Goal: Task Accomplishment & Management: Manage account settings

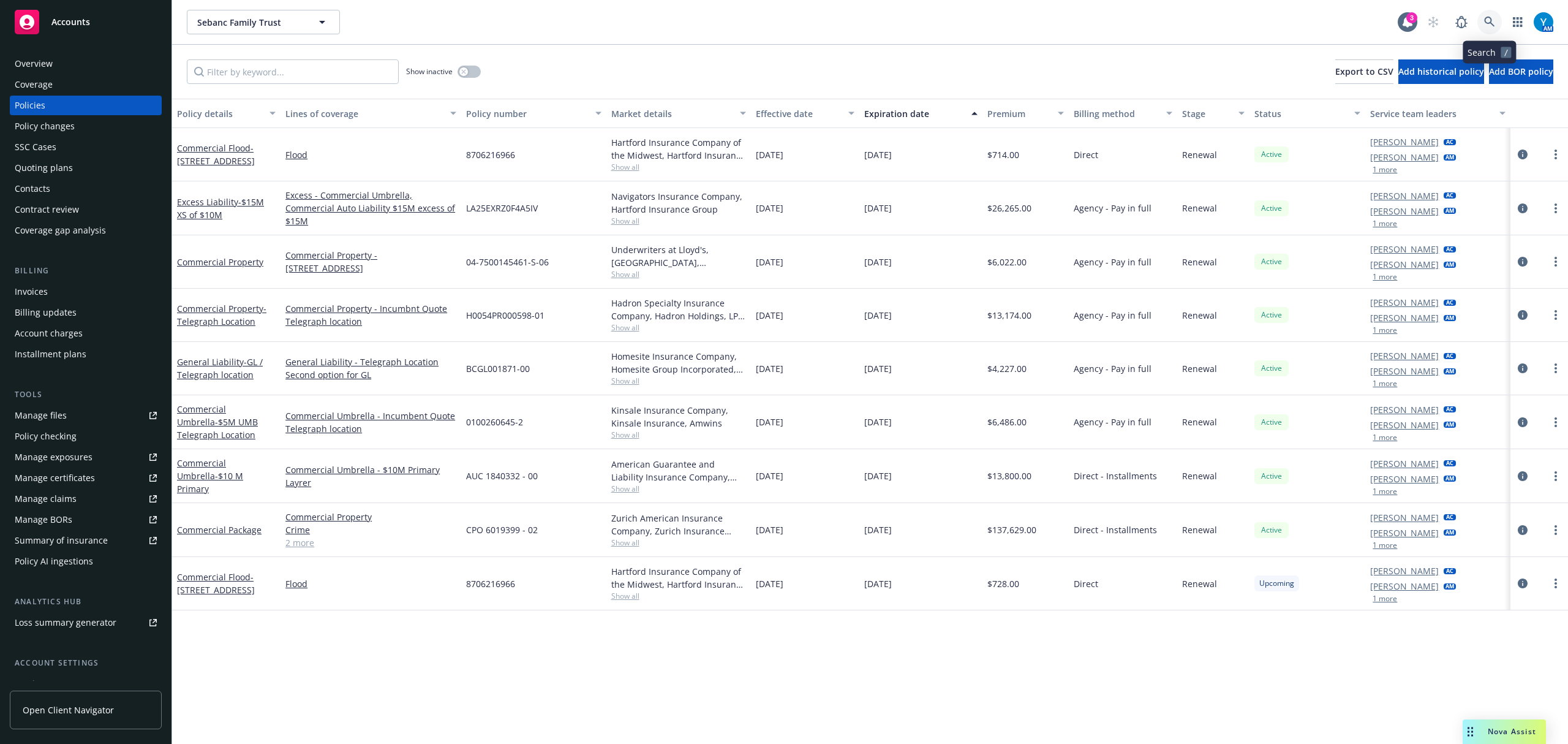
click at [1490, 23] on icon at bounding box center [1490, 22] width 11 height 11
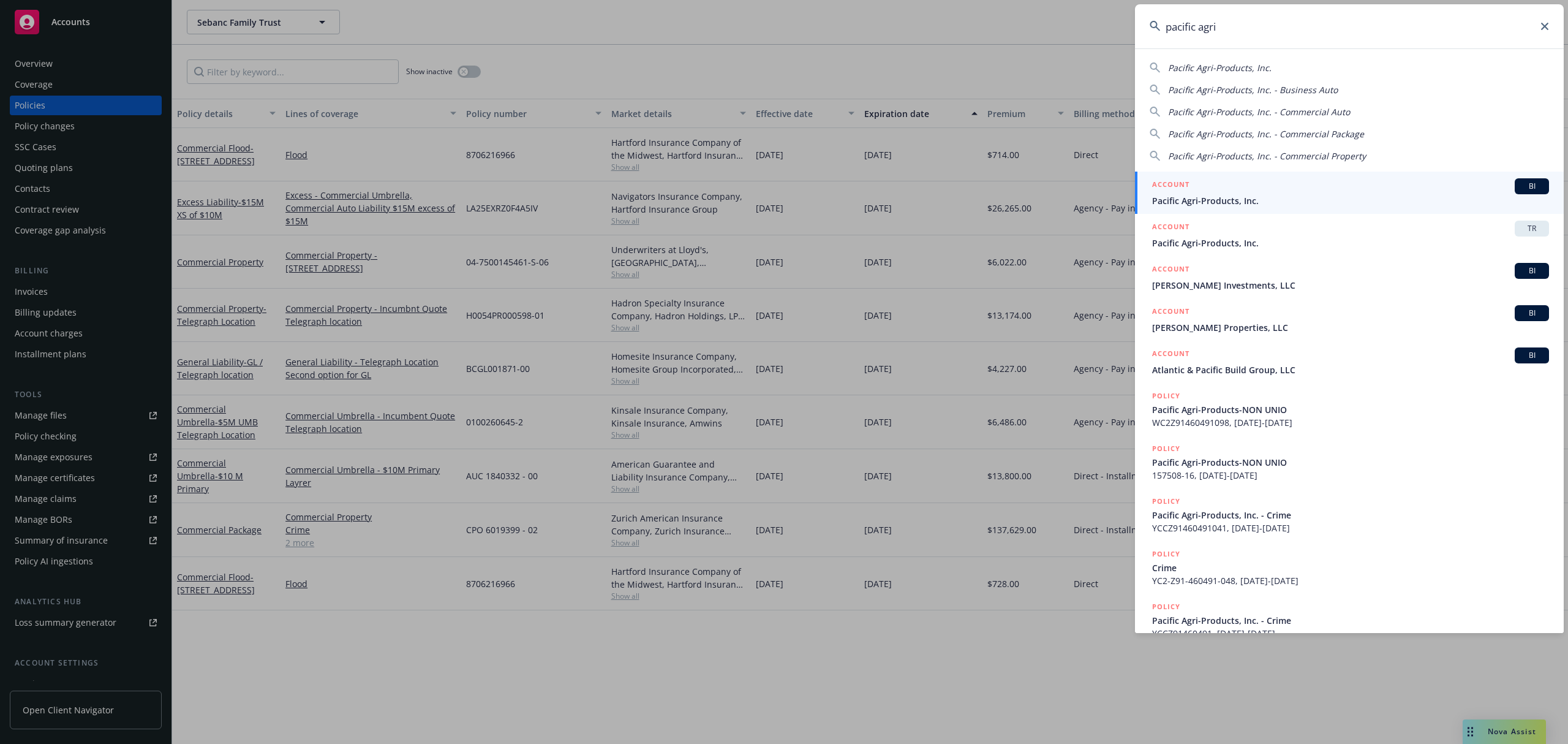
type input "pacific agri"
click at [1235, 202] on span "Pacific Agri-Products, Inc." at bounding box center [1350, 200] width 397 height 13
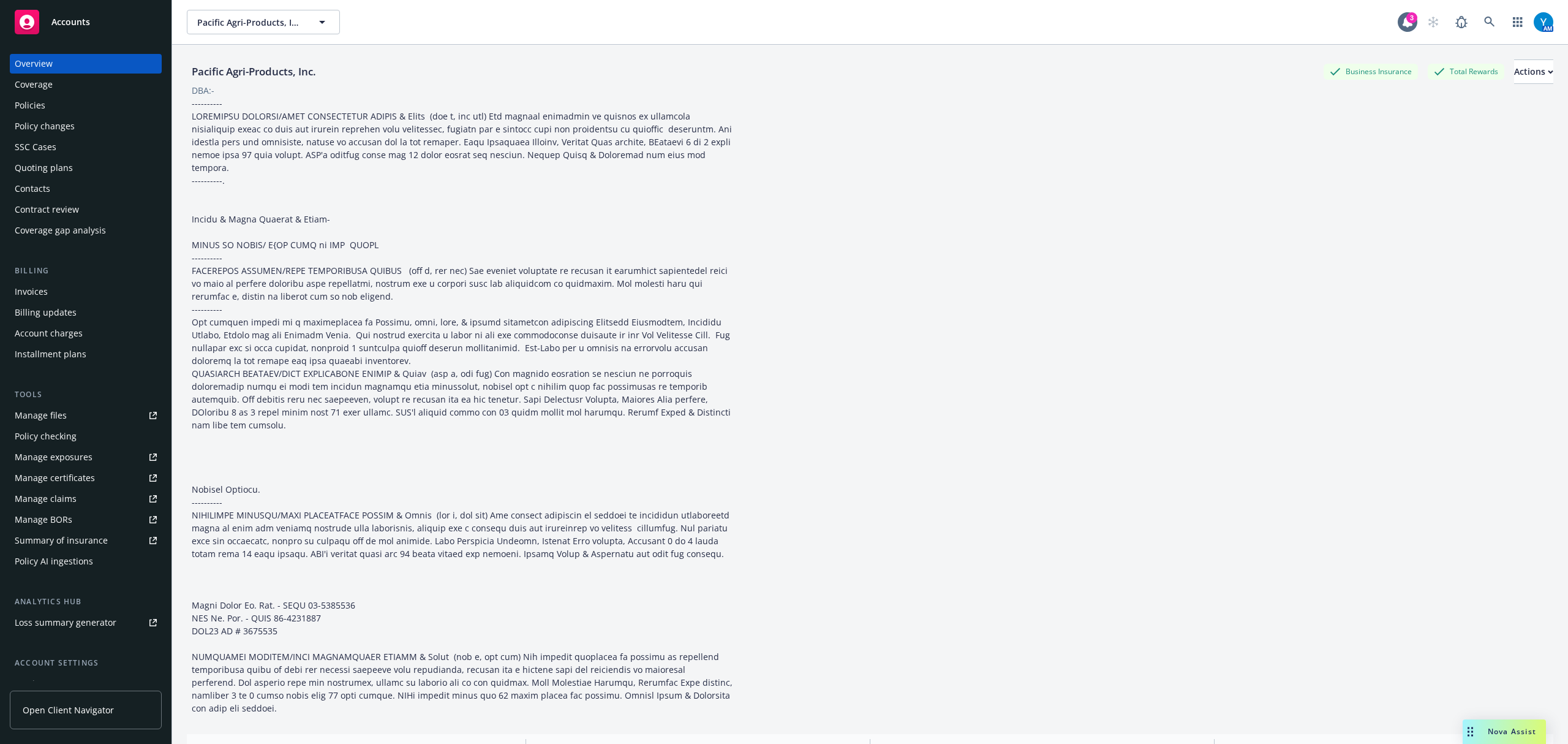
click at [42, 119] on div "Policy changes" at bounding box center [44, 126] width 60 height 20
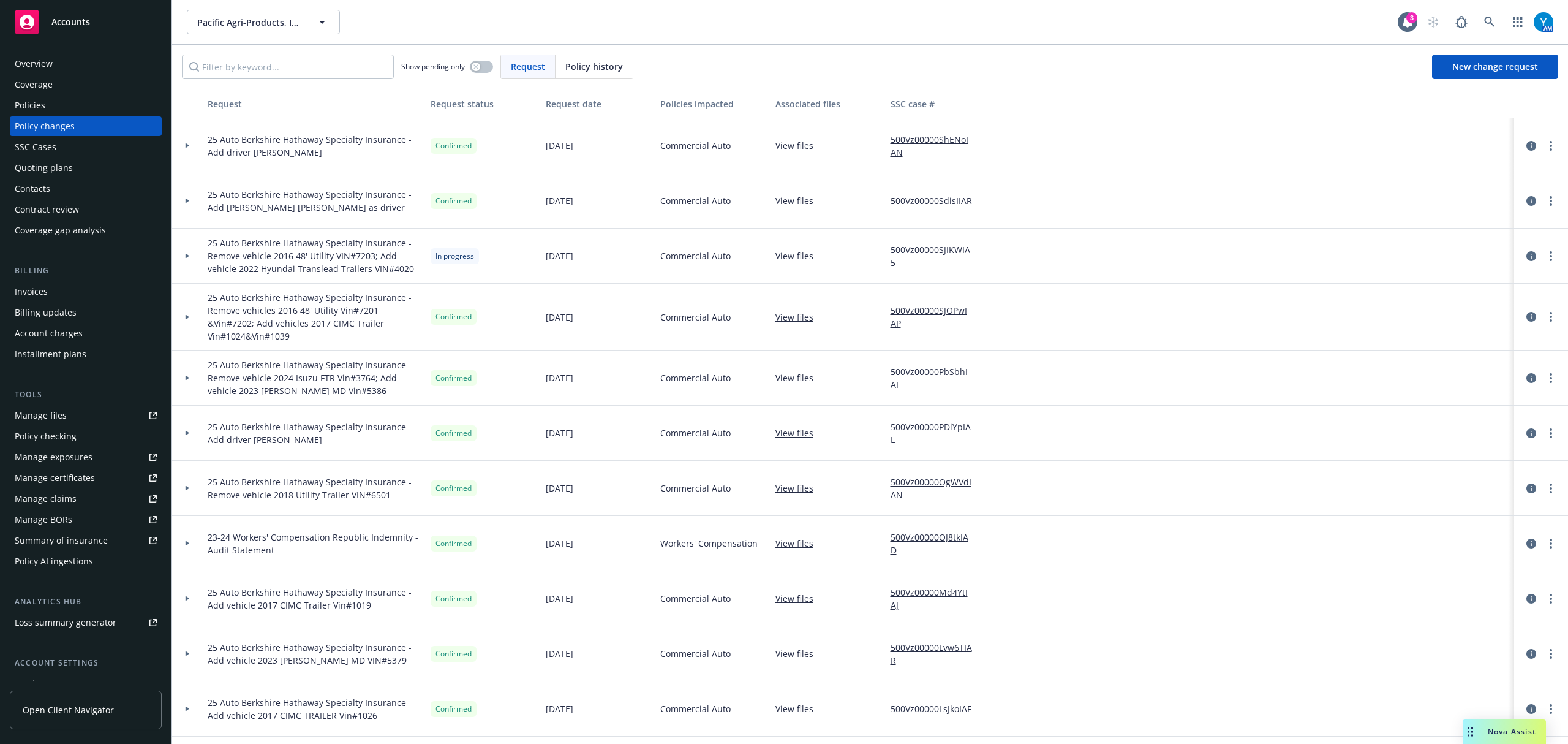
click at [187, 147] on icon at bounding box center [187, 145] width 4 height 5
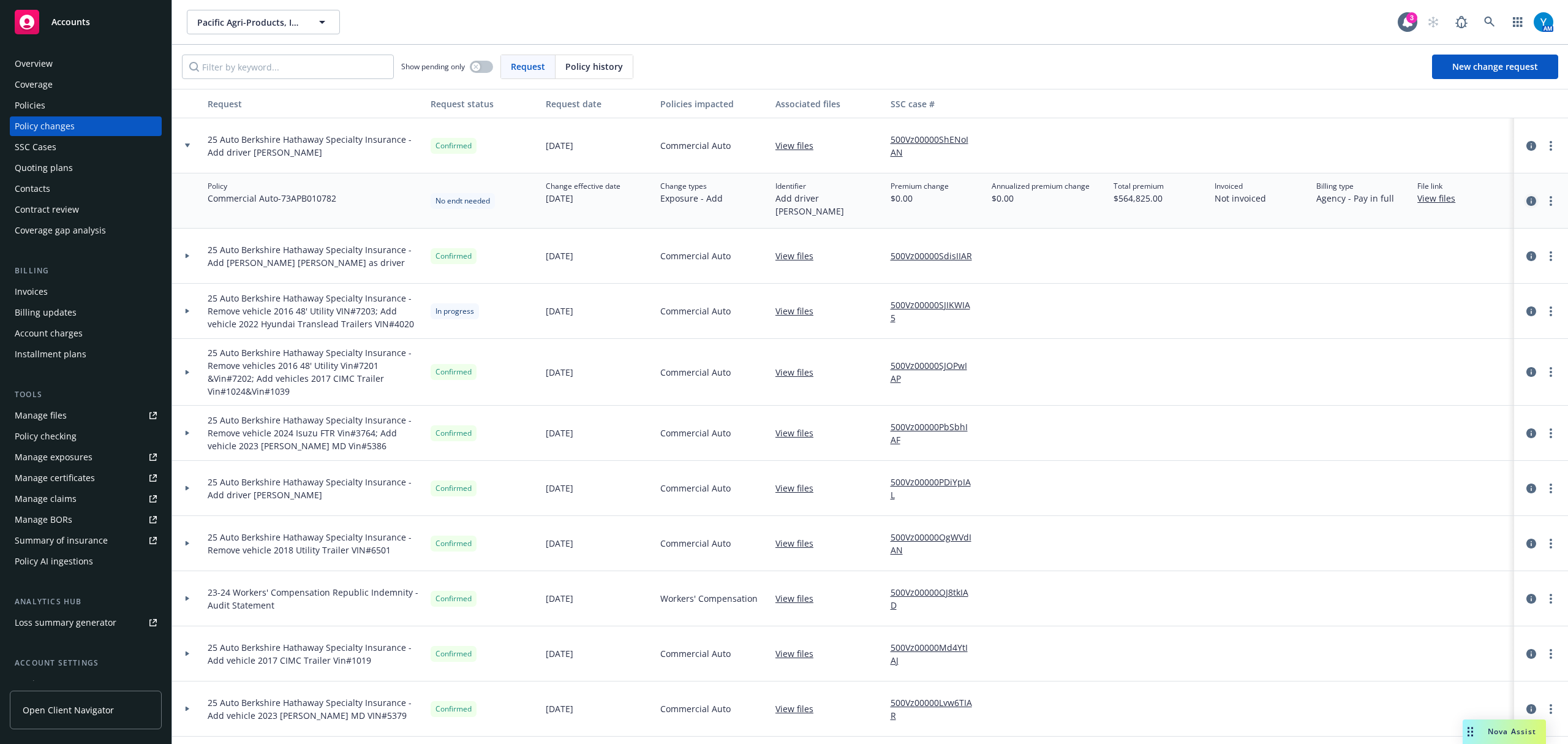
click at [1527, 200] on icon "circleInformation" at bounding box center [1531, 200] width 10 height 10
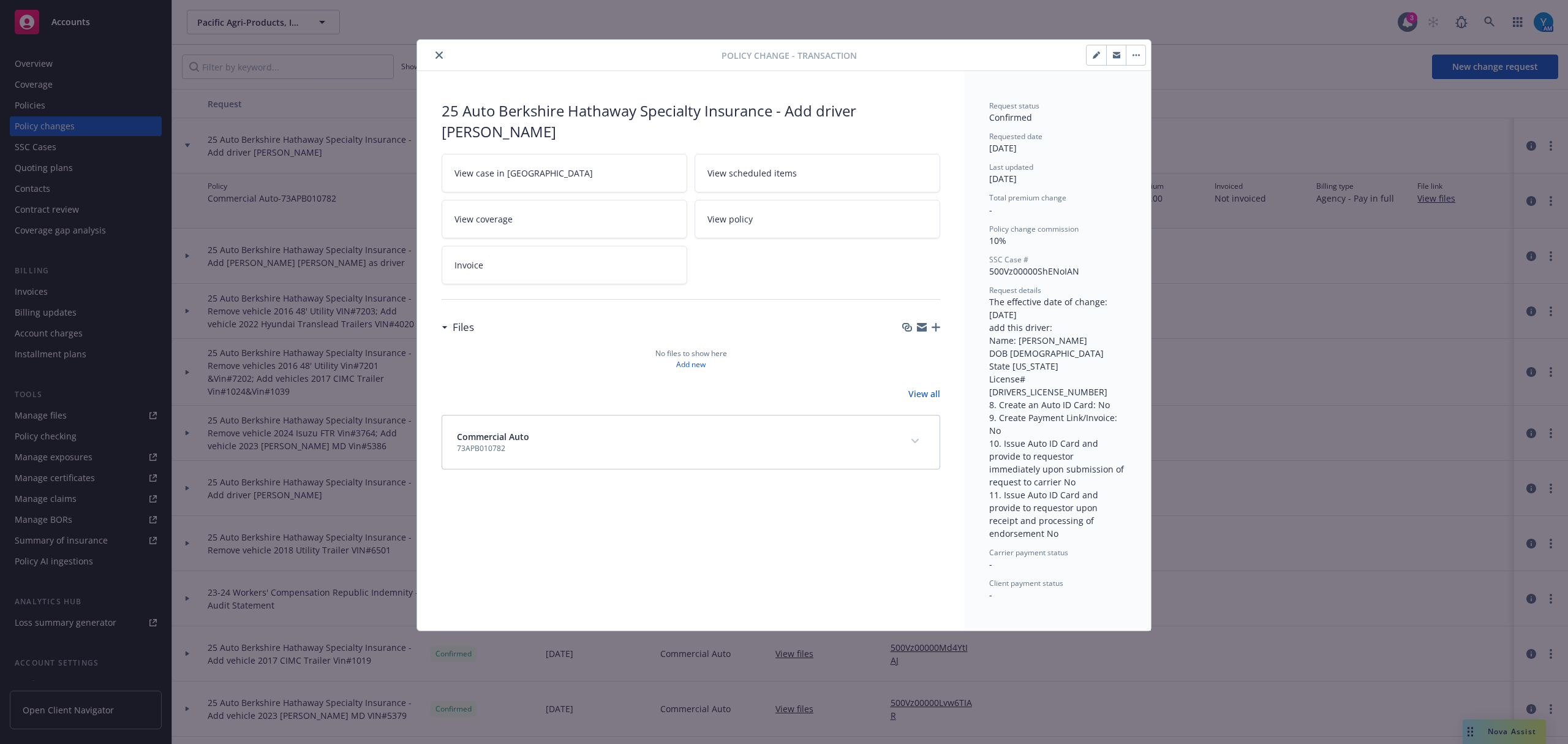
click at [441, 57] on icon "close" at bounding box center [439, 55] width 7 height 7
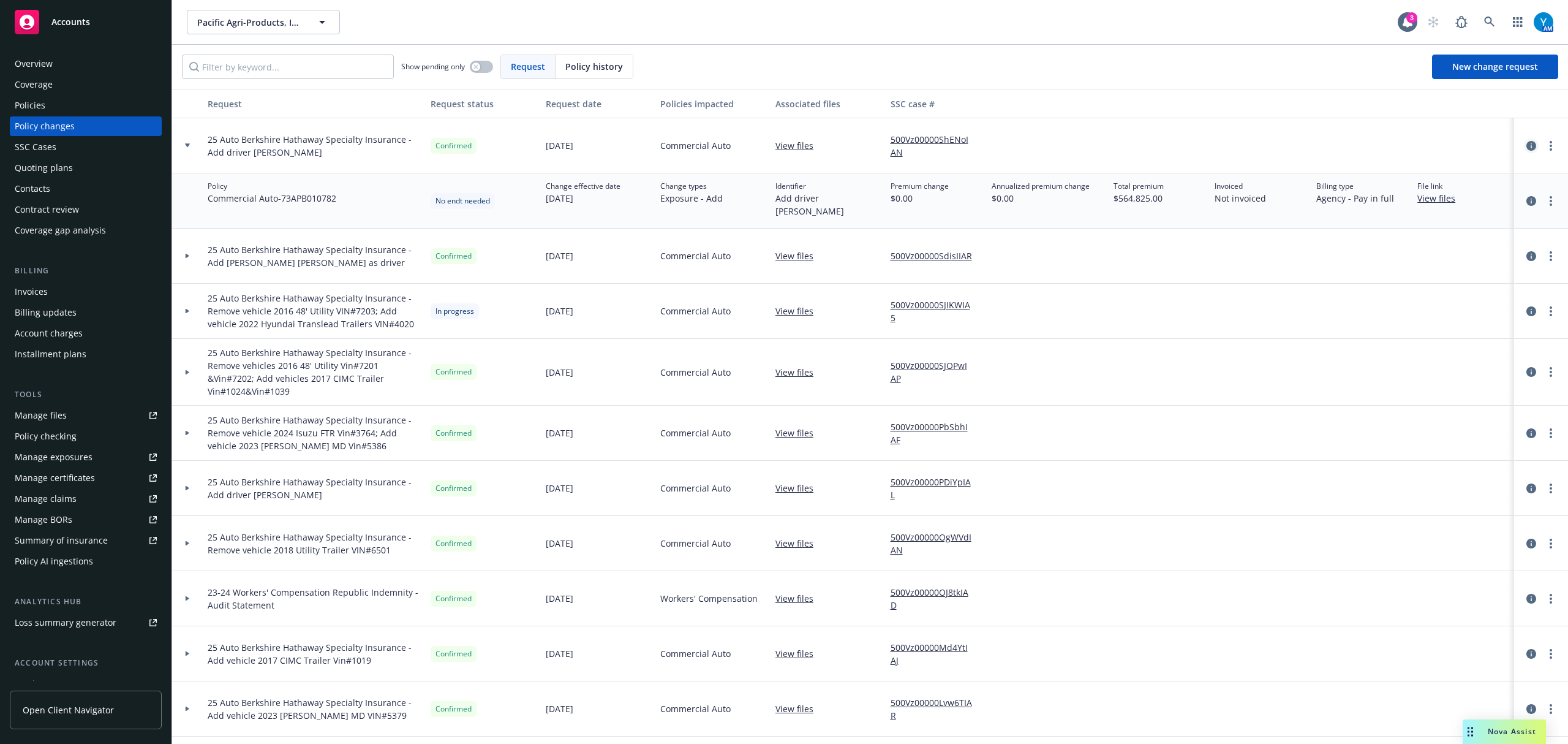
click at [1525, 145] on link "circleInformation" at bounding box center [1531, 146] width 14 height 14
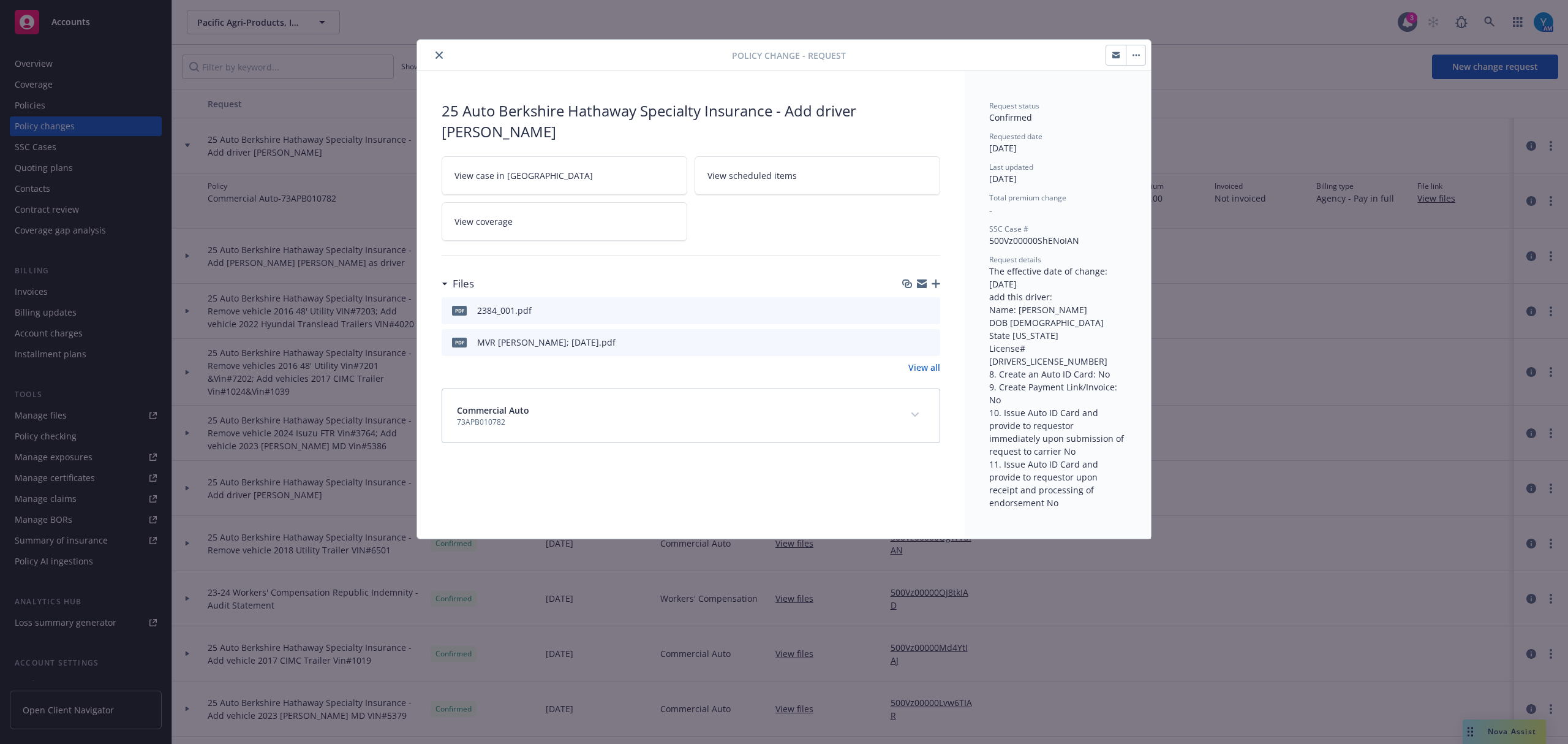
click at [936, 283] on icon "button" at bounding box center [936, 283] width 9 height 9
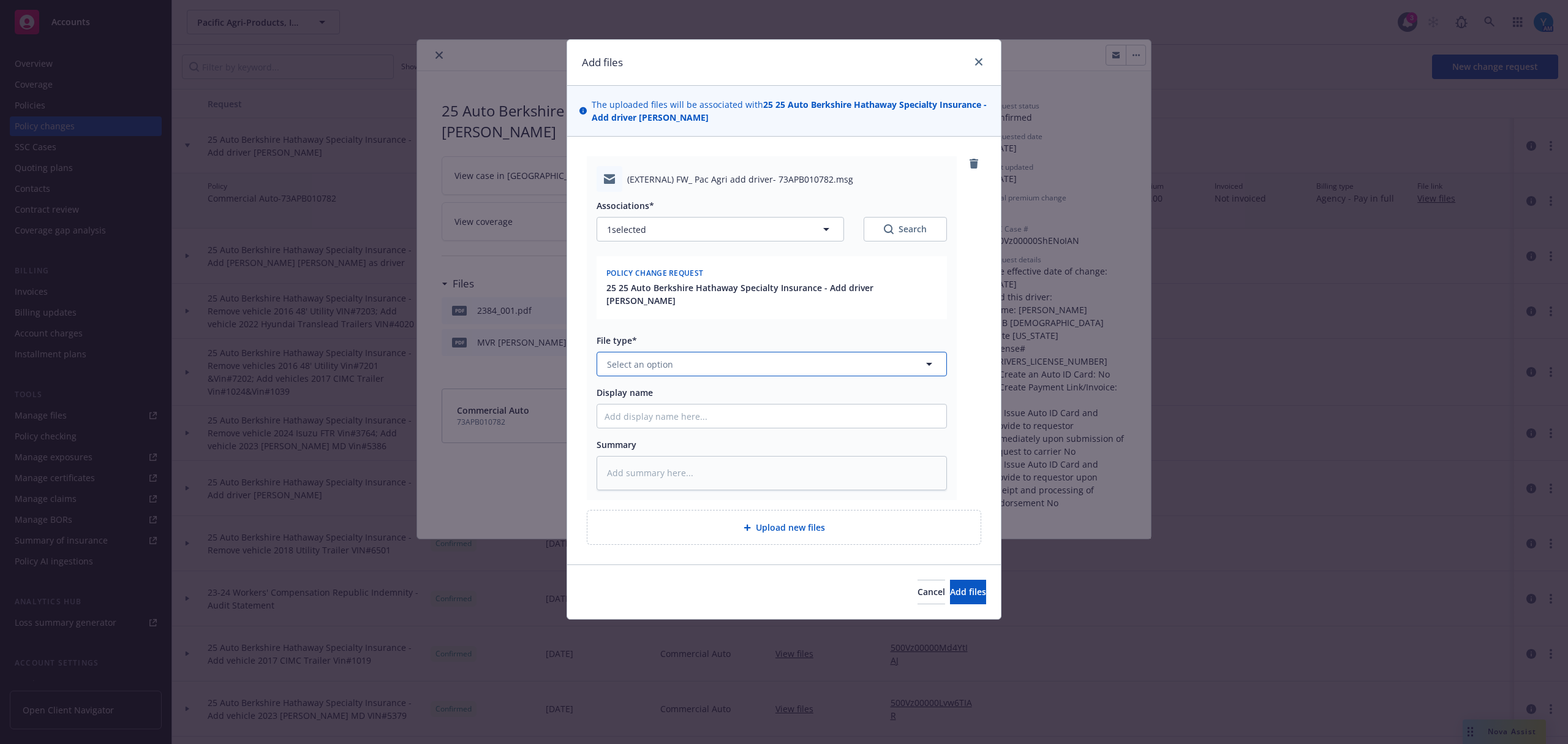
click at [699, 373] on button "Select an option" at bounding box center [772, 363] width 350 height 24
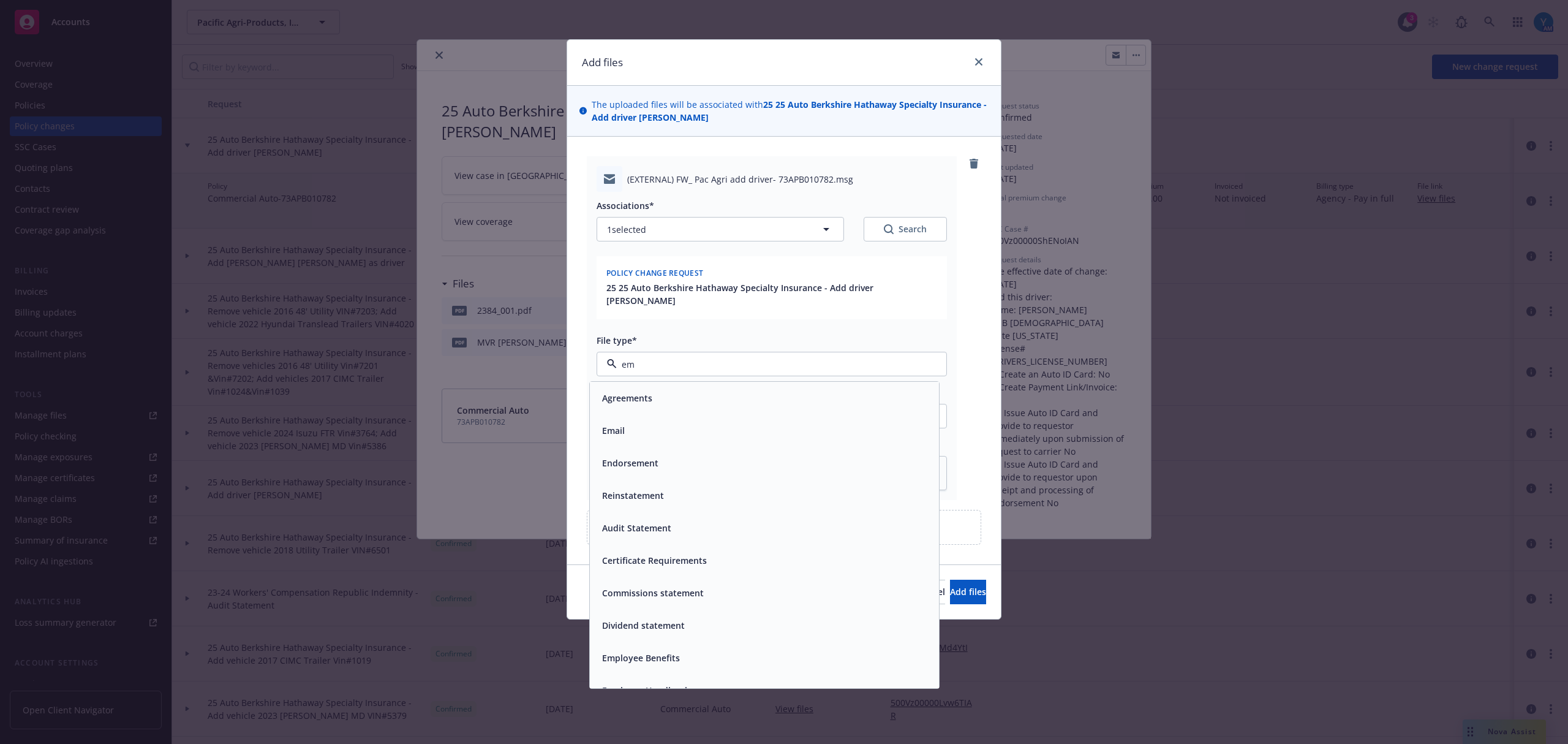
type input "ema"
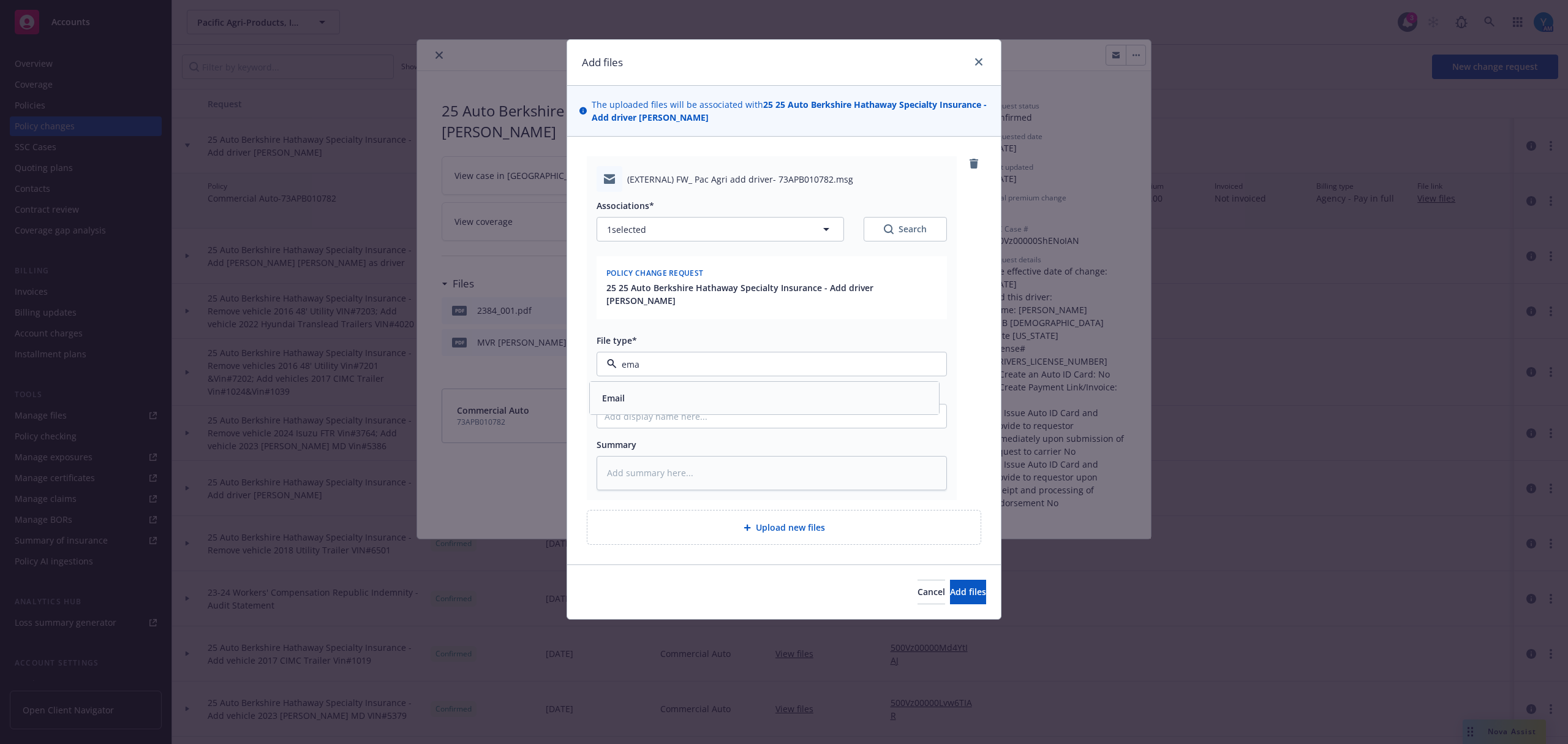
click at [712, 400] on div "Email" at bounding box center [764, 398] width 334 height 18
click at [696, 415] on input "Display name" at bounding box center [772, 415] width 349 height 23
type textarea "x"
type input "F"
type textarea "x"
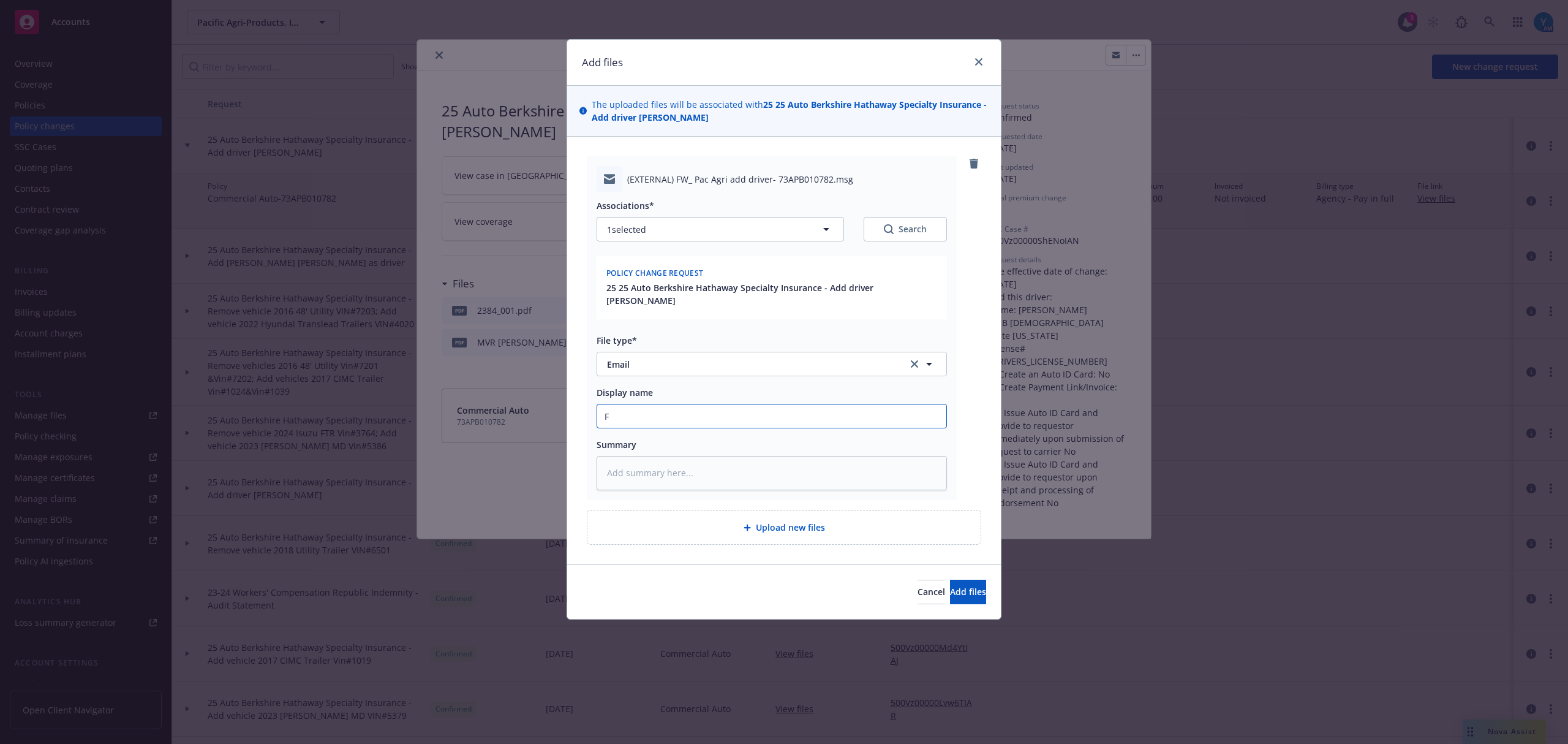
type input "Fr"
type textarea "x"
type input "Fro"
type textarea "x"
type input "From"
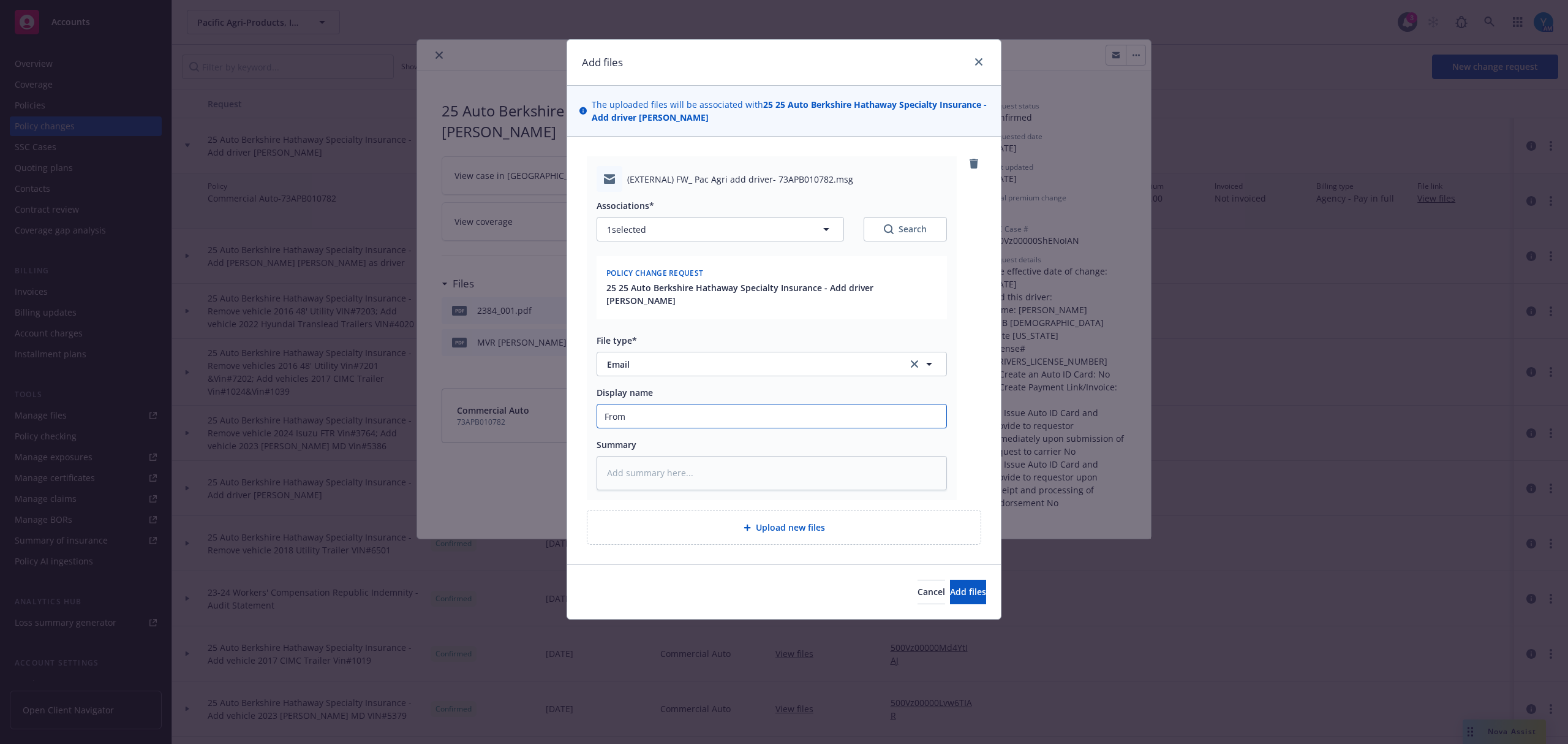
type textarea "x"
type input "From"
type textarea "x"
type input "From R"
type textarea "x"
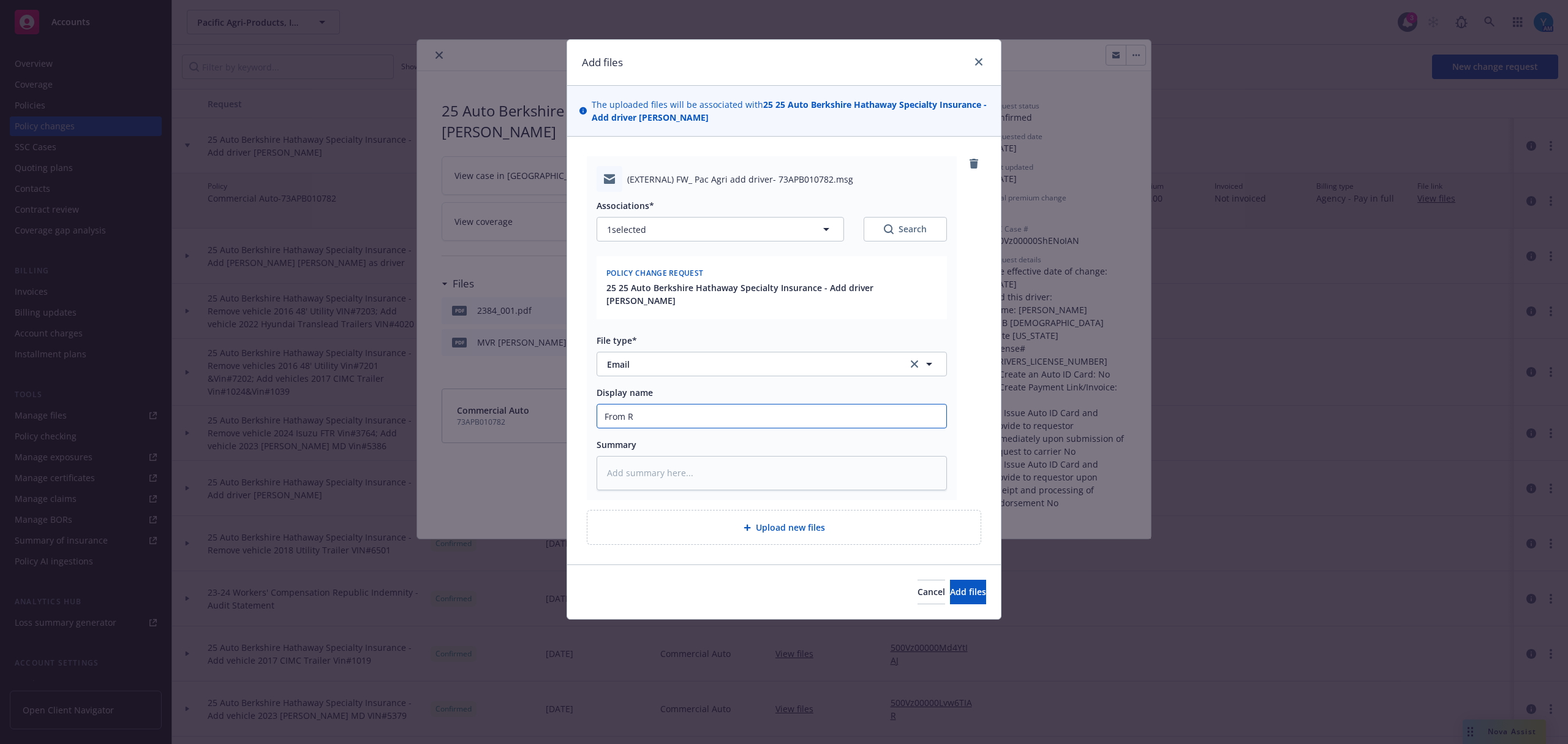
type input "From RT"
type textarea "x"
type input "From RT:"
type textarea "x"
type input "From RT:"
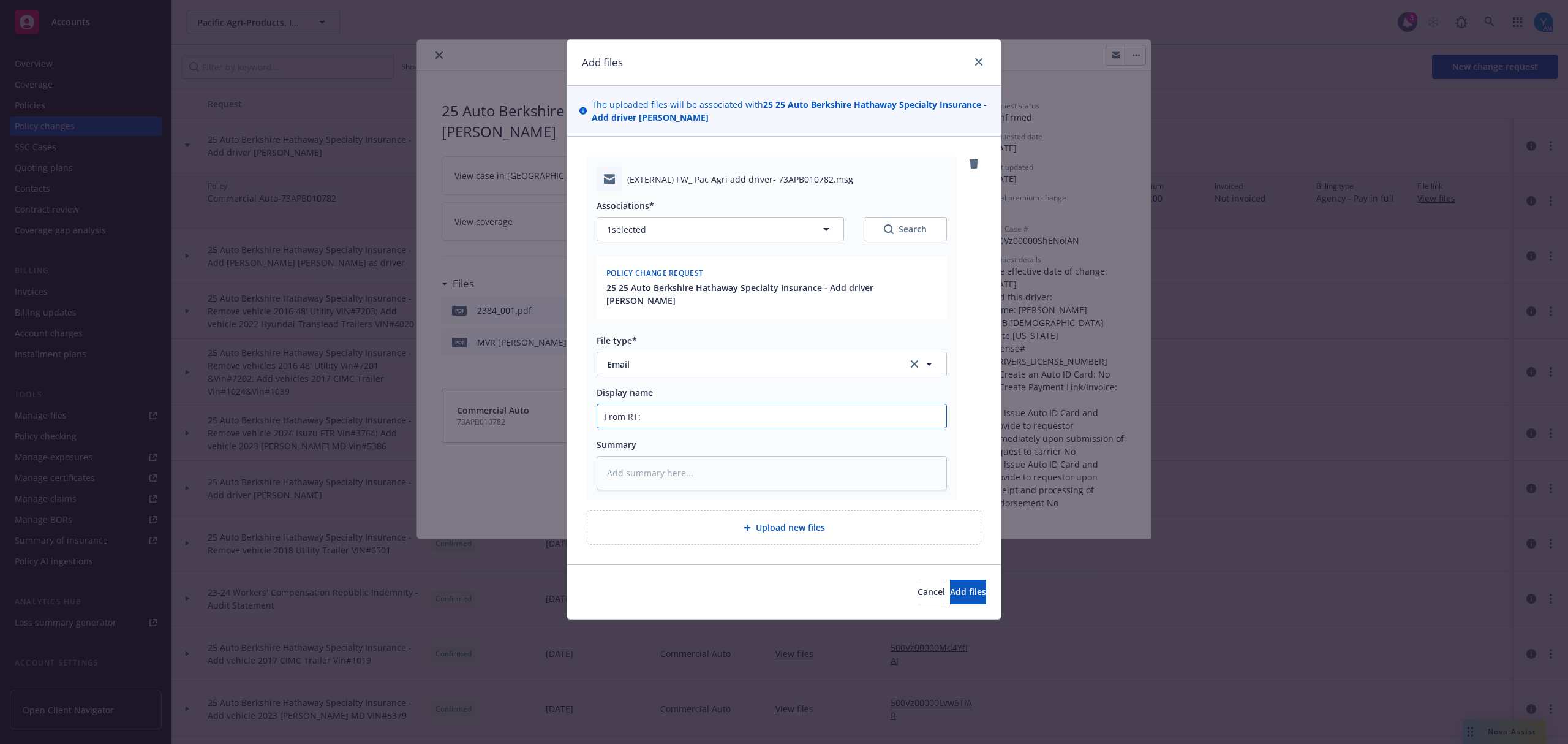
type textarea "x"
type input "From RT: C"
type textarea "x"
type input "From RT: Co"
type textarea "x"
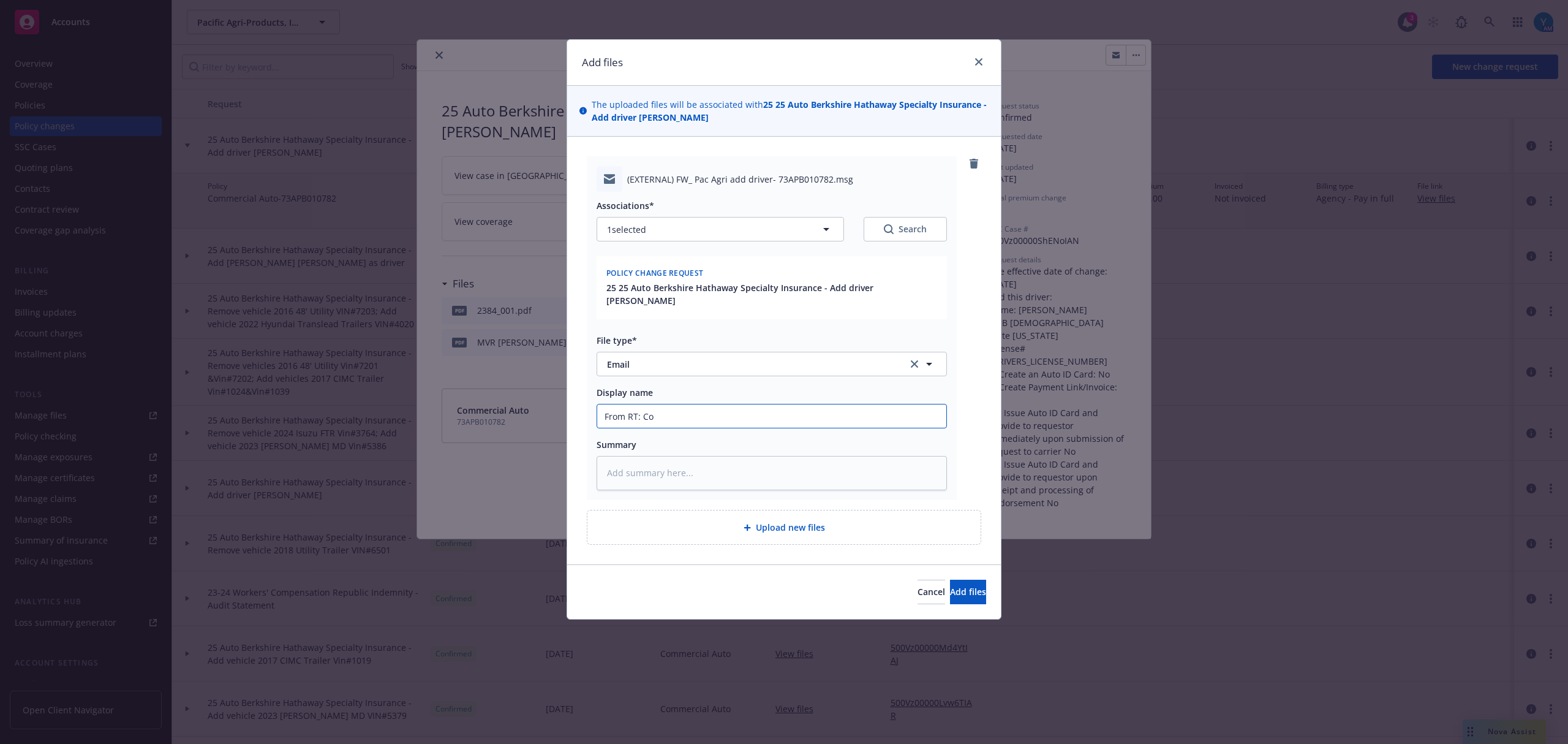
type input "From RT: Con"
type textarea "x"
type input "From RT: Conf"
type textarea "x"
type input "From RT: Confi"
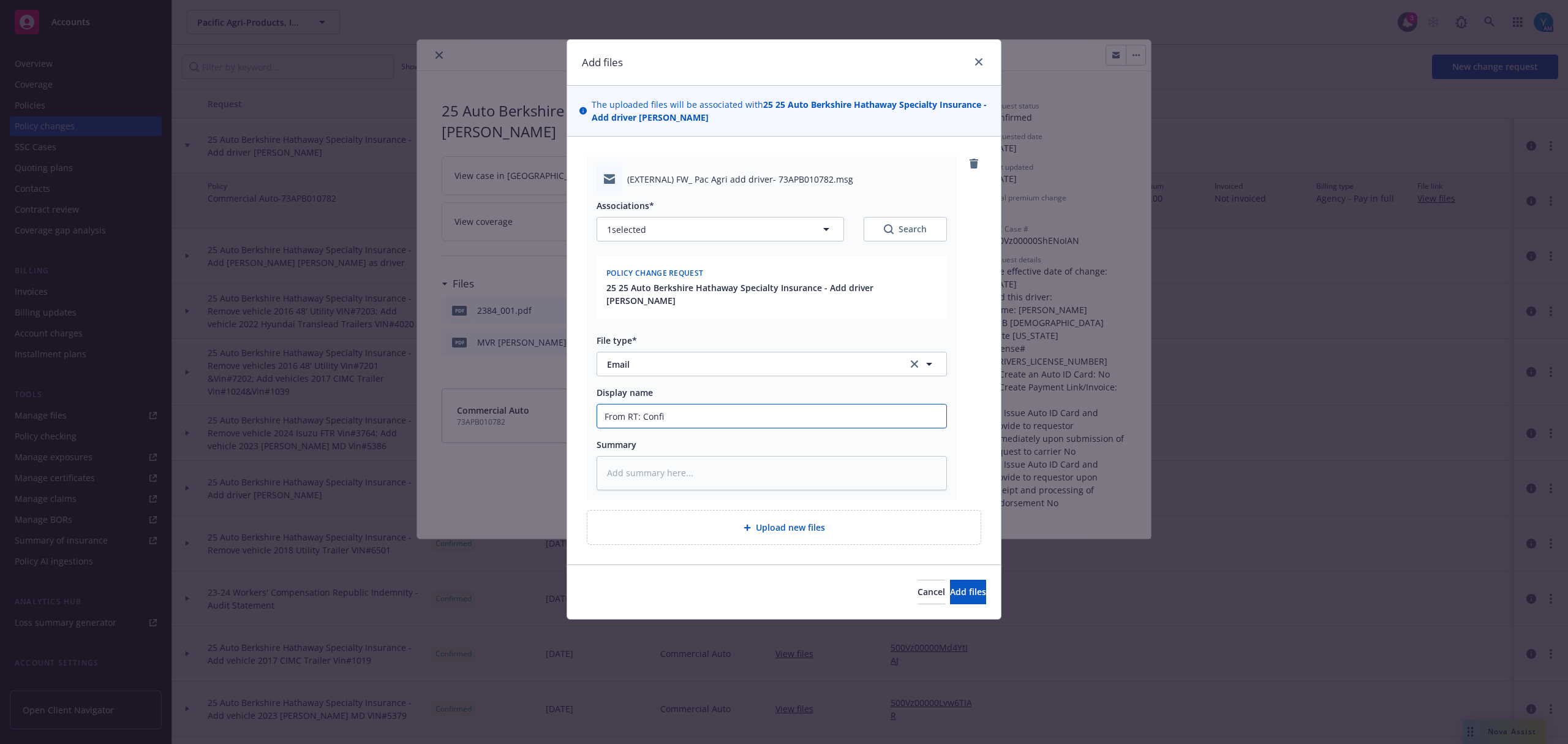
type textarea "x"
type input "From RT: Confirm"
type textarea "x"
type input "From RT: Confirmat"
type textarea "x"
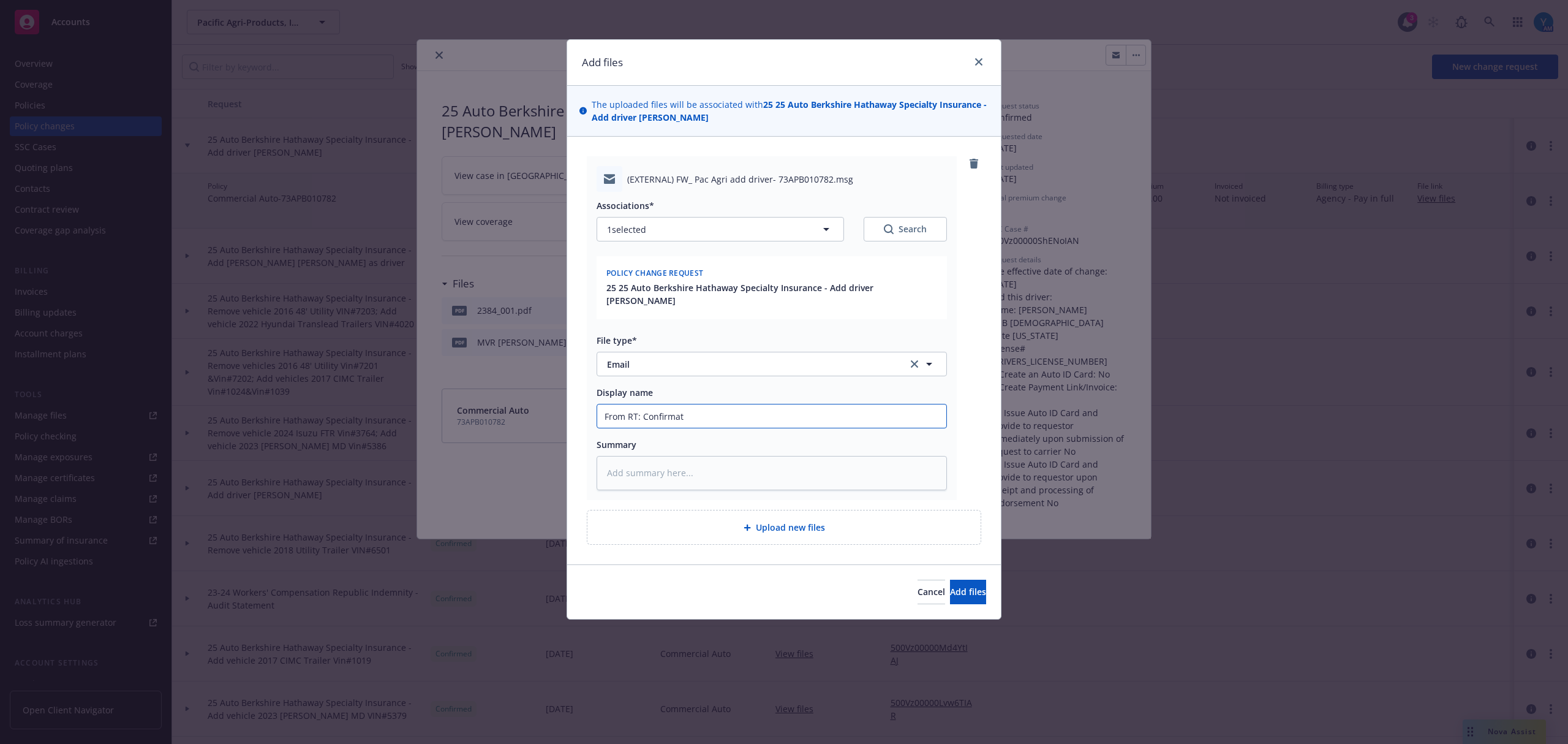
type input "From RT: Confirmatt"
type textarea "x"
type input "From RT: Confirmatti"
type textarea "x"
type input "From RT: Confirmatt"
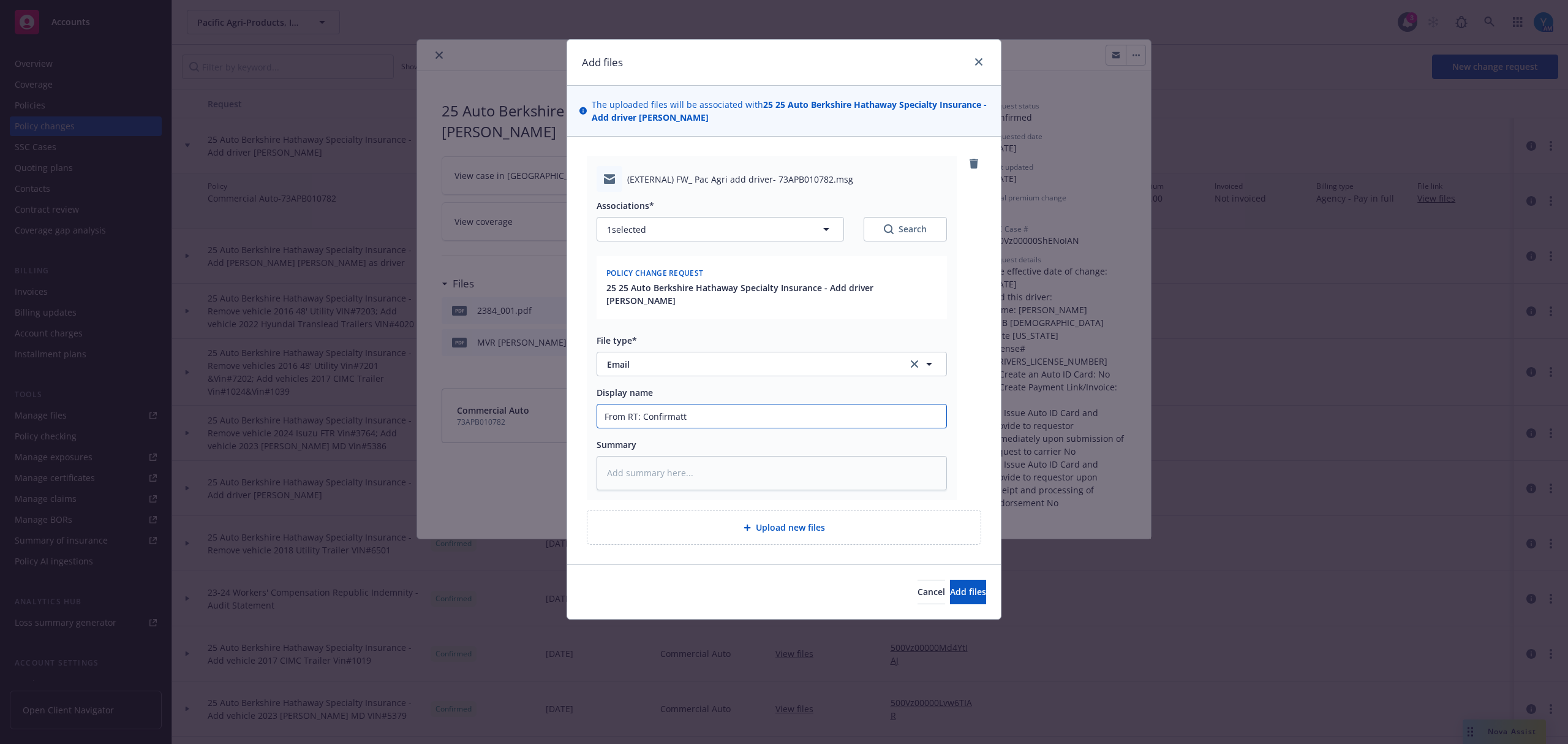
type textarea "x"
type input "From RT: Confirmat"
type textarea "x"
type input "From RT: Confirmati"
type textarea "x"
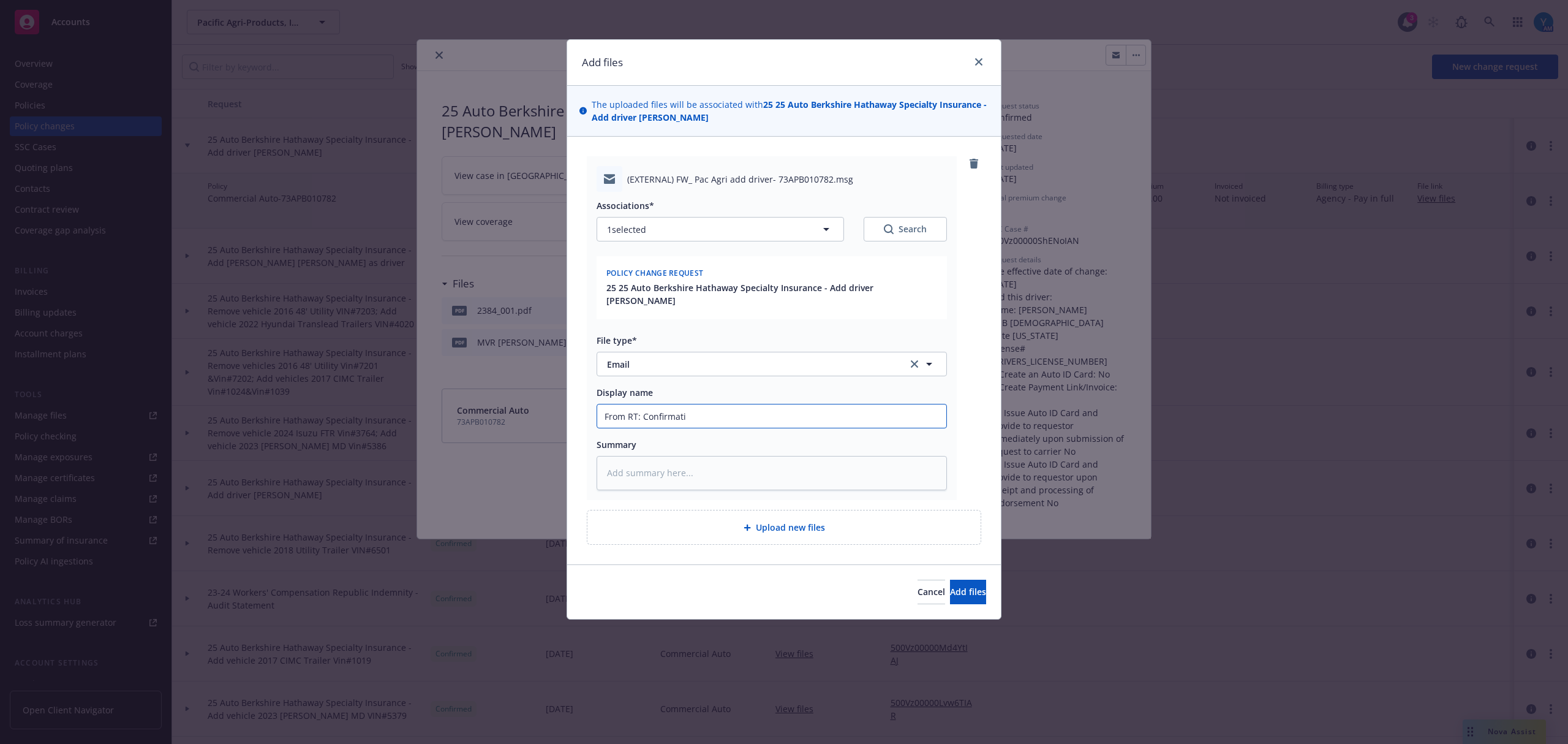
type input "From RT: Confirmatio"
type textarea "x"
type input "From RT: Confirmation"
type textarea "x"
type input "From RT: Confirmation"
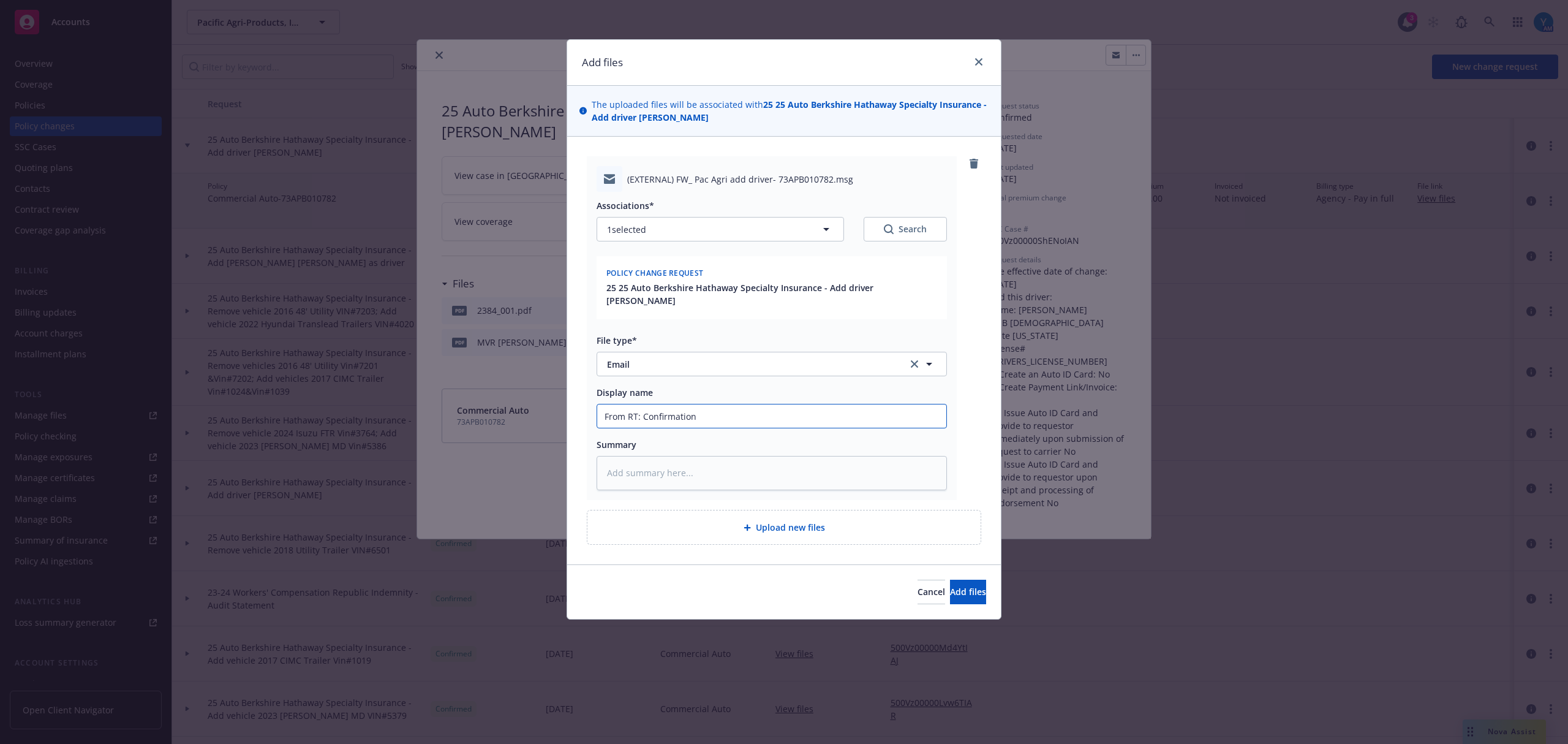
type textarea "x"
type input "From RT: Confirmation d"
type textarea "x"
type input "From RT: Confirmation dr"
type textarea "x"
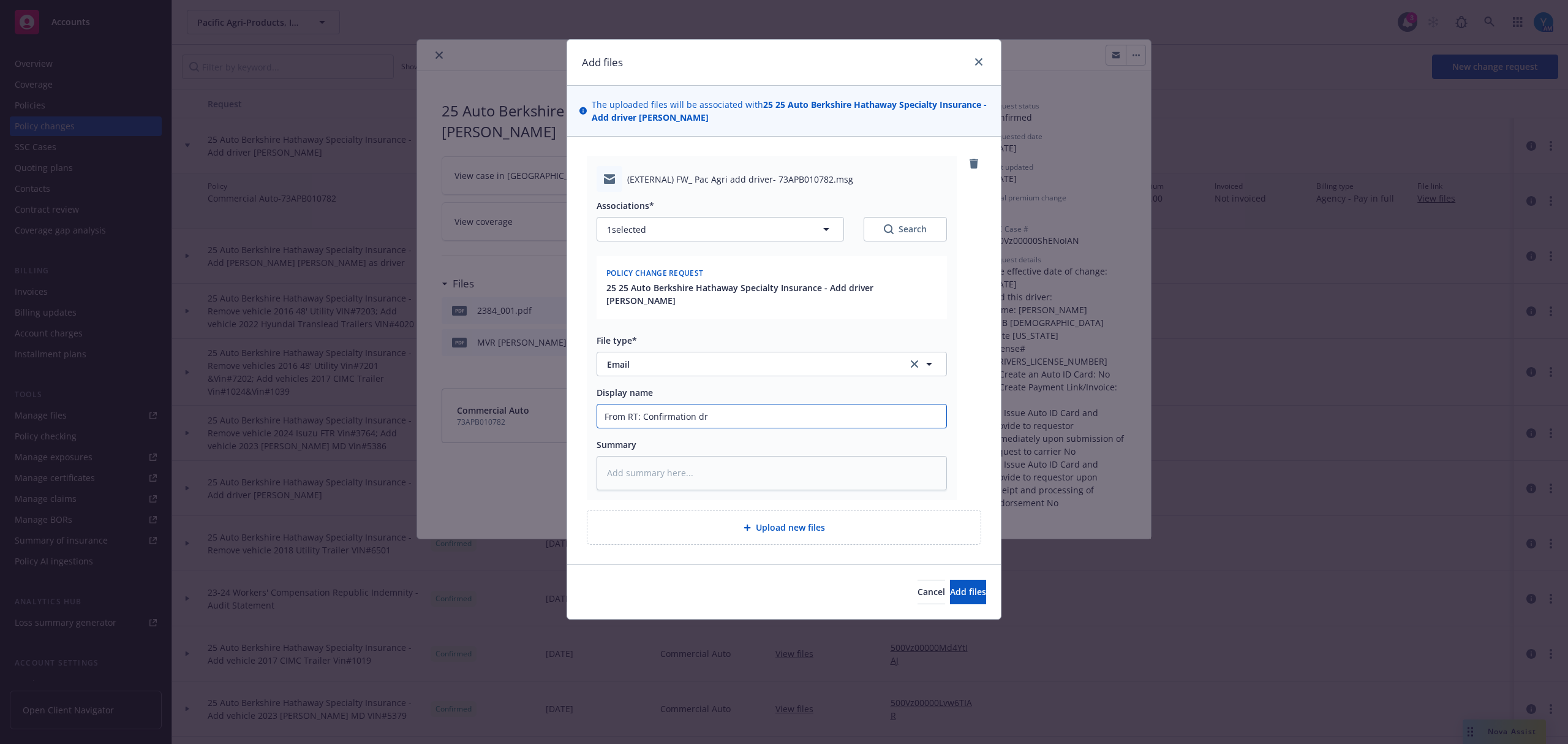
type input "From RT: Confirmation dri"
type textarea "x"
type input "From RT: Confirmation driv"
type textarea "x"
type input "From RT: Confirmation drive"
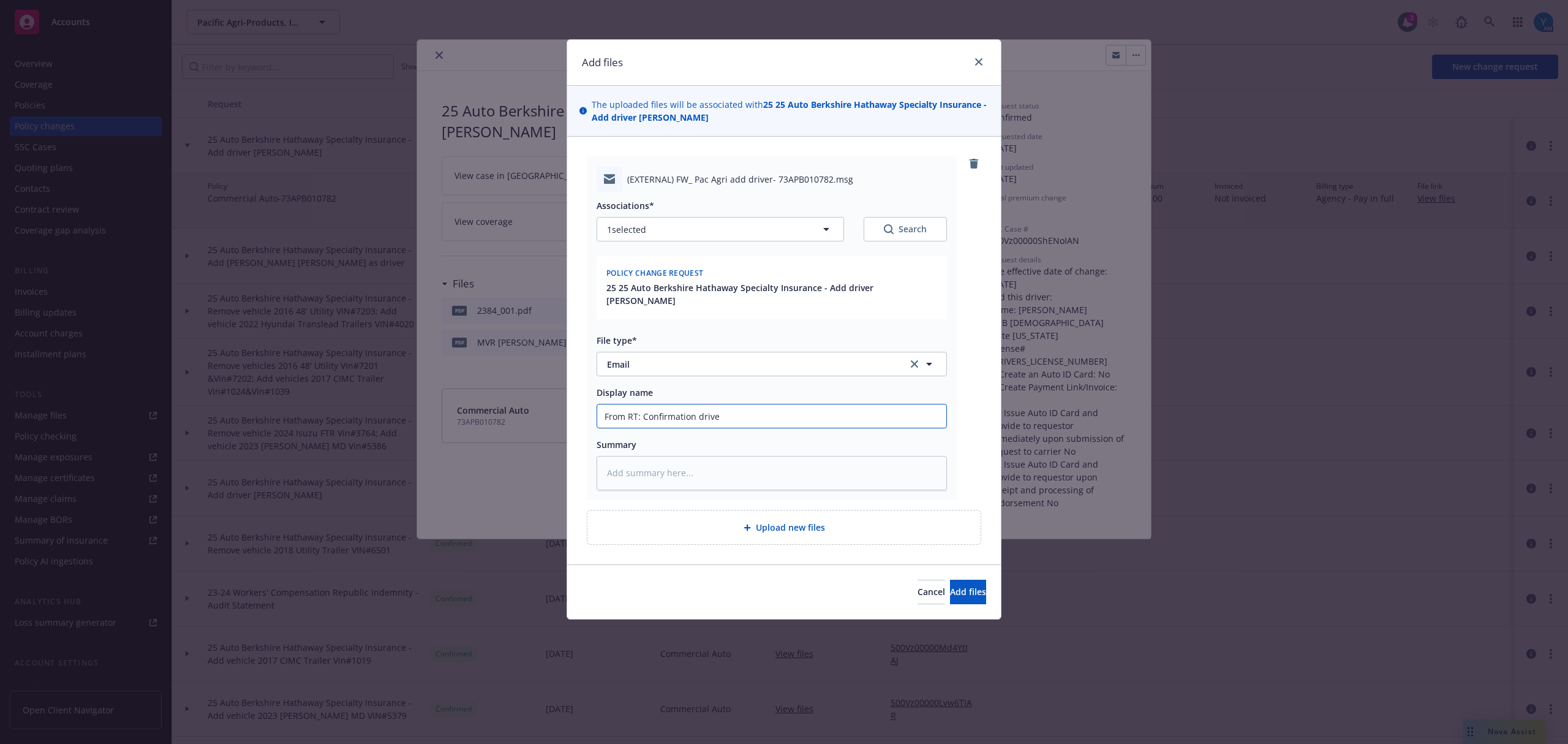
type textarea "x"
type input "From RT: Confirmation driver"
type textarea "x"
type input "From RT: Confirmation driver a"
type textarea "x"
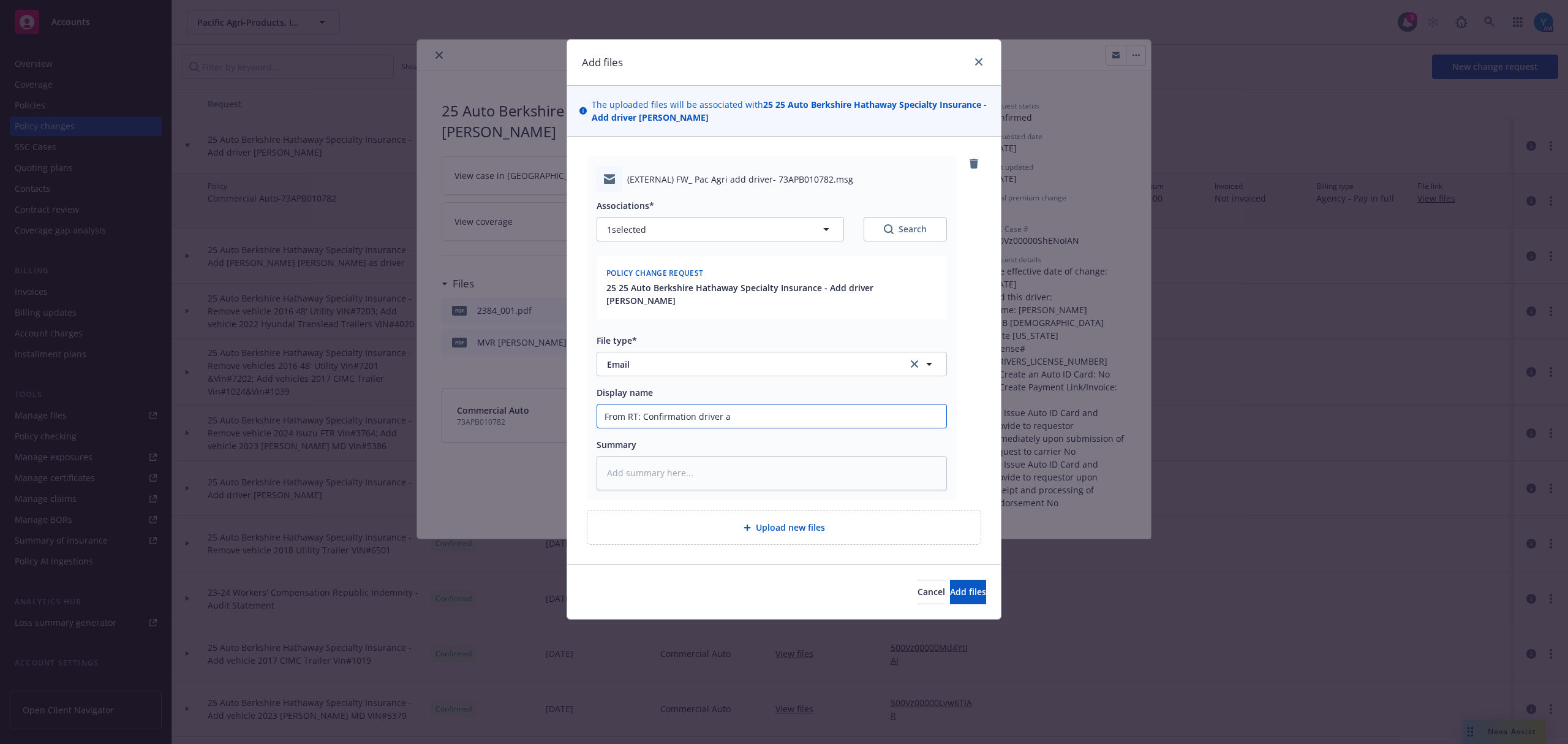
type input "From RT: Confirmation driver ad"
type textarea "x"
type input "From RT: Confirmation driver add"
type textarea "x"
type input "From RT: Confirmation driver adde"
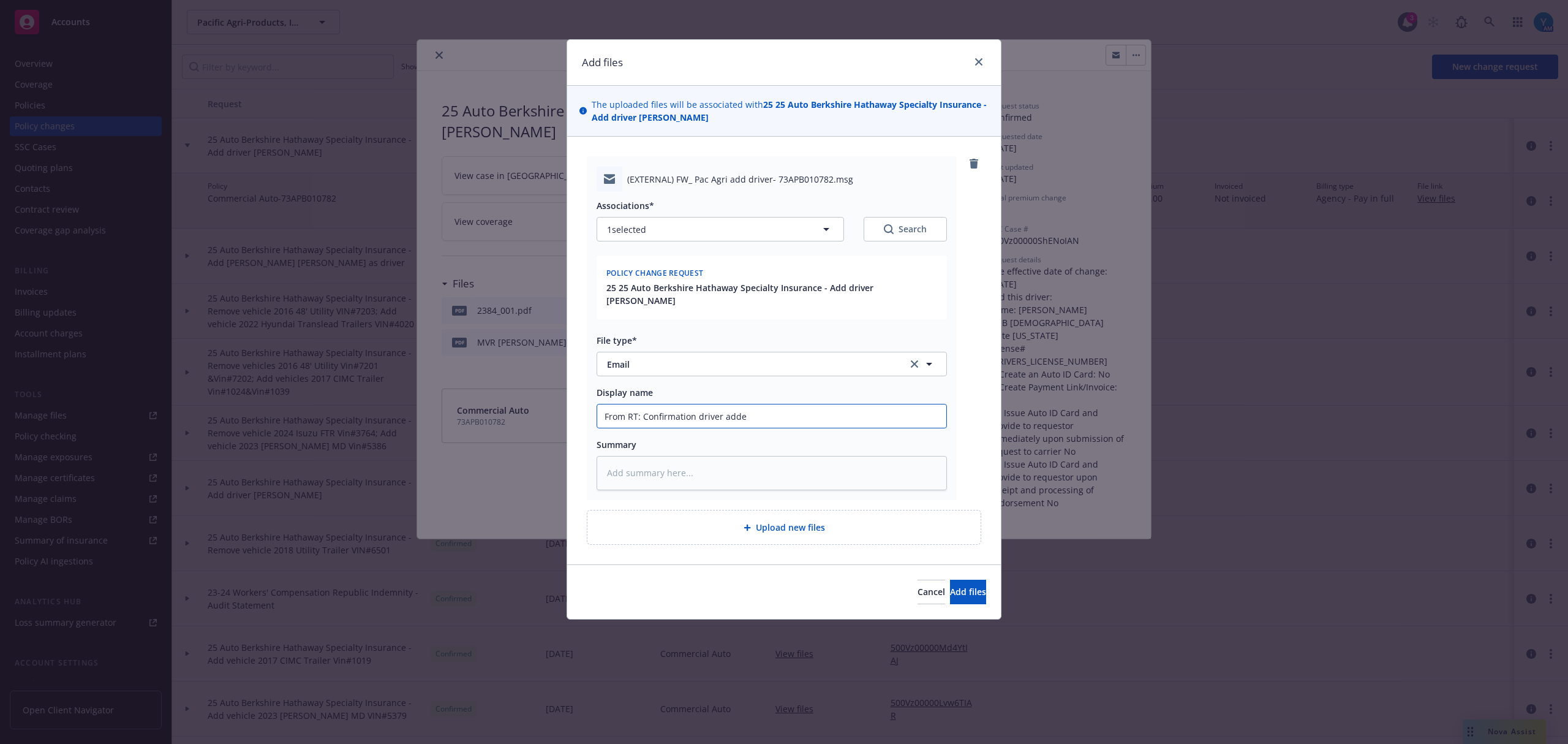
type textarea "x"
type input "From RT: Confirmation driver added"
type textarea "x"
type input "From RT: Confirmation driver added"
type textarea "x"
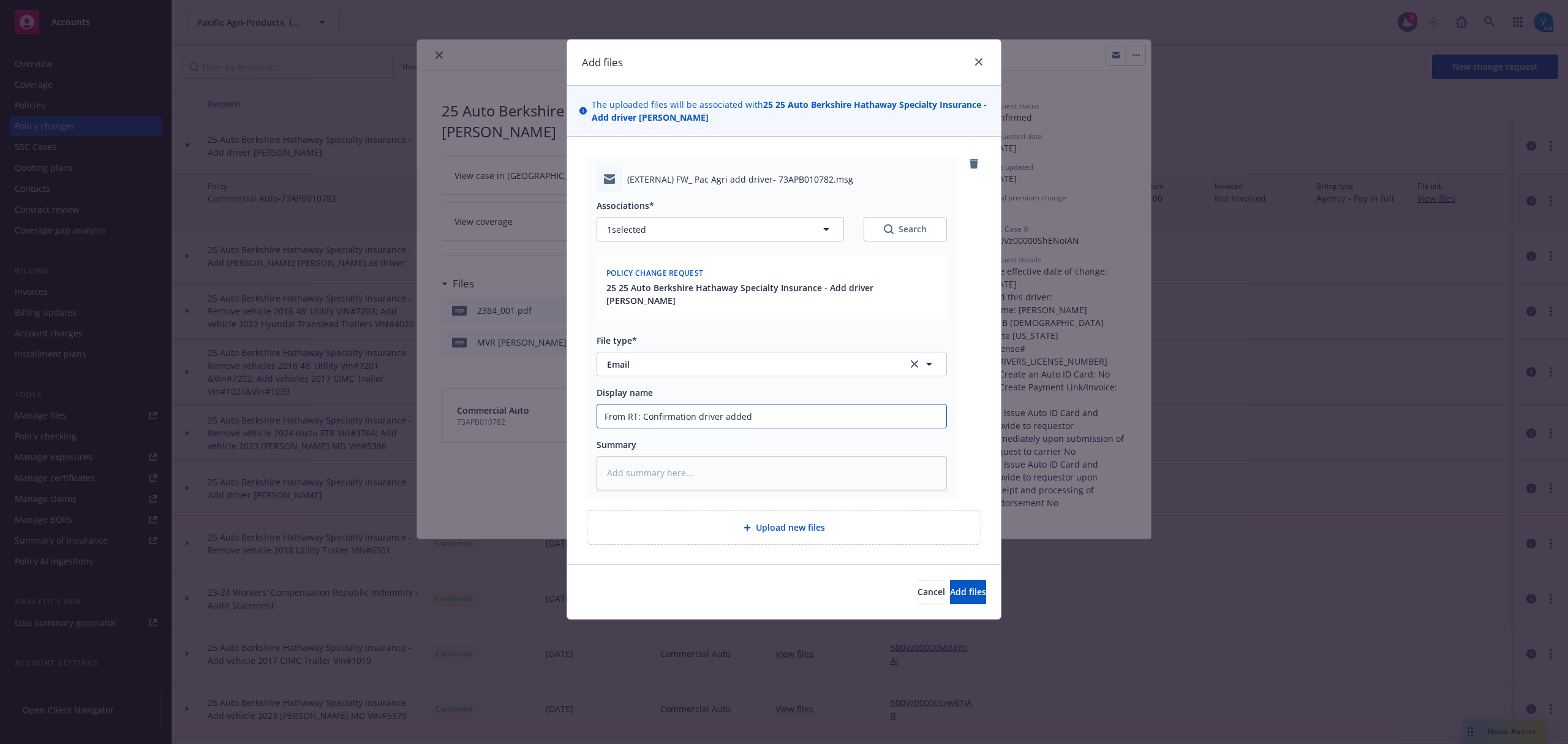
type input "From RT: Confirmation driver added -"
type textarea "x"
type input "From RT: Confirmation driver added -"
type textarea "x"
type input "From RT: Confirmation driver added - n"
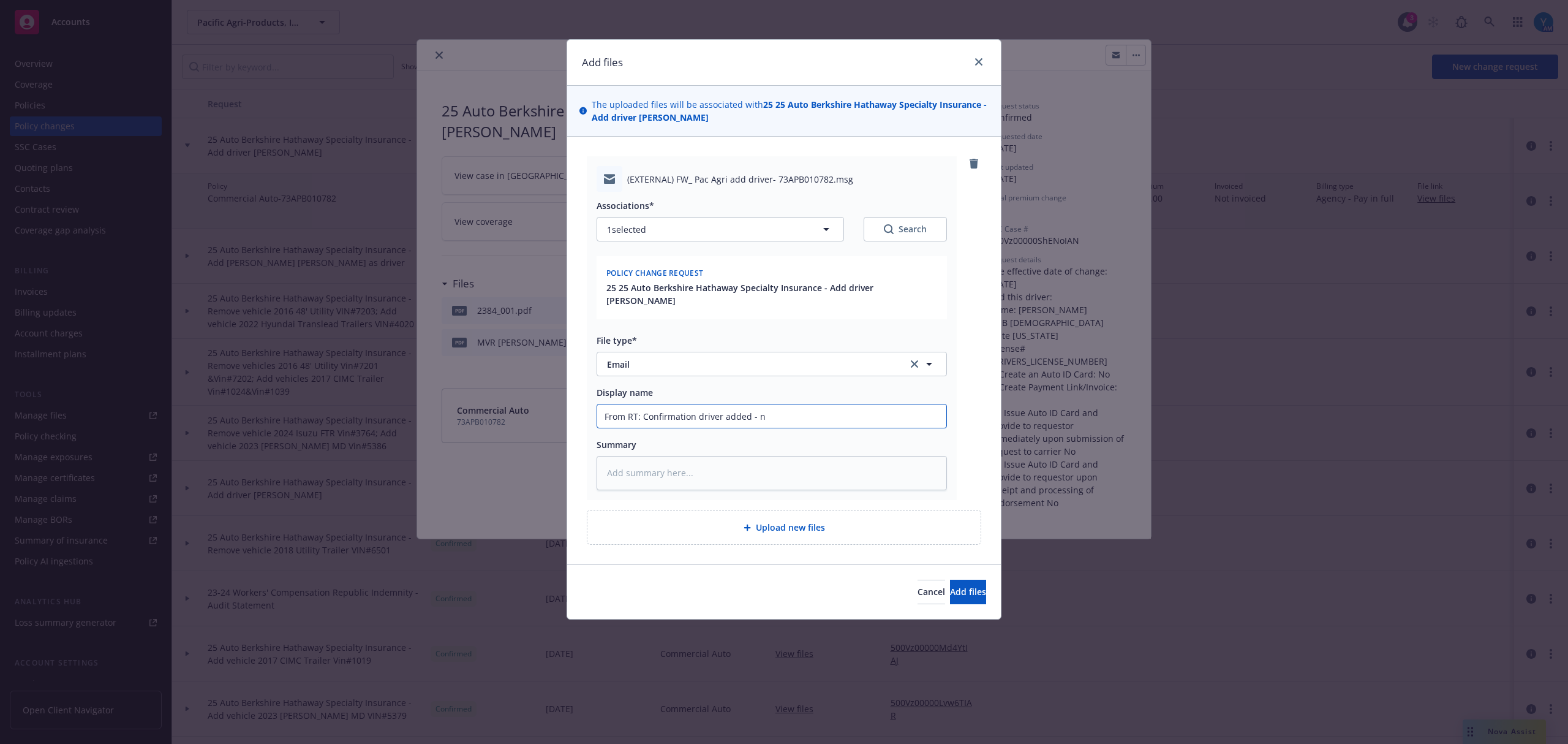
type textarea "x"
type input "From RT: Confirmation driver added - no"
type textarea "x"
type input "From RT: Confirmation driver added - no"
type textarea "x"
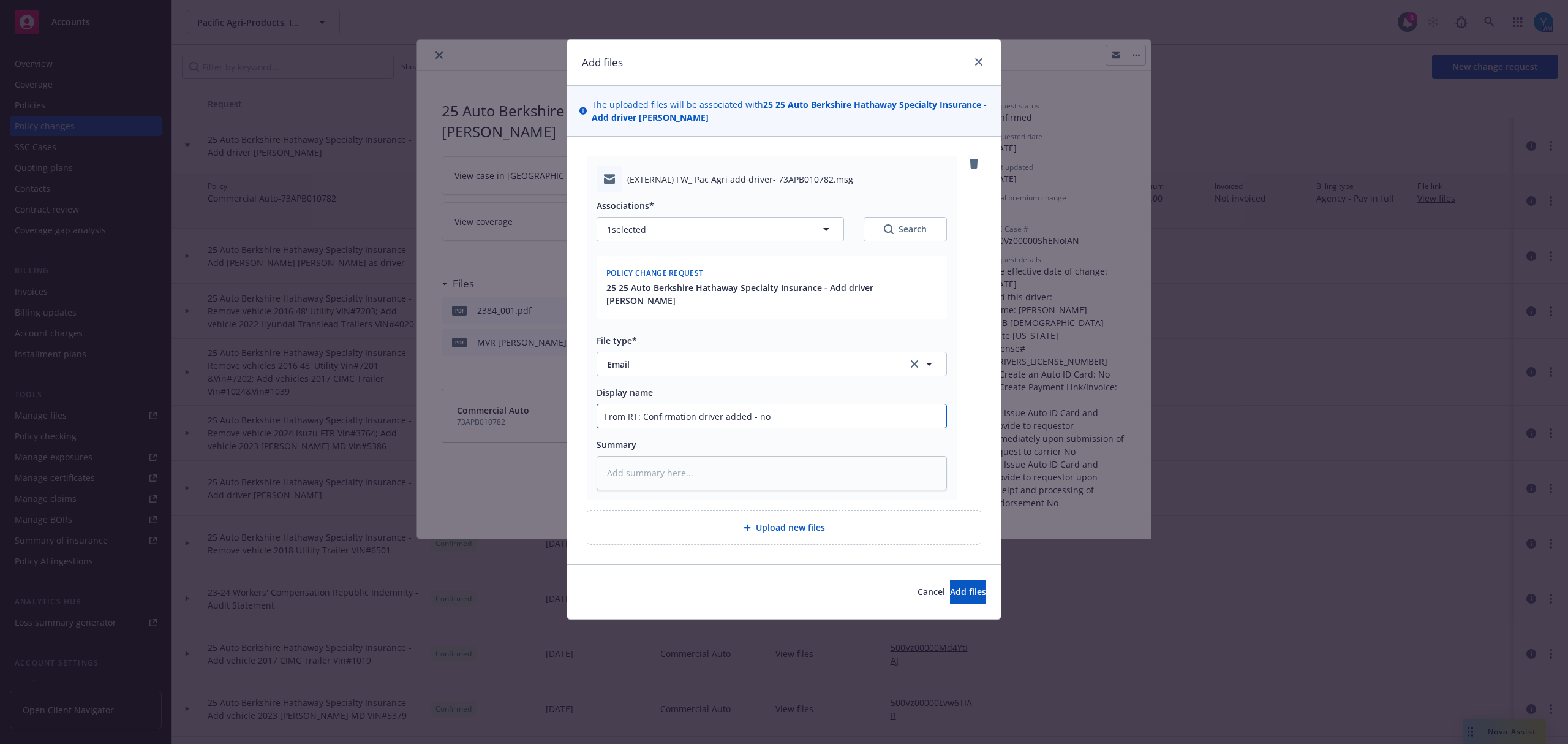
type input "From RT: Confirmation driver added - no e"
type textarea "x"
type input "From RT: Confirmation driver added - no en"
type textarea "x"
type input "From RT: Confirmation driver added - no end"
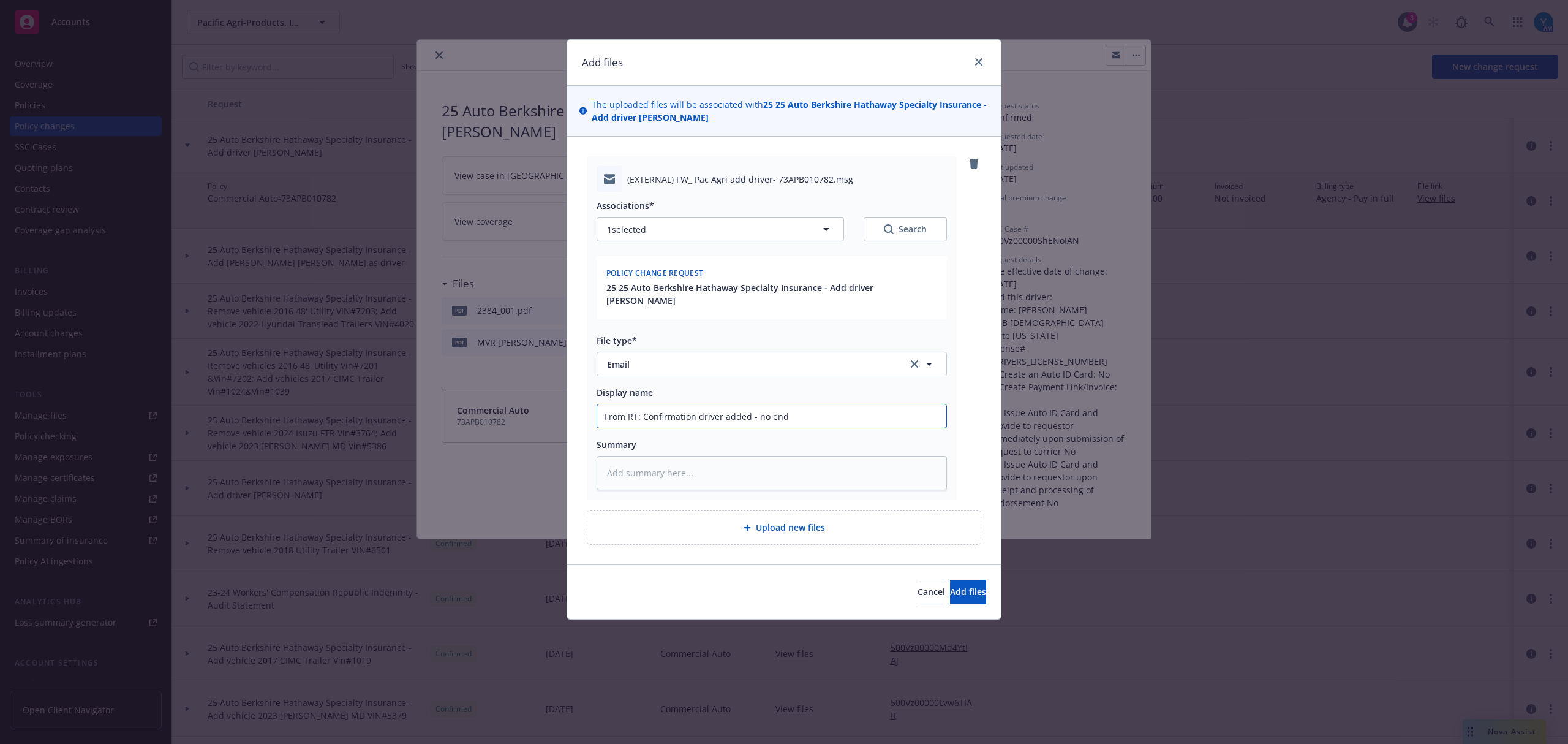
type textarea "x"
type input "From RT: Confirmation driver added - no endo"
type textarea "x"
type input "From RT: Confirmation driver added - no endor"
type textarea "x"
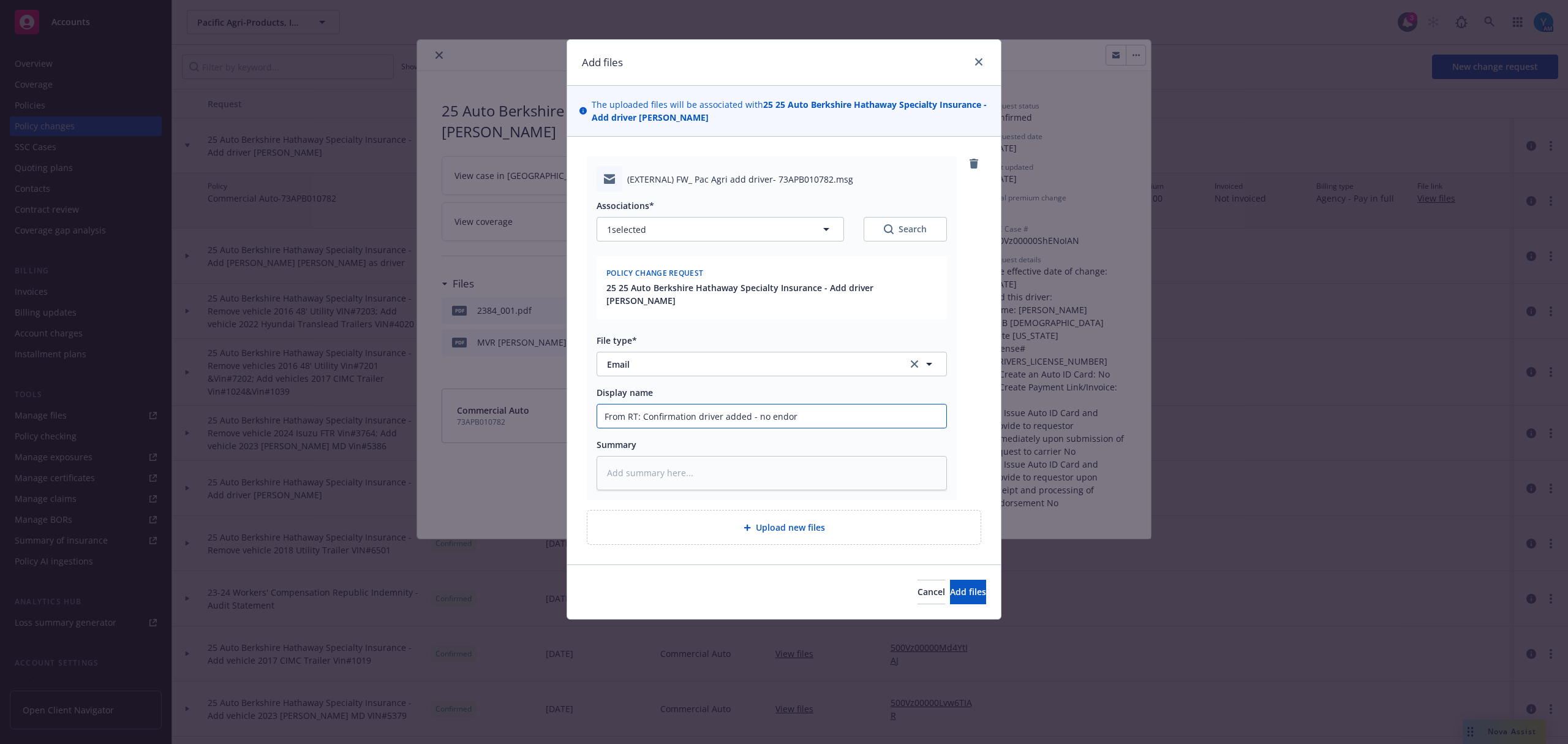
type input "From RT: Confirmation driver added - no endors"
type textarea "x"
type input "From RT: Confirmation driver added - no endorse"
type textarea "x"
type input "From RT: Confirmation driver added - no endorsem"
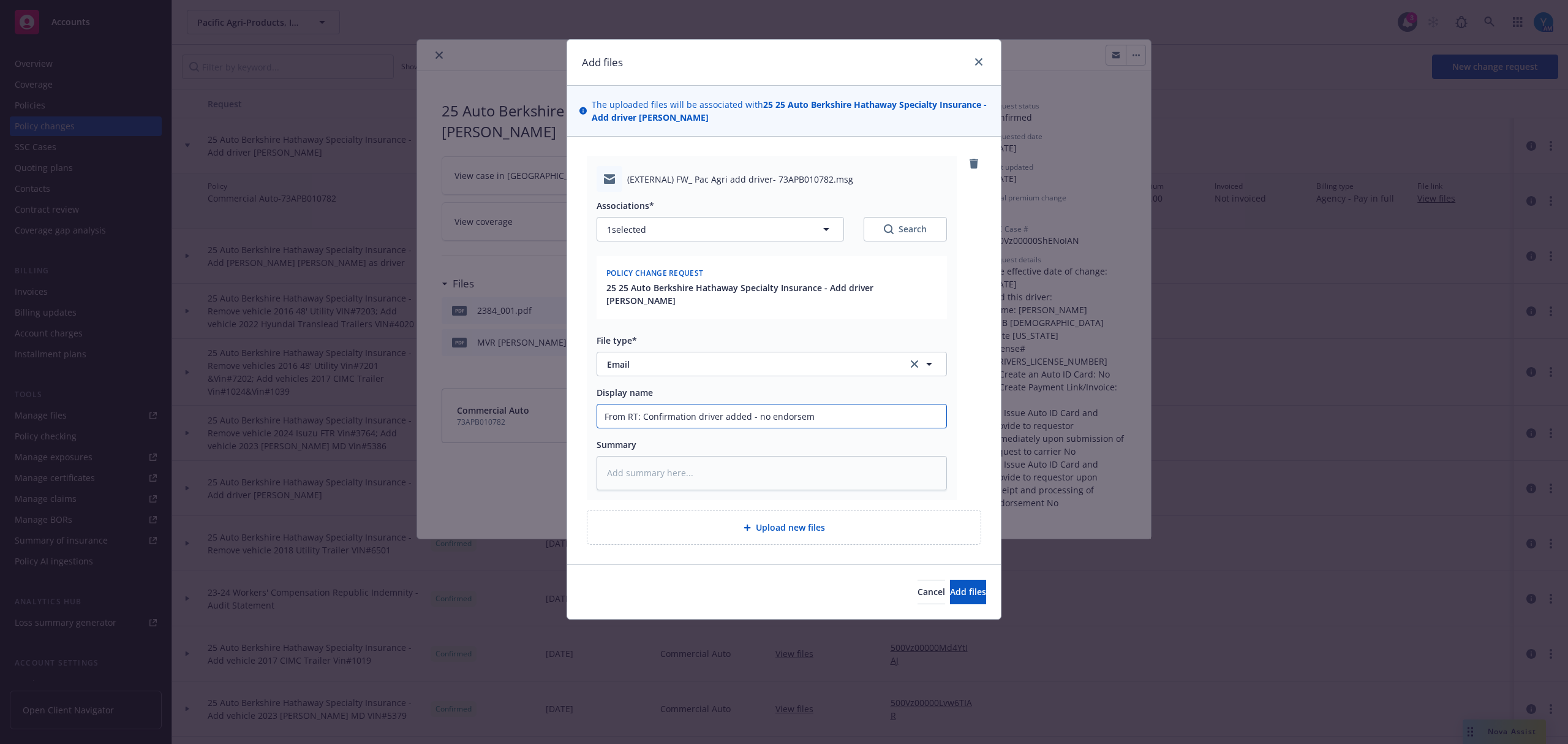
type textarea "x"
type input "From RT: Confirmation driver added - no endorseme"
type textarea "x"
type input "From RT: Confirmation driver added - no endorsemen"
type textarea "x"
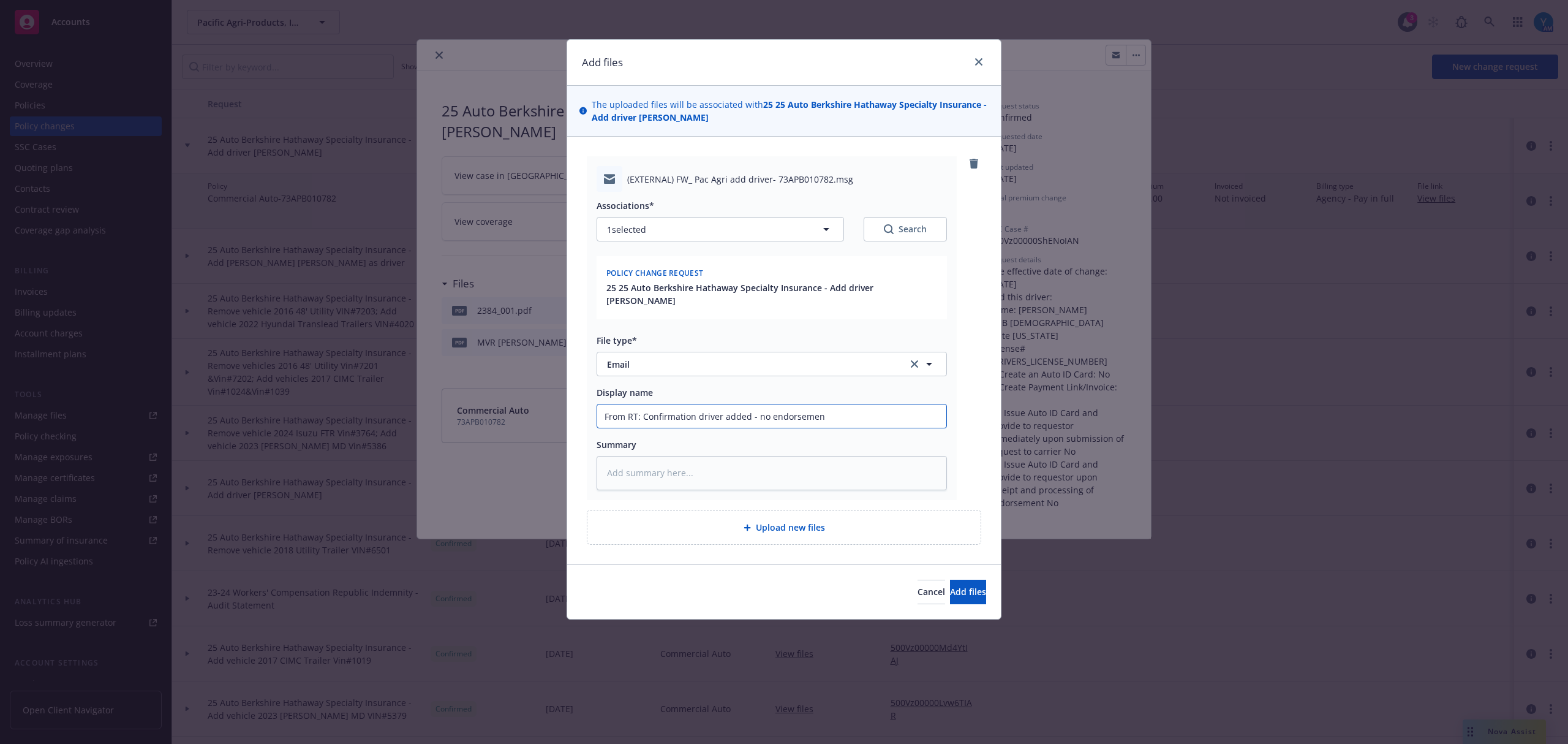
type input "From RT: Confirmation driver added - no endorsement"
type textarea "x"
type input "From RT: Confirmation driver added - no endorsement"
click at [961, 597] on span "Add files" at bounding box center [968, 592] width 36 height 12
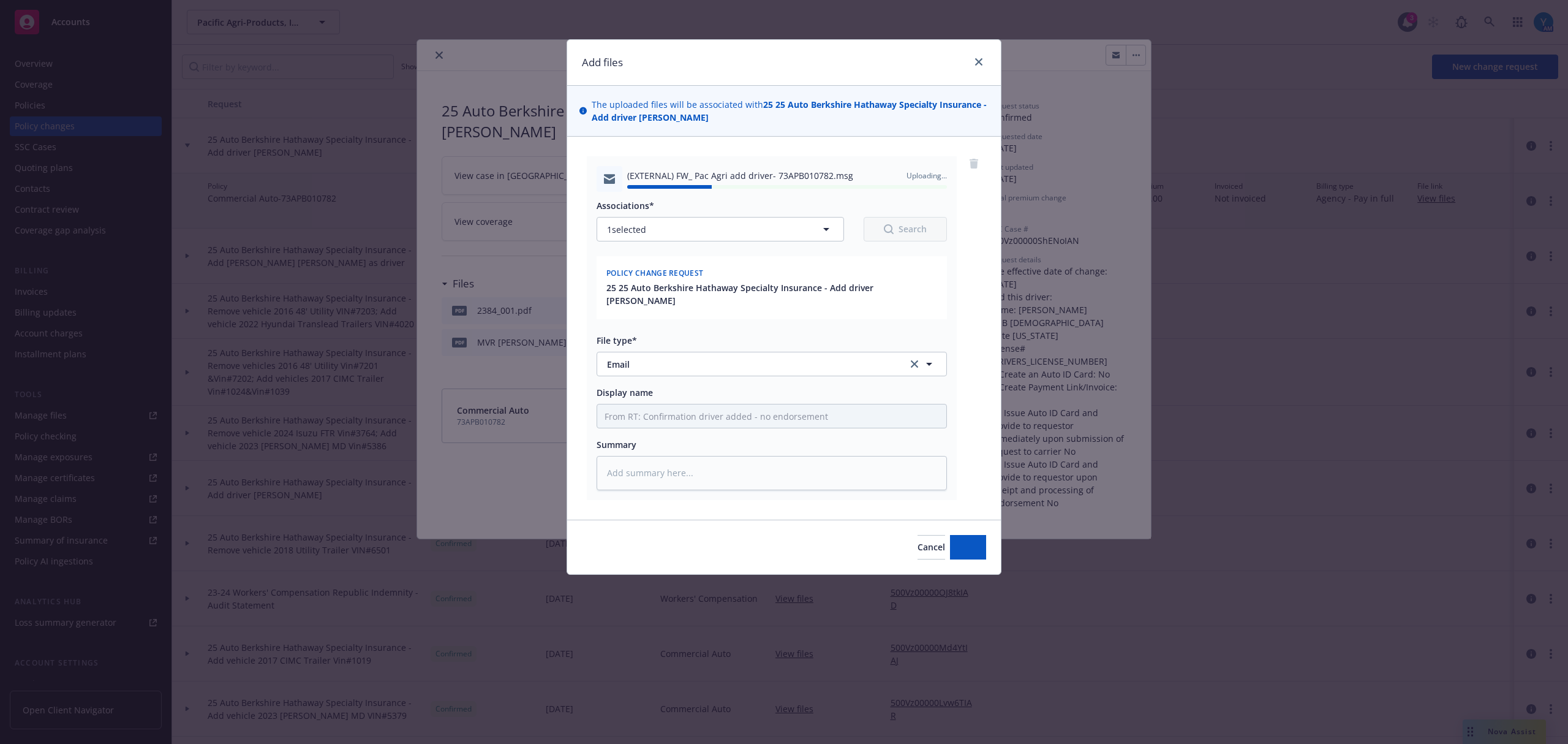
type textarea "x"
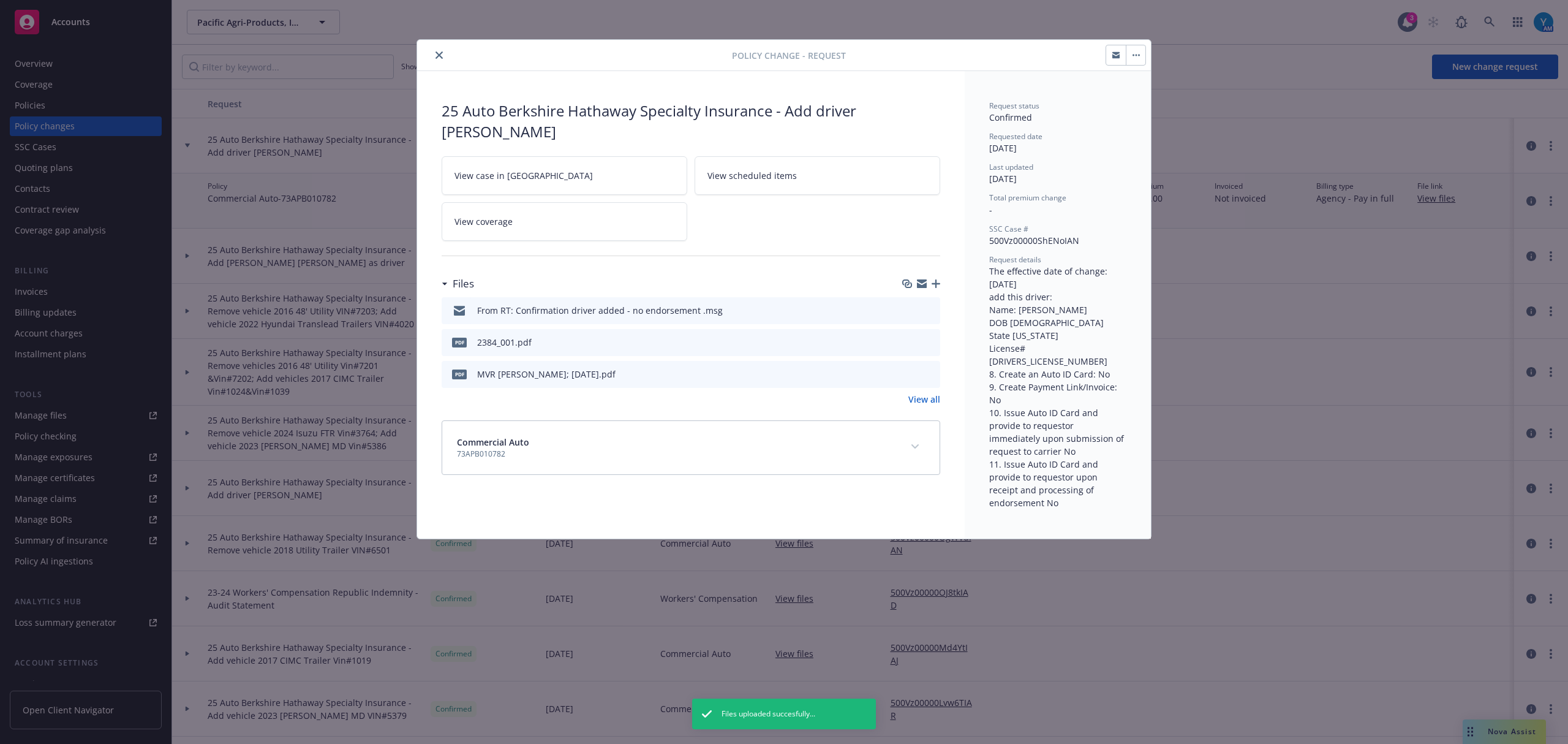
click at [442, 58] on icon "close" at bounding box center [439, 55] width 7 height 7
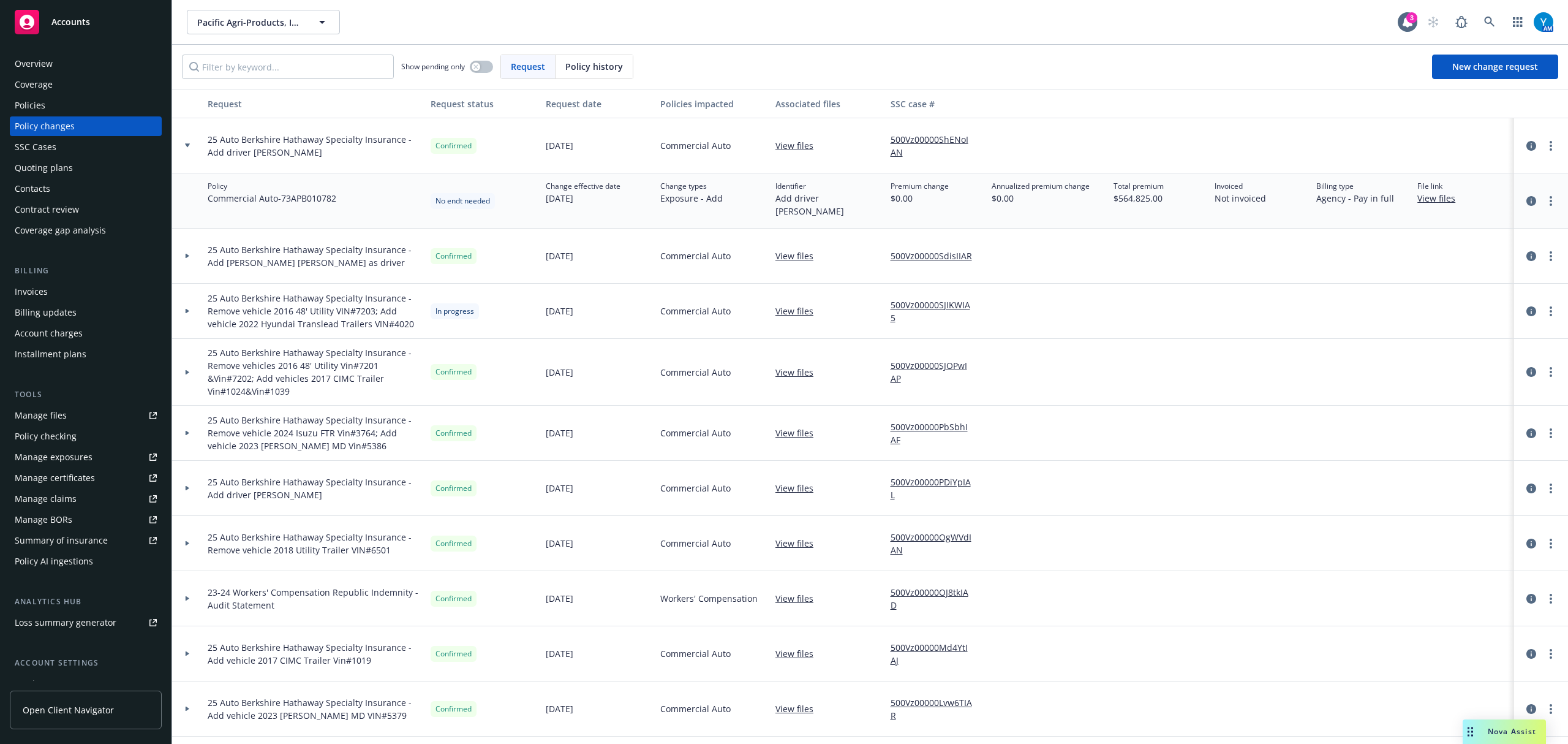
drag, startPoint x: 193, startPoint y: 146, endPoint x: 687, endPoint y: 157, distance: 494.1
click at [193, 146] on div at bounding box center [187, 145] width 21 height 5
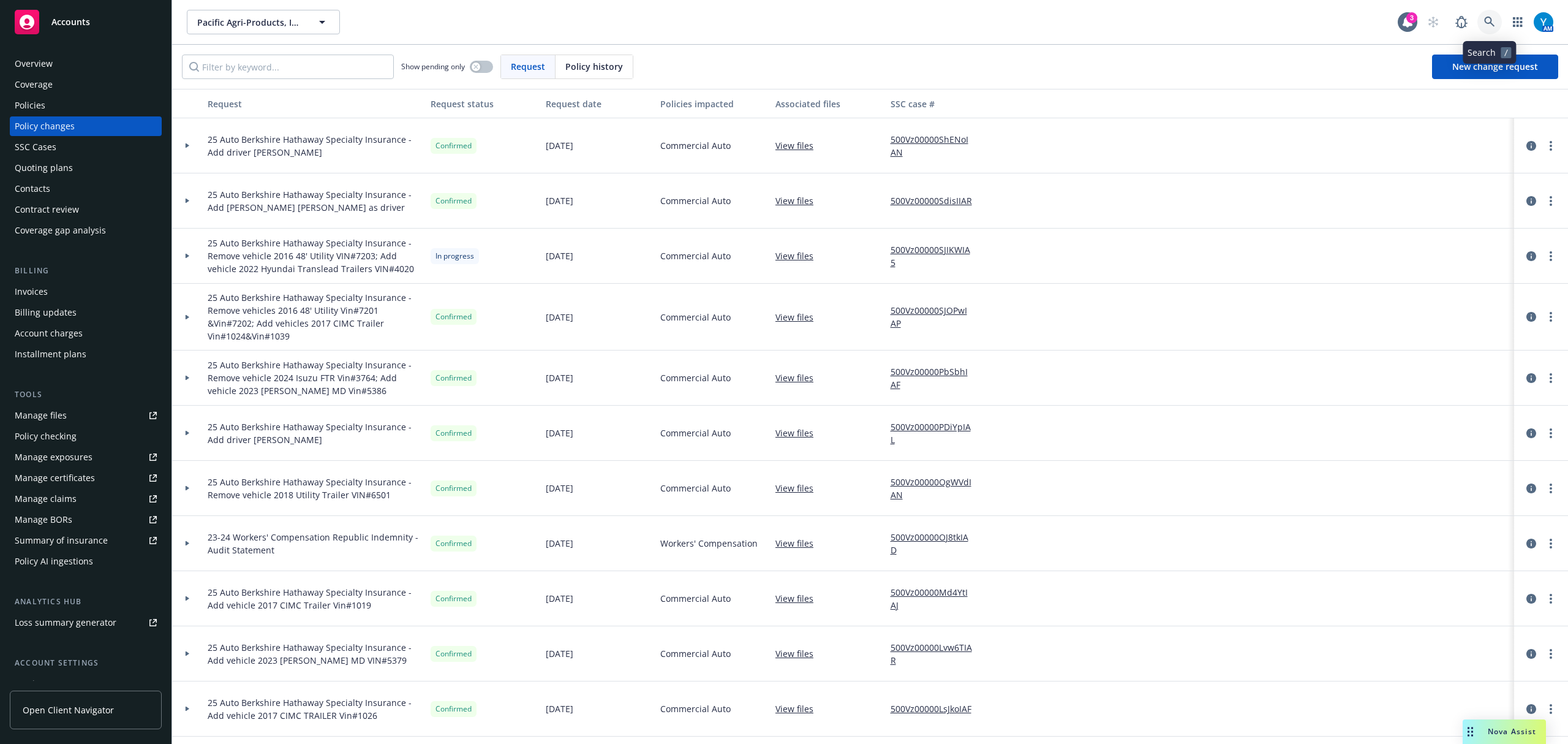
click at [1494, 18] on icon at bounding box center [1490, 22] width 11 height 11
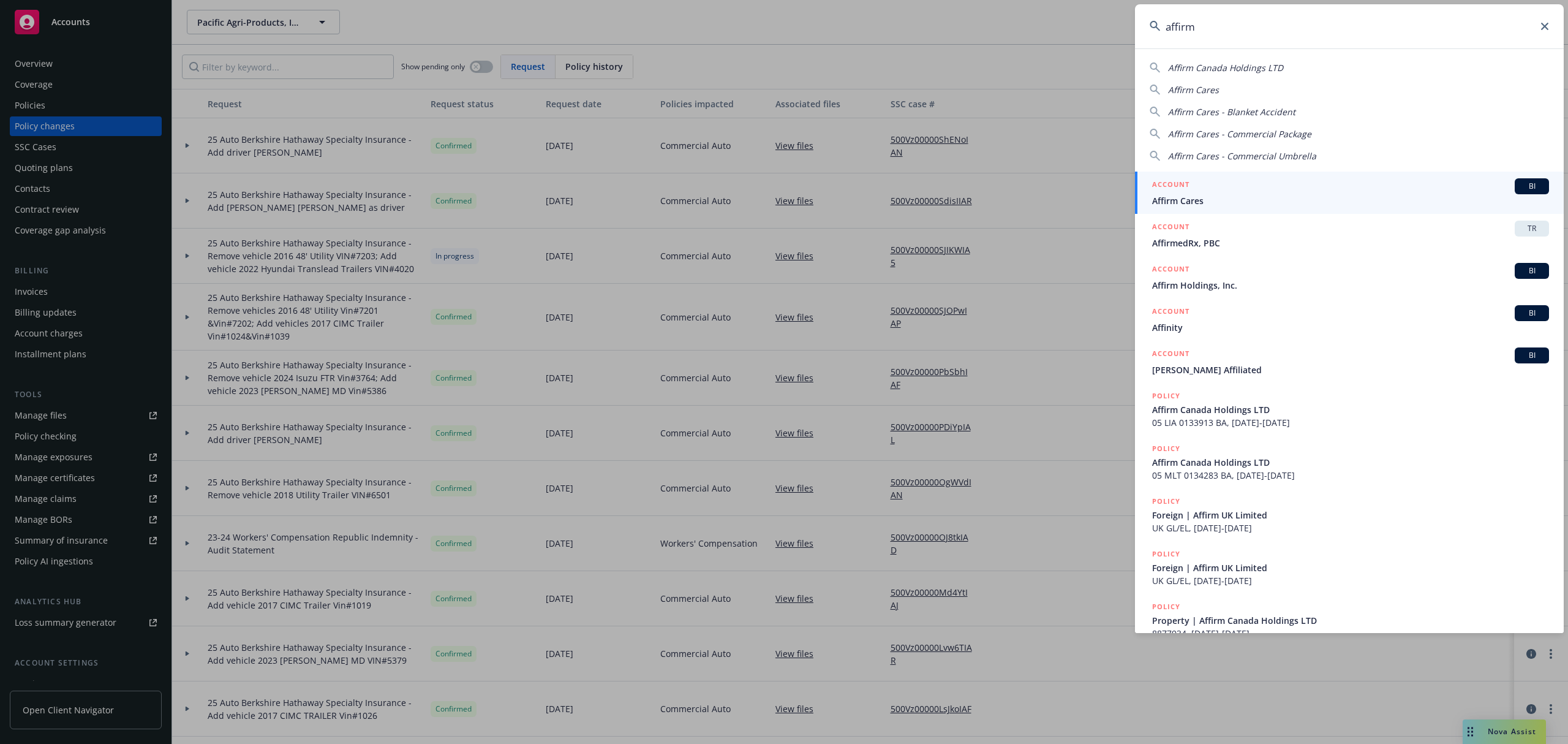
type input "affirm"
click at [1206, 182] on div "ACCOUNT BI" at bounding box center [1350, 186] width 397 height 16
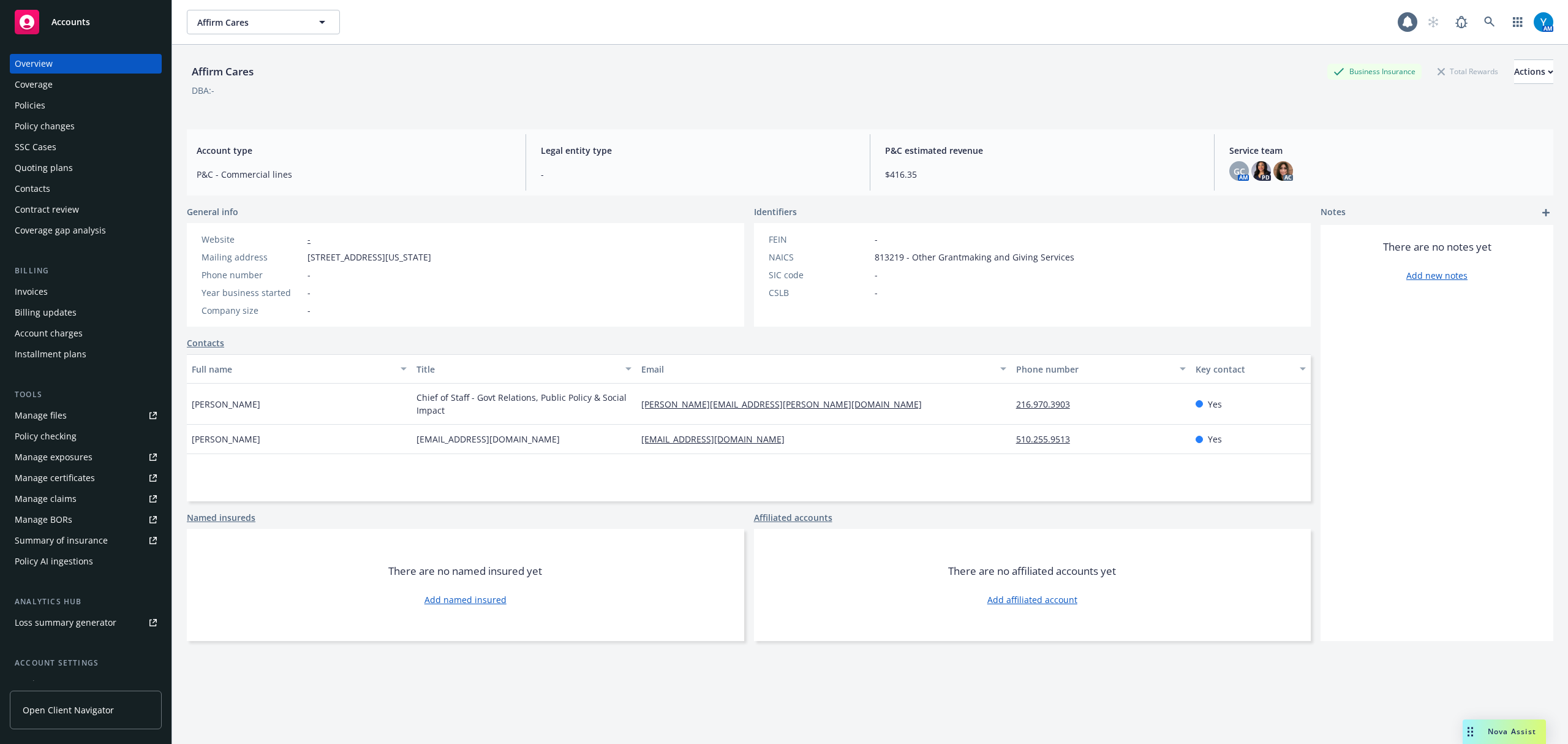
click at [39, 293] on div "Invoices" at bounding box center [31, 292] width 33 height 20
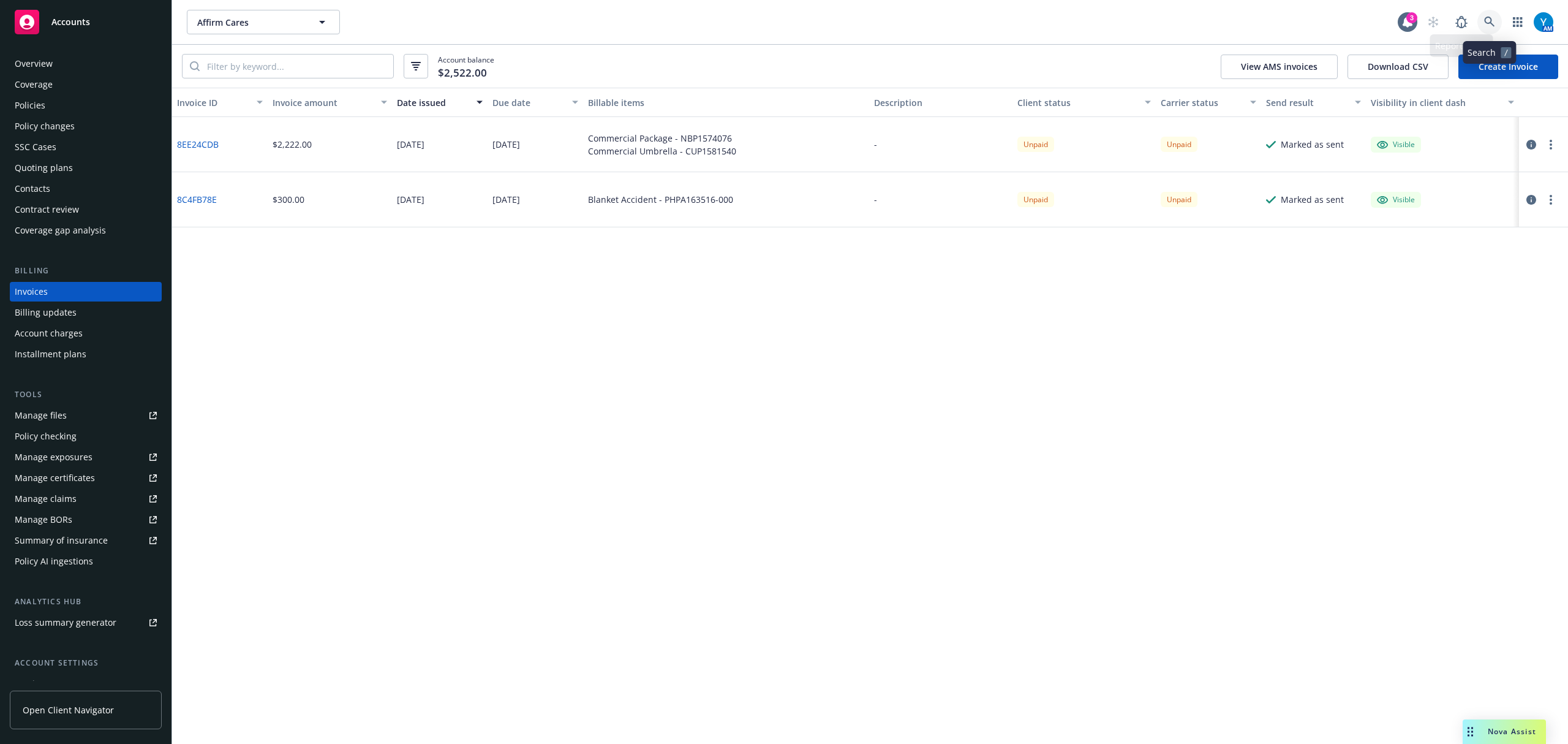
click at [1485, 18] on icon at bounding box center [1490, 22] width 11 height 11
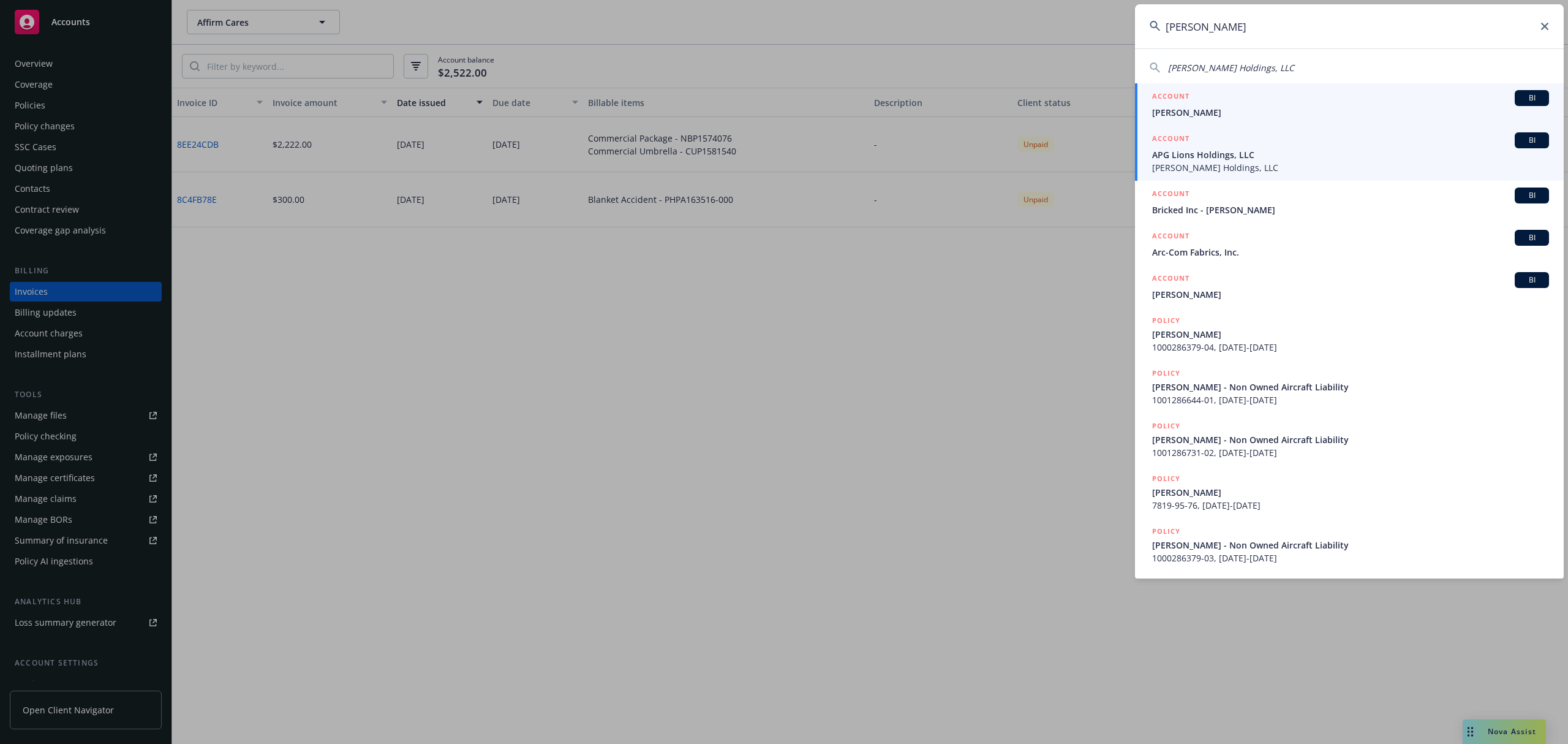
type input "[PERSON_NAME]"
click at [1180, 152] on span "APG Lions Holdings, LLC" at bounding box center [1350, 155] width 397 height 13
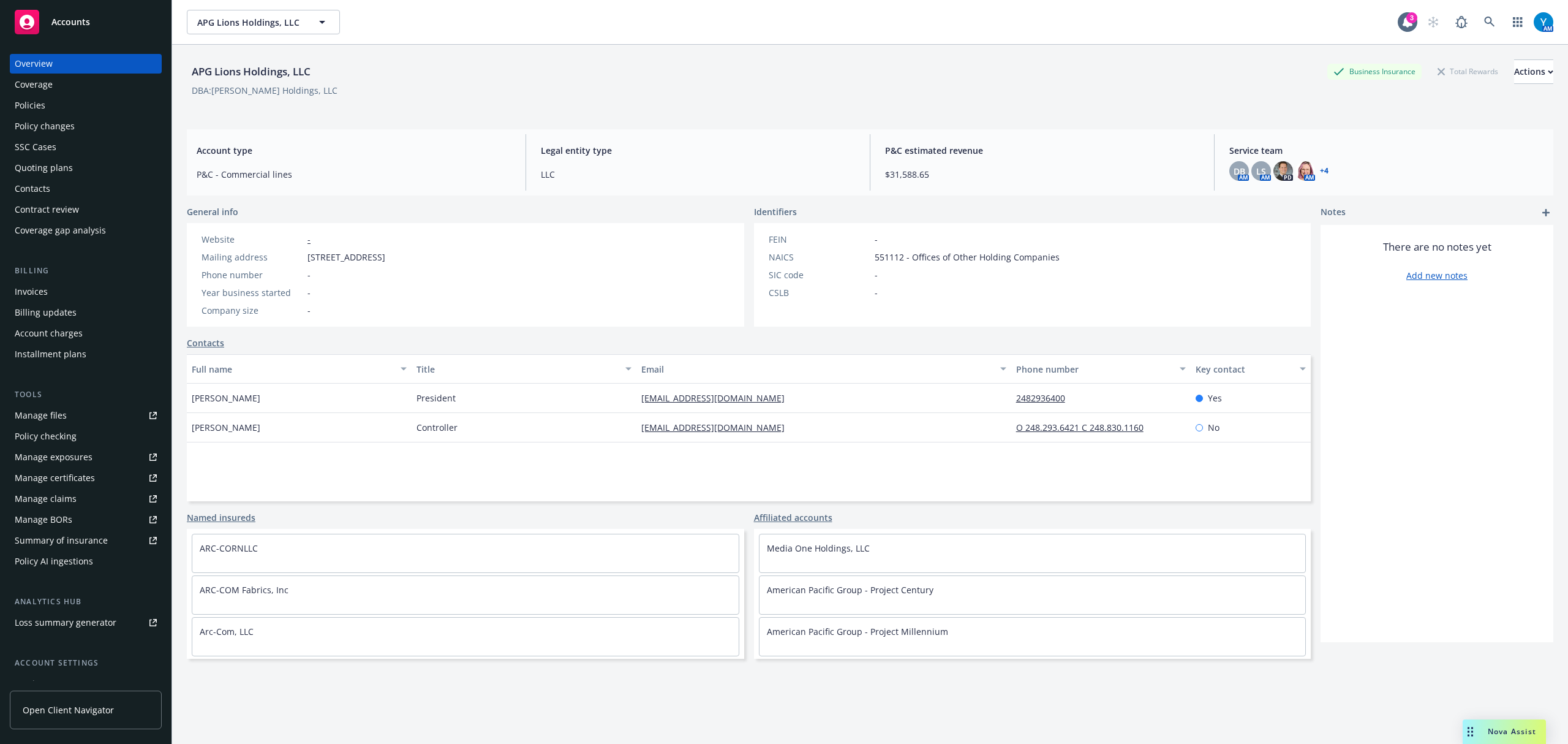
click at [32, 99] on div "Policies" at bounding box center [30, 105] width 31 height 20
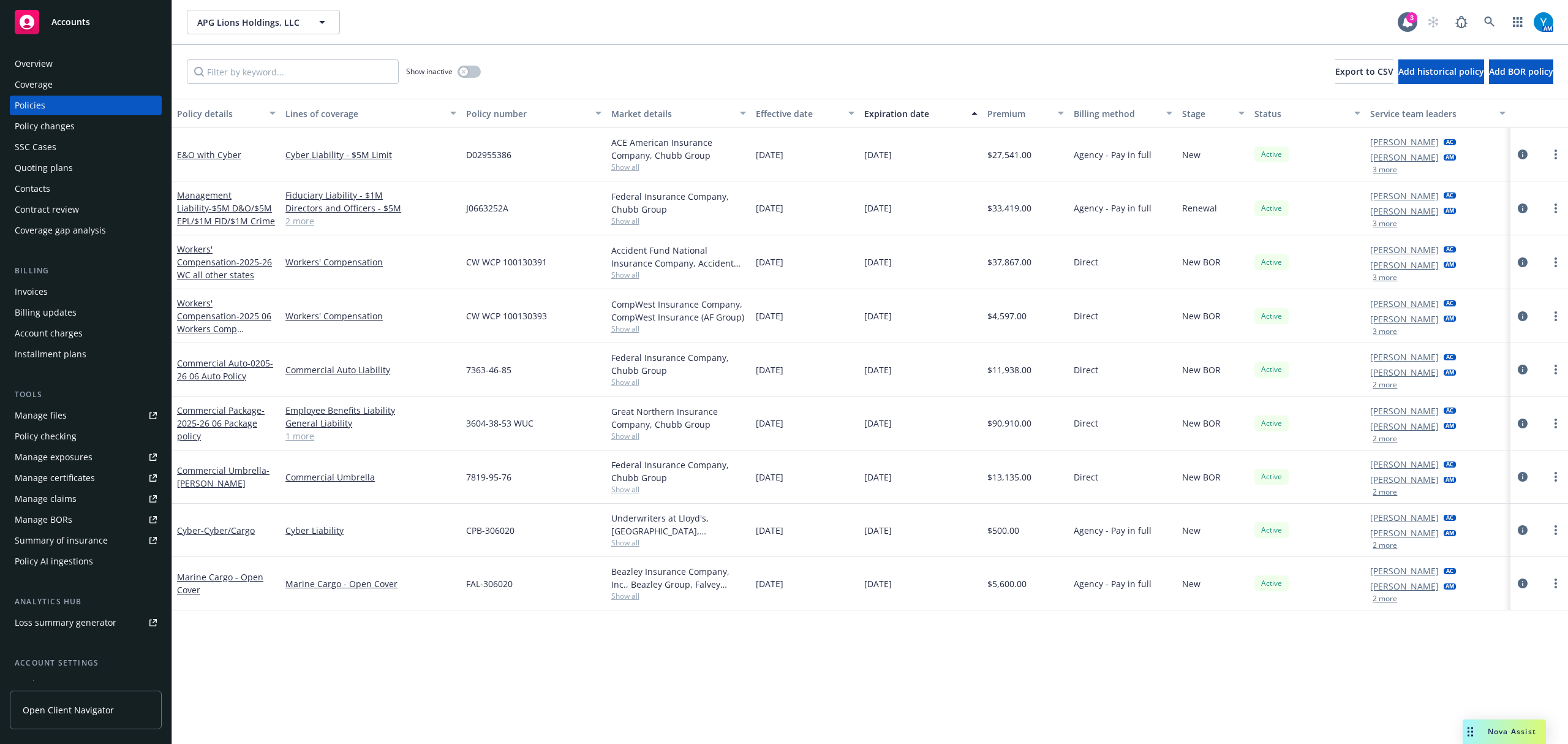
click at [45, 291] on div "Invoices" at bounding box center [31, 292] width 33 height 20
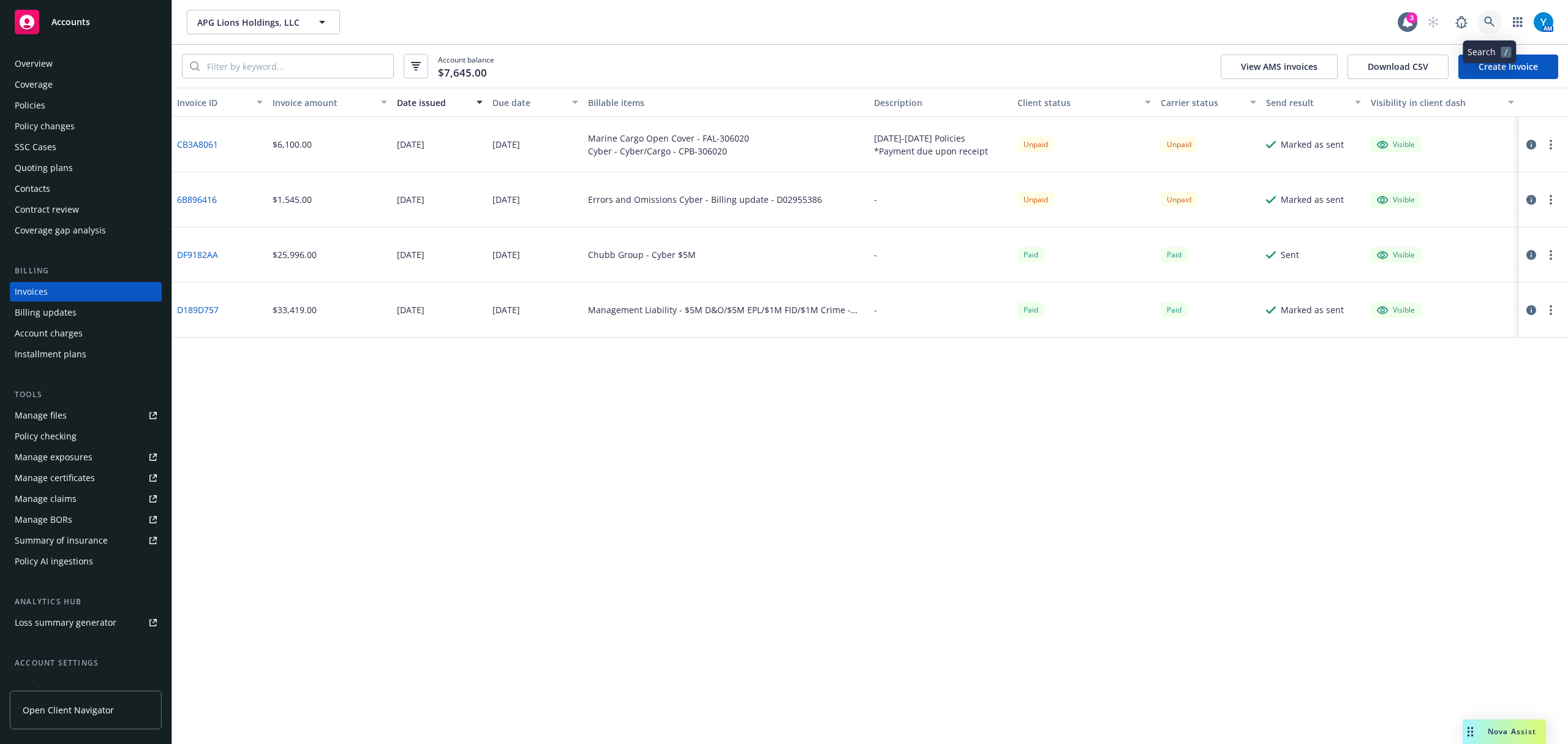
click at [1491, 26] on icon at bounding box center [1490, 22] width 11 height 11
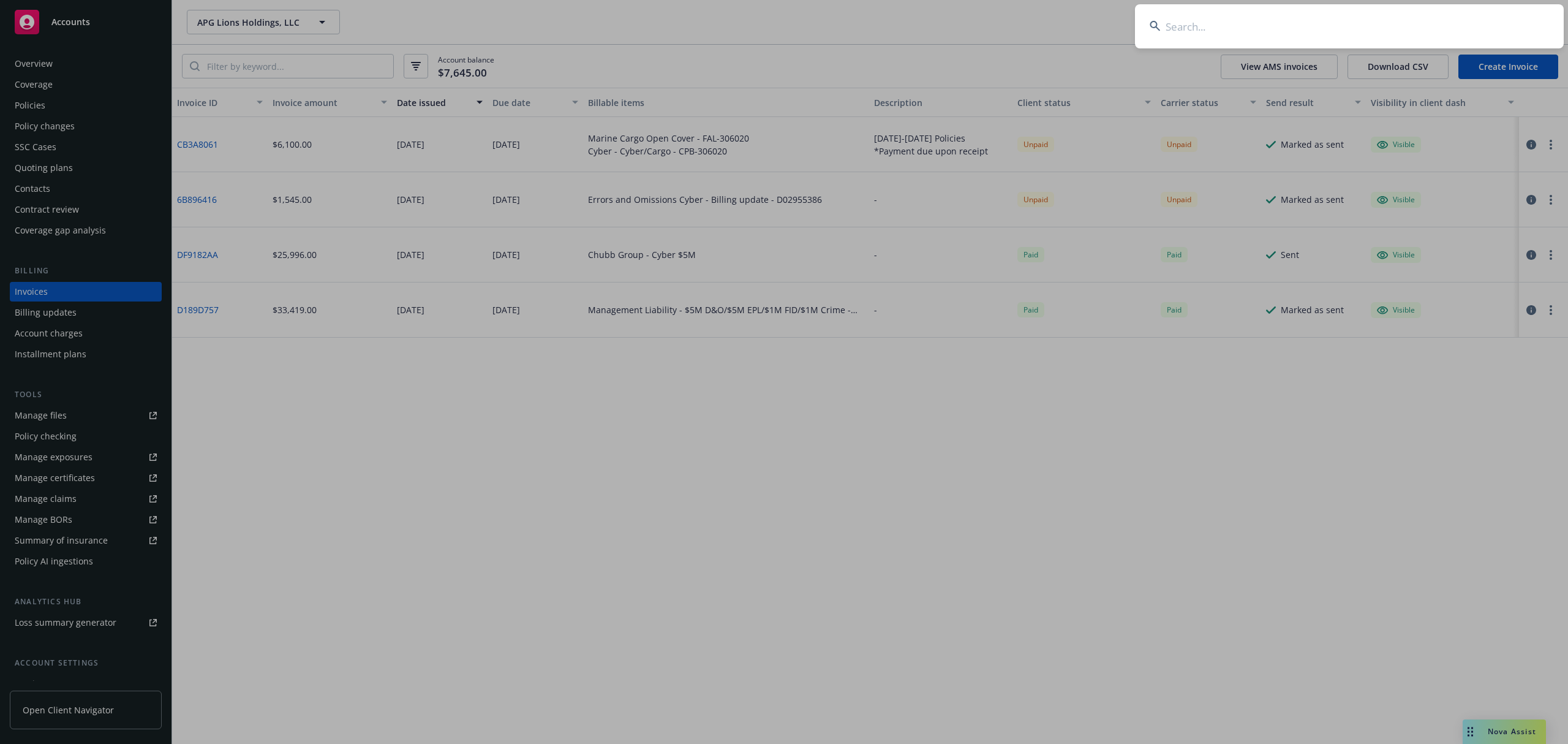
click at [1229, 28] on input at bounding box center [1349, 26] width 429 height 44
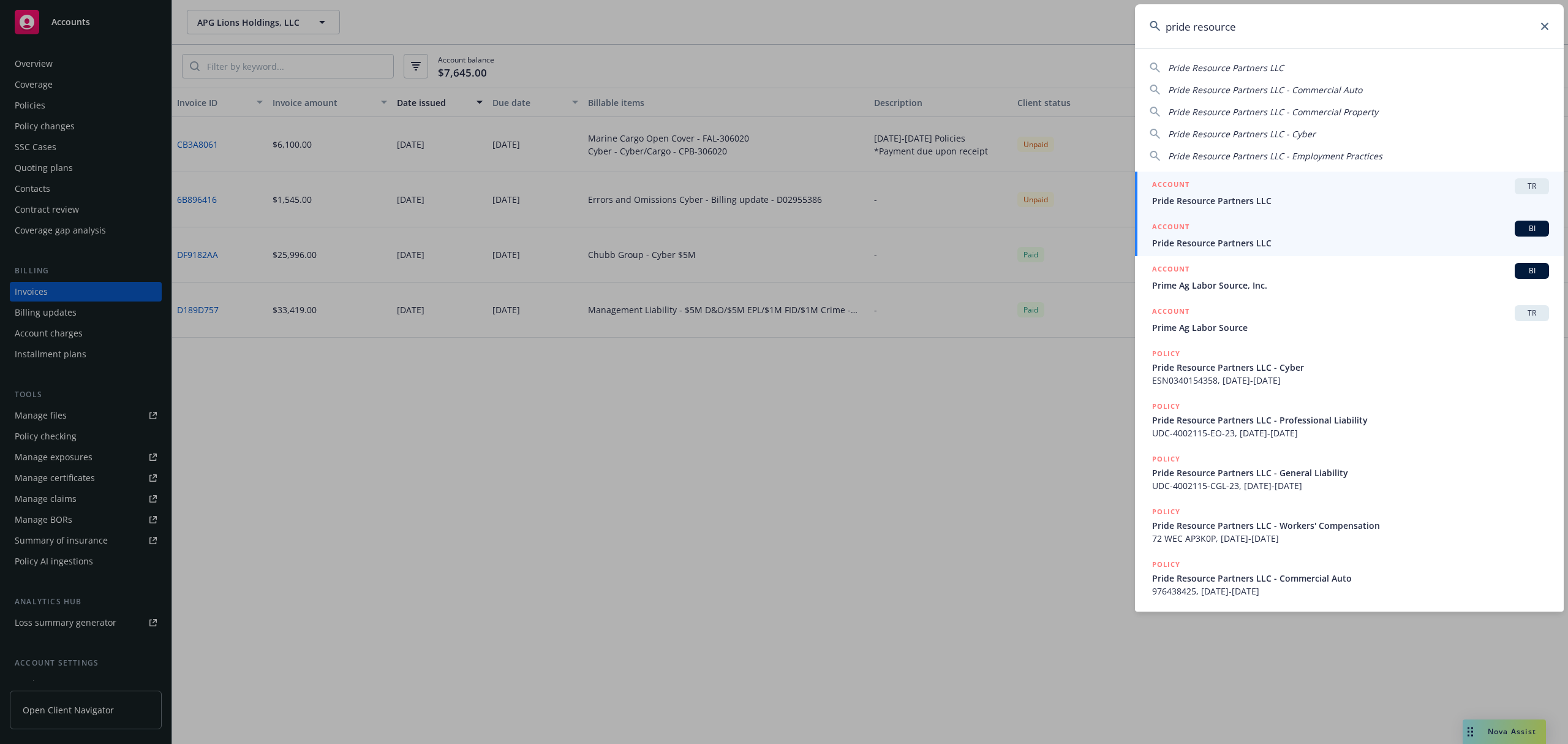
type input "pride resource"
click at [1251, 226] on div "ACCOUNT BI" at bounding box center [1350, 229] width 397 height 16
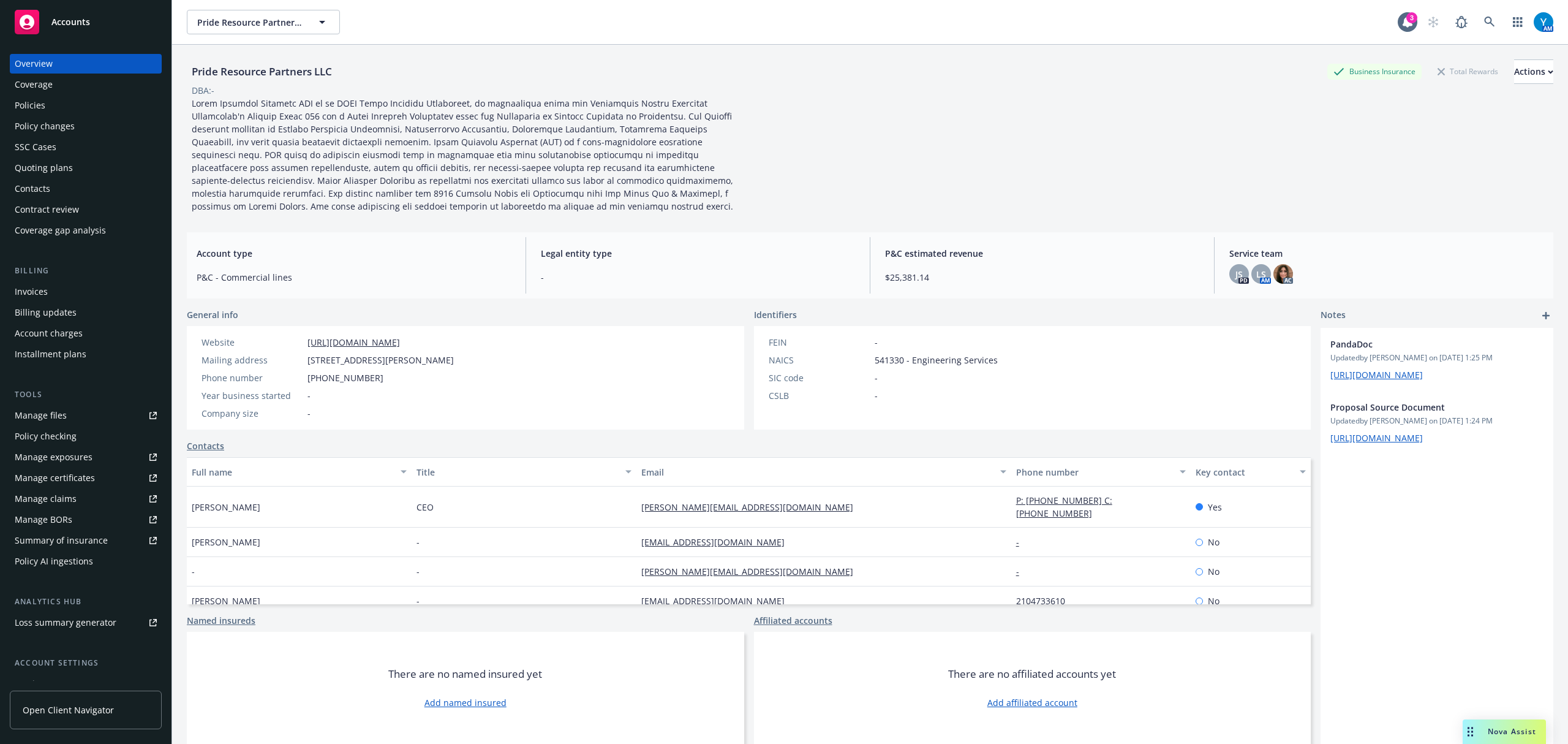
click at [53, 126] on div "Policy changes" at bounding box center [44, 126] width 60 height 20
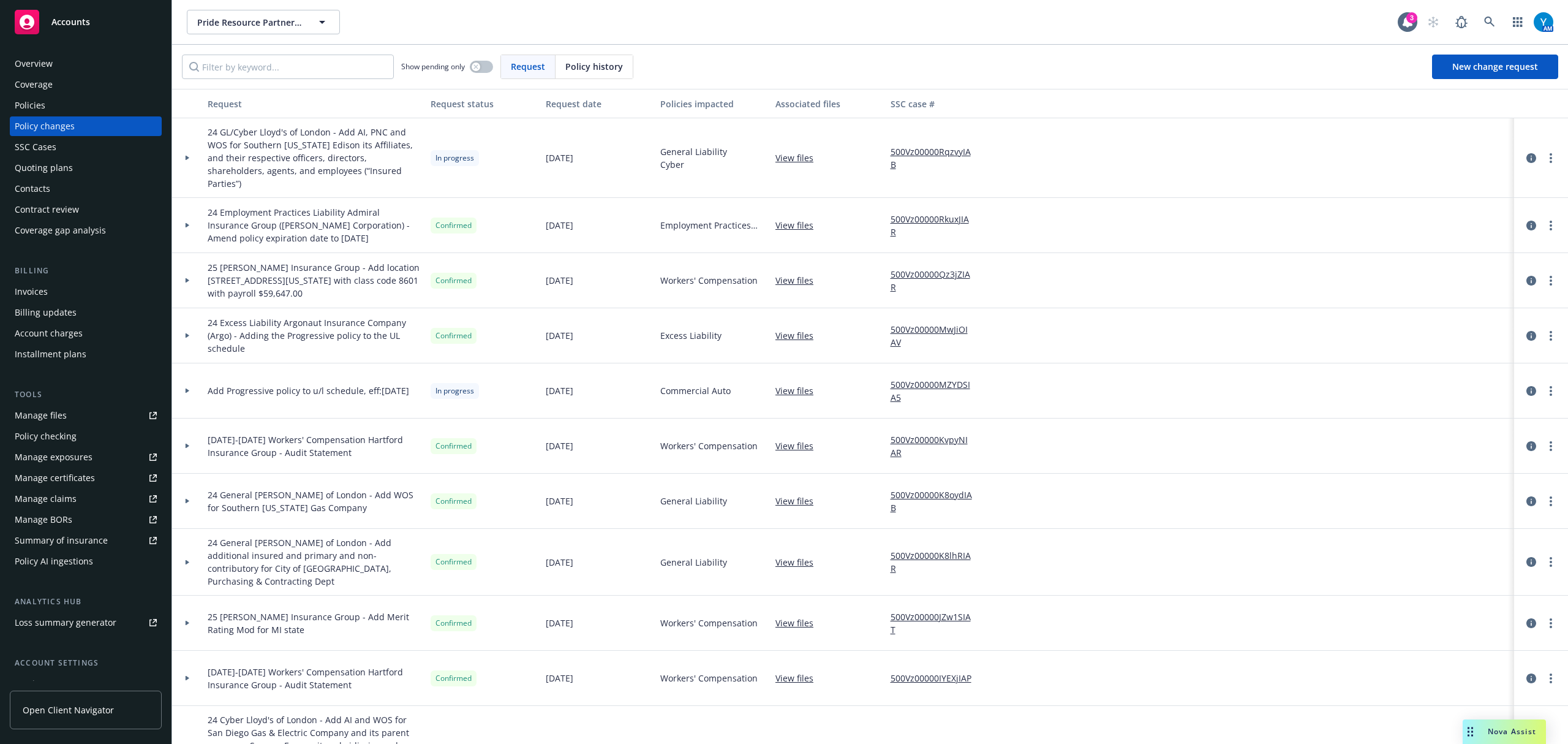
click at [191, 210] on div at bounding box center [187, 225] width 31 height 55
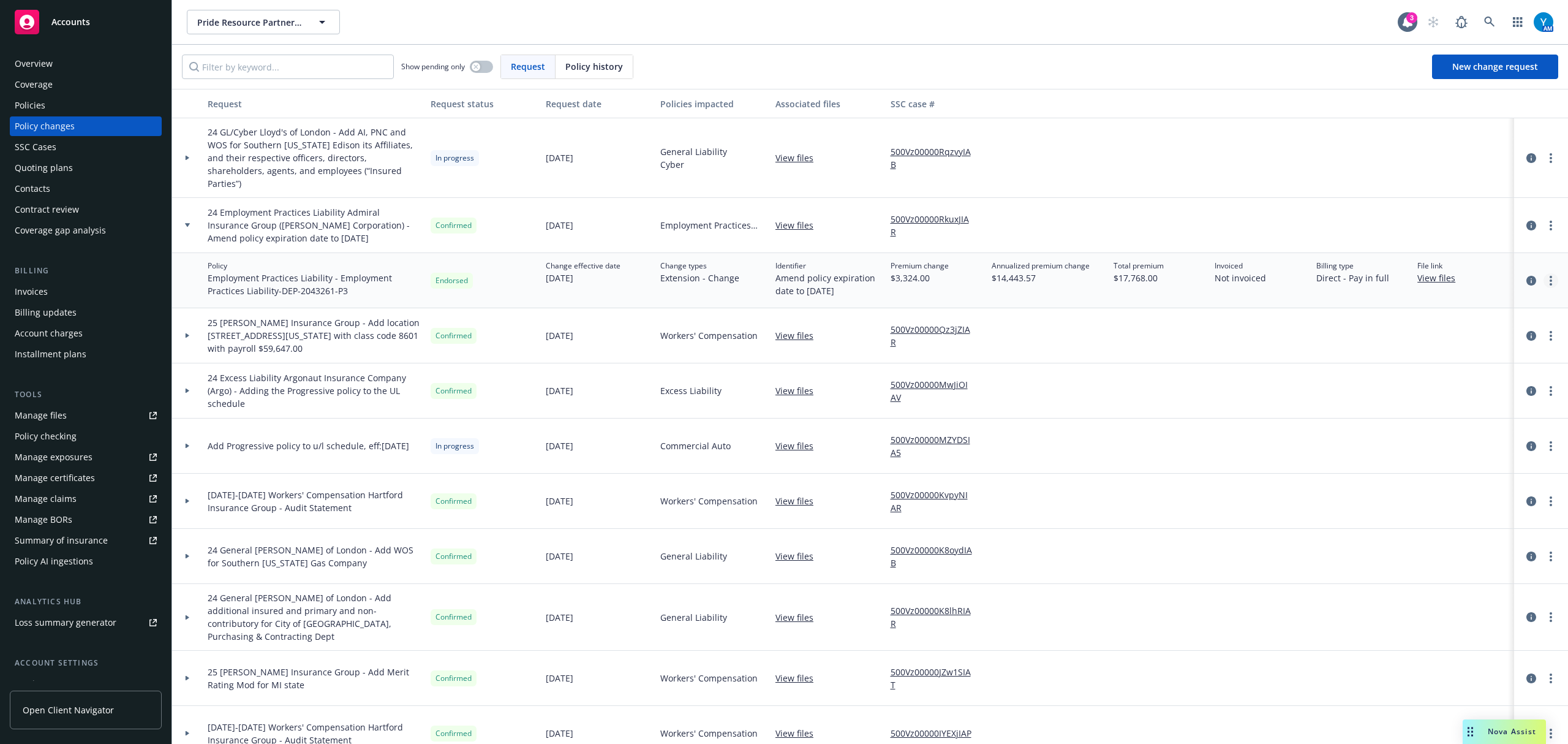
click at [1544, 273] on link "more" at bounding box center [1551, 281] width 14 height 14
click at [1403, 342] on link "Edit policy change" at bounding box center [1441, 341] width 210 height 24
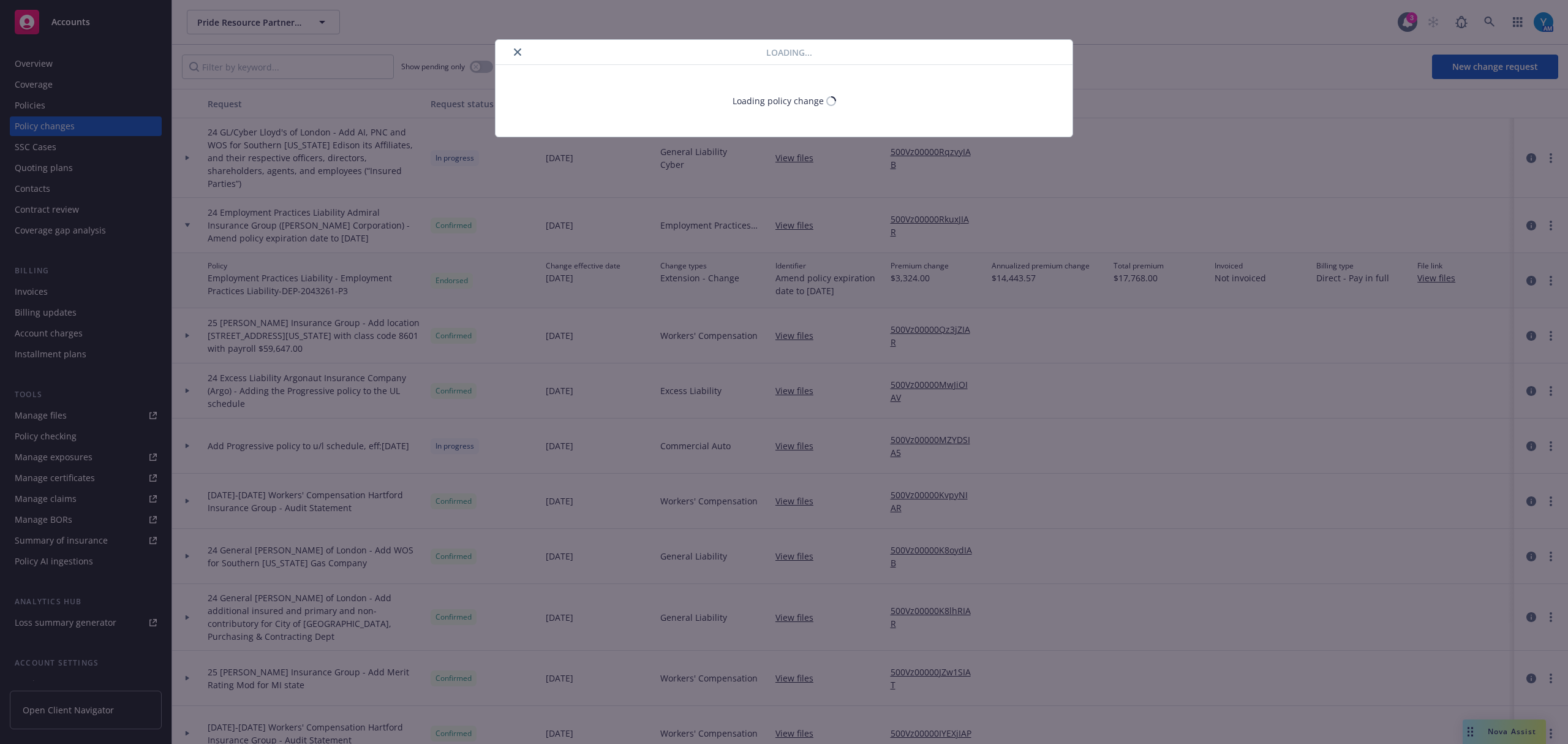
type textarea "x"
select select "ACCEPTED"
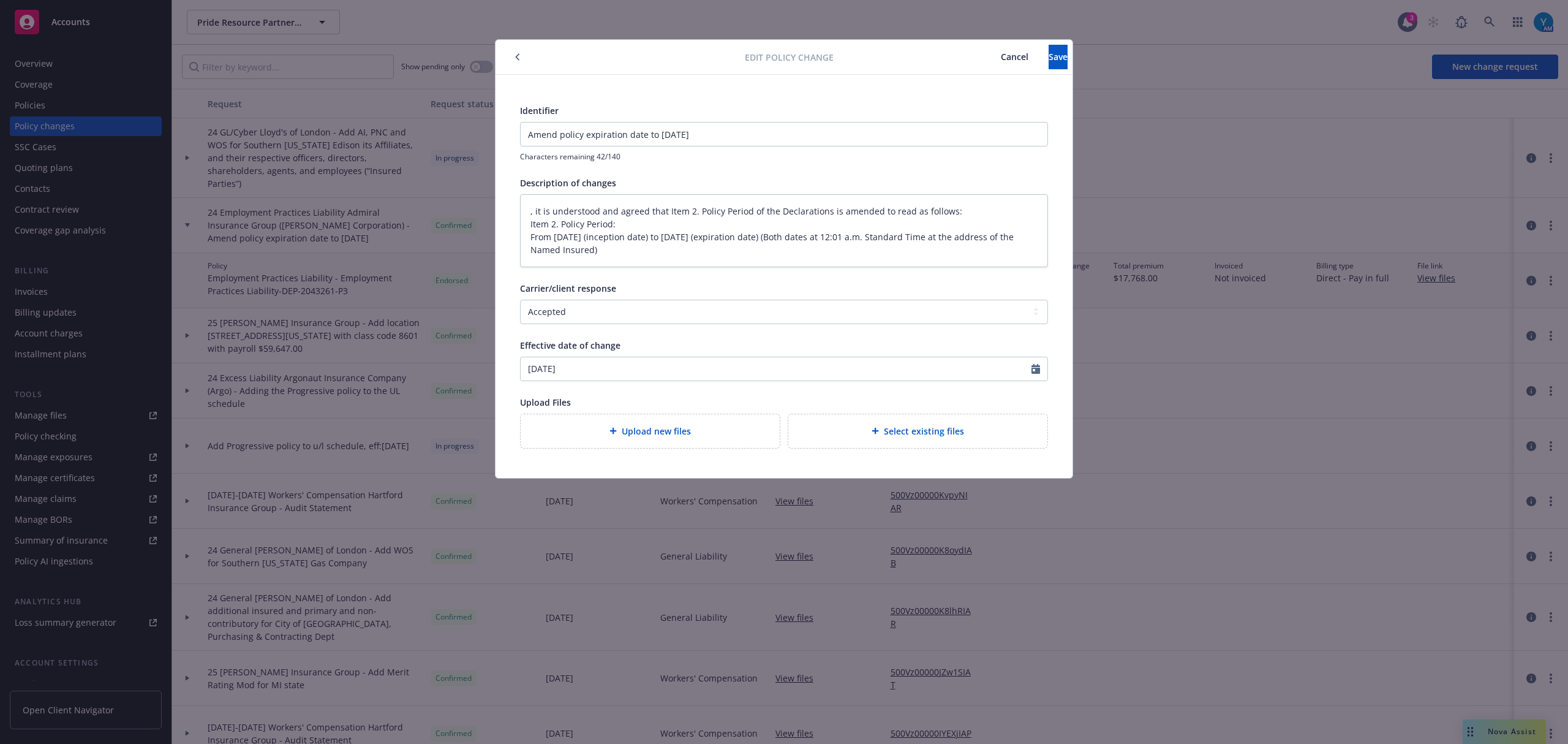
click at [510, 57] on div at bounding box center [623, 57] width 244 height 14
click at [515, 55] on icon "button" at bounding box center [517, 57] width 5 height 7
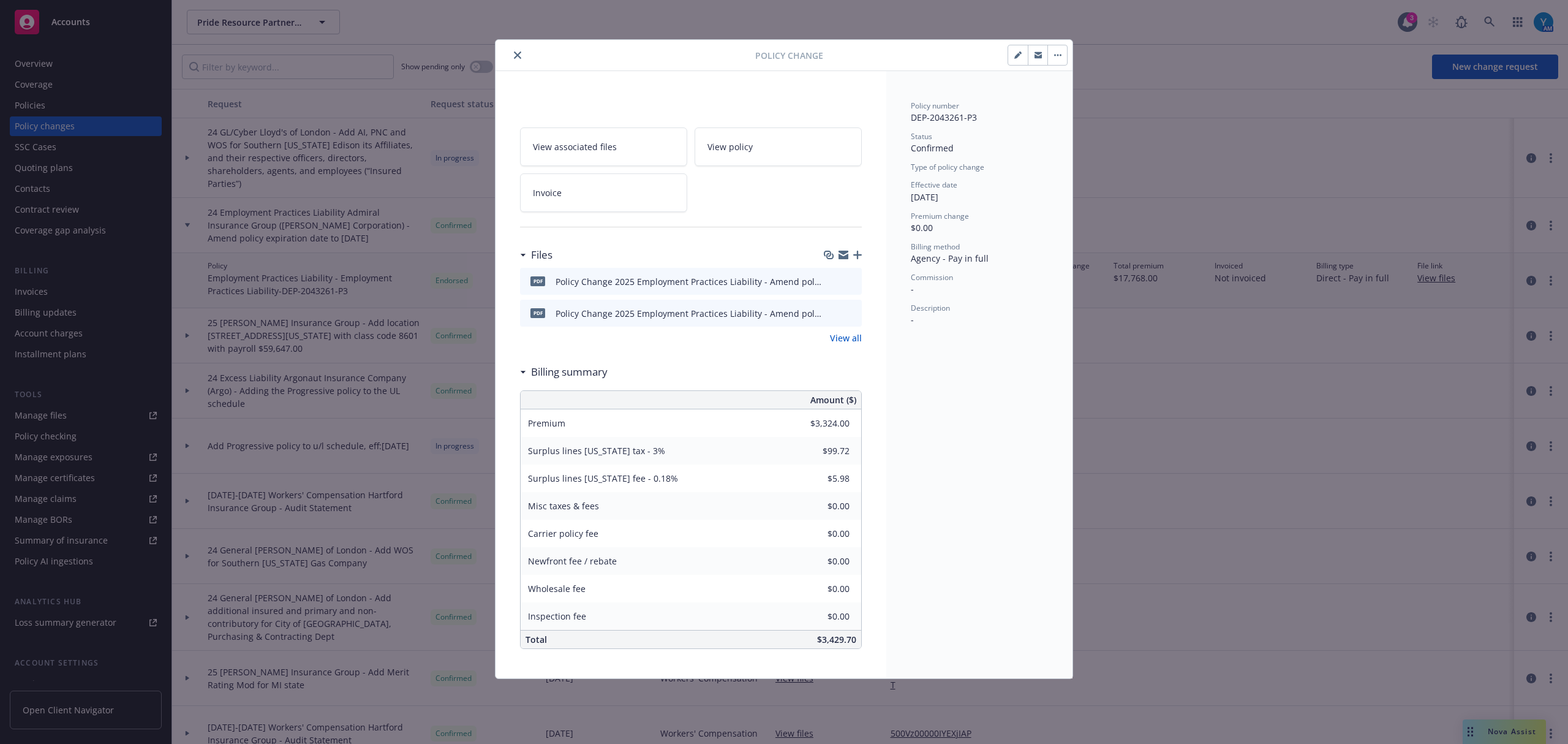
click at [1049, 47] on button "button" at bounding box center [1057, 55] width 20 height 20
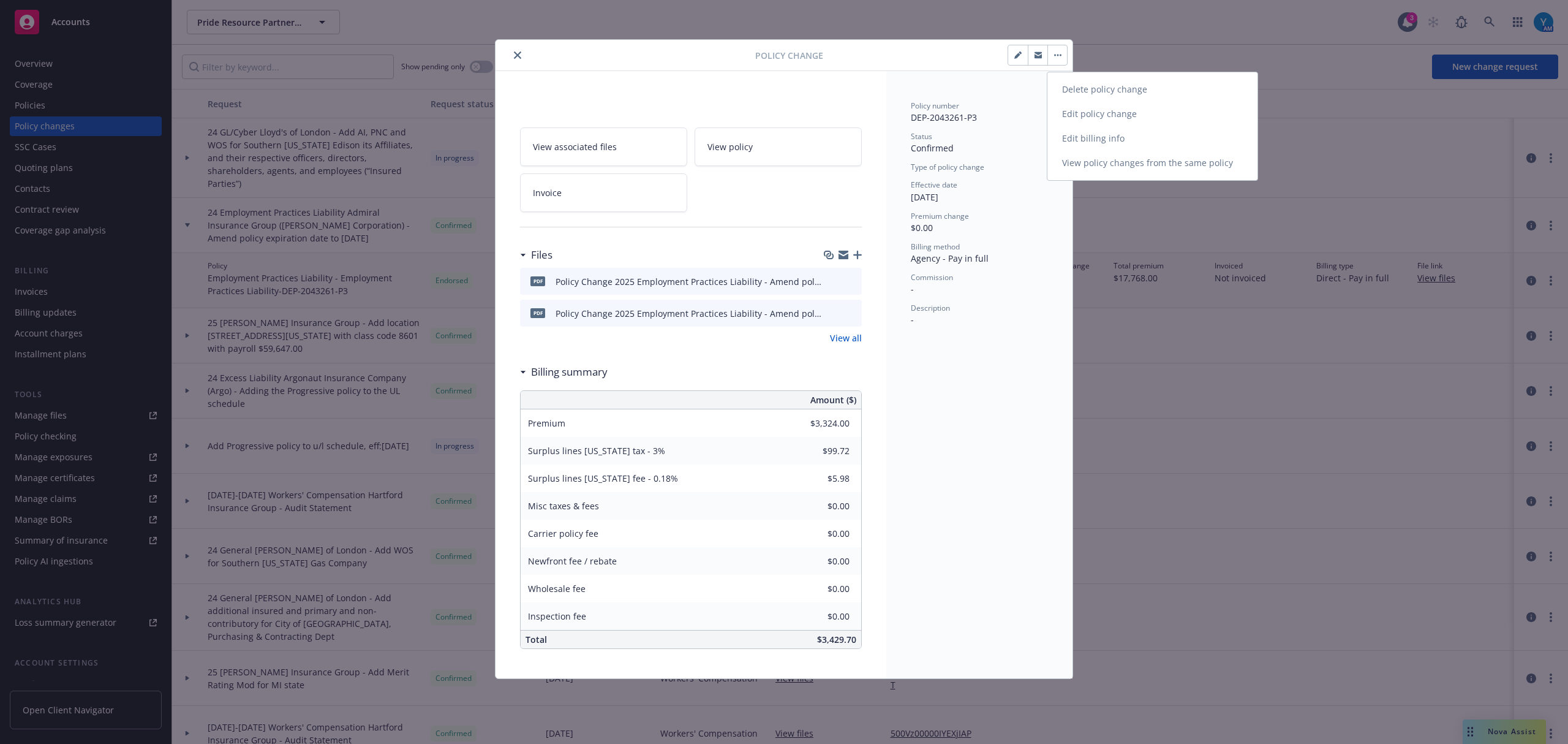
click at [1103, 113] on link "Edit policy change" at bounding box center [1153, 114] width 210 height 24
type textarea "x"
select select "ACCEPTED"
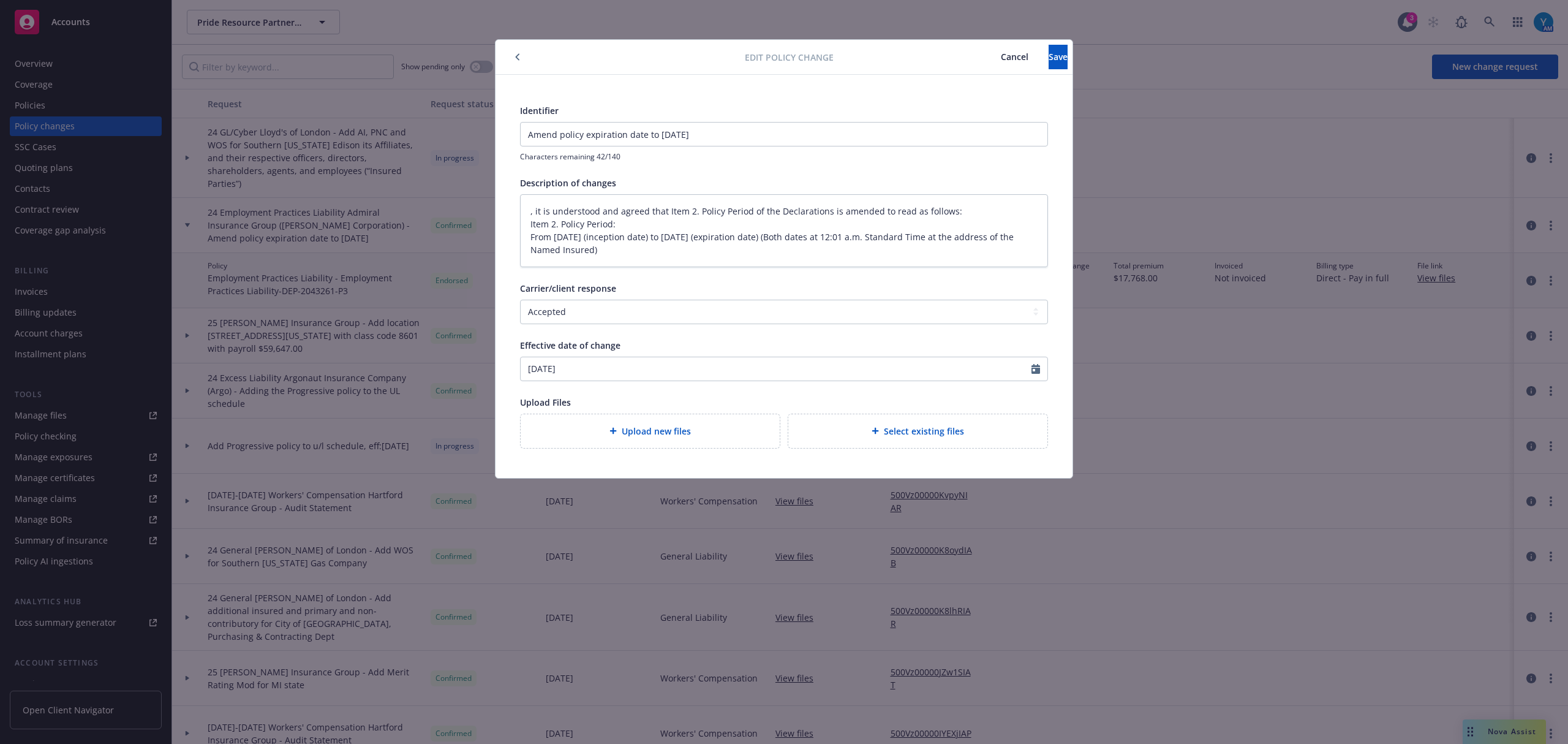
click at [520, 57] on button "button" at bounding box center [517, 57] width 14 height 14
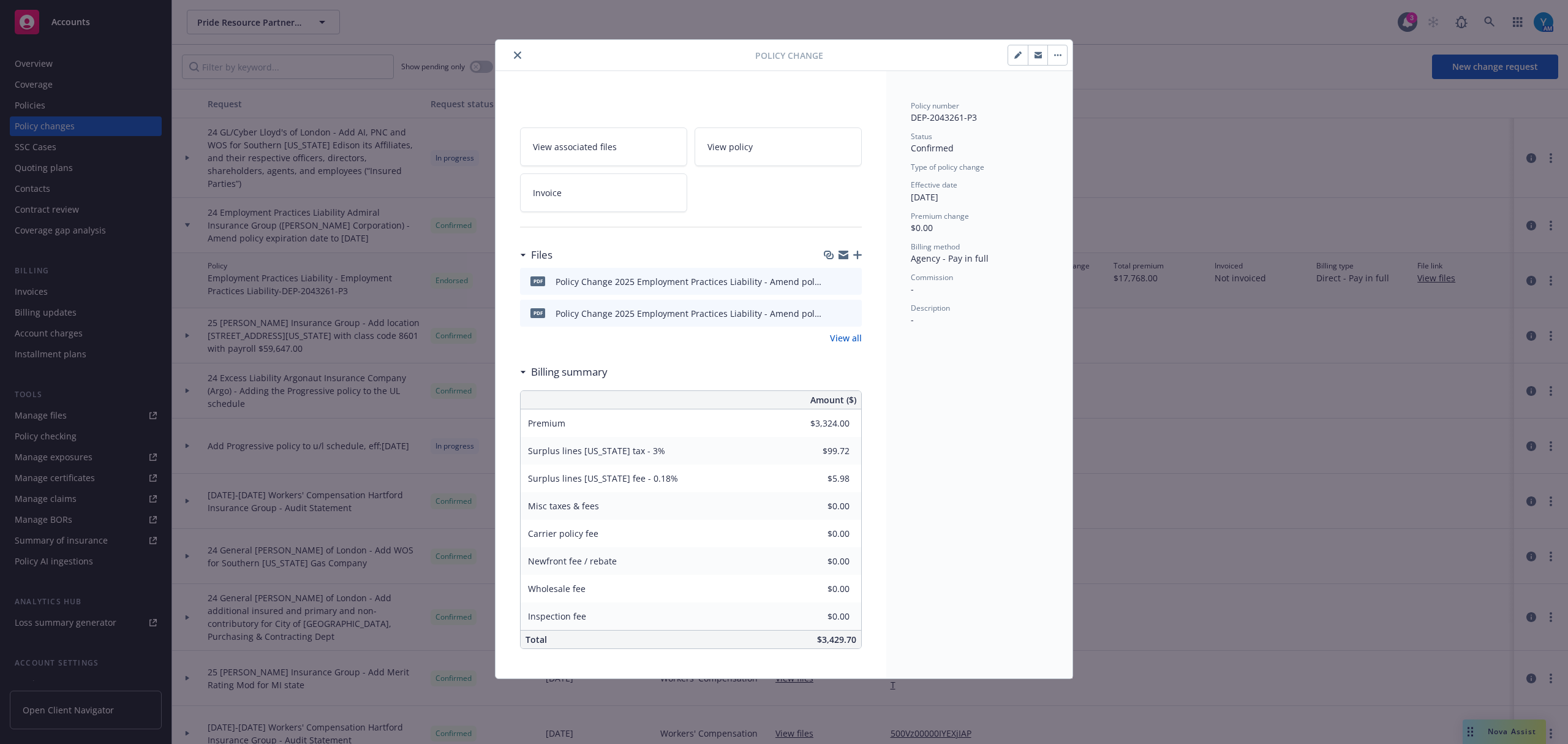
click at [1057, 51] on button "button" at bounding box center [1057, 55] width 20 height 20
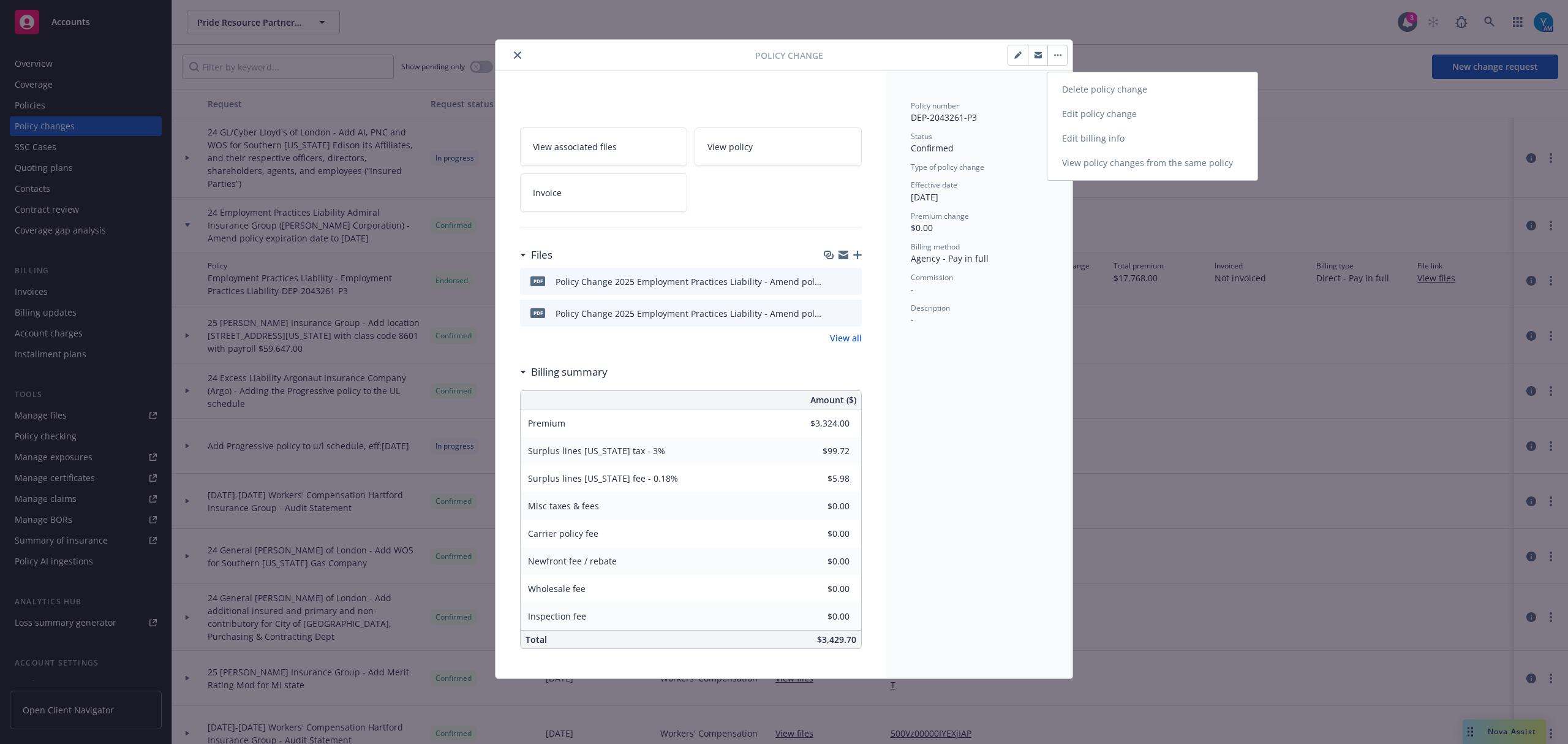
click at [1089, 116] on link "Edit policy change" at bounding box center [1153, 114] width 210 height 24
type textarea "x"
select select "ACCEPTED"
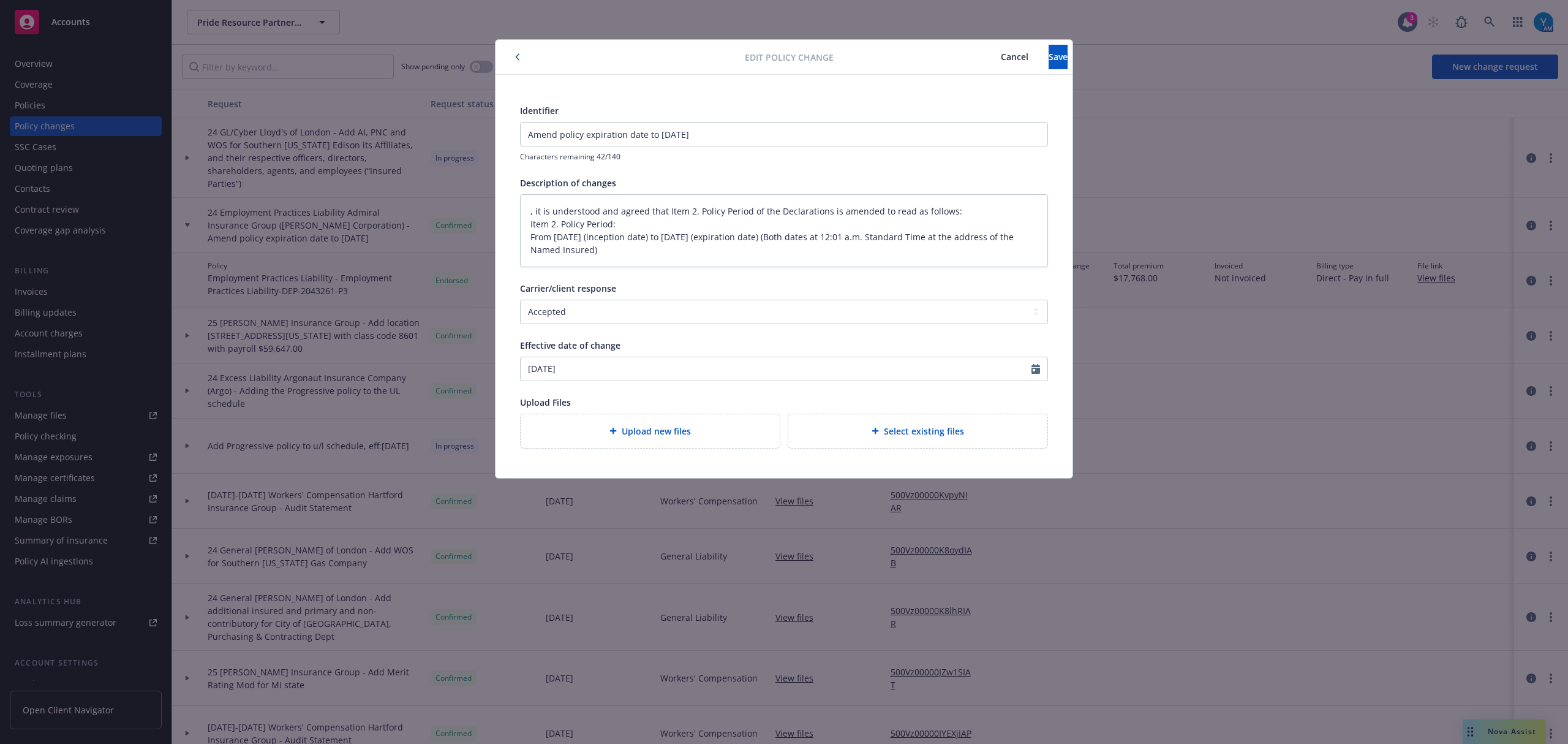
click at [520, 55] on button "button" at bounding box center [517, 57] width 14 height 14
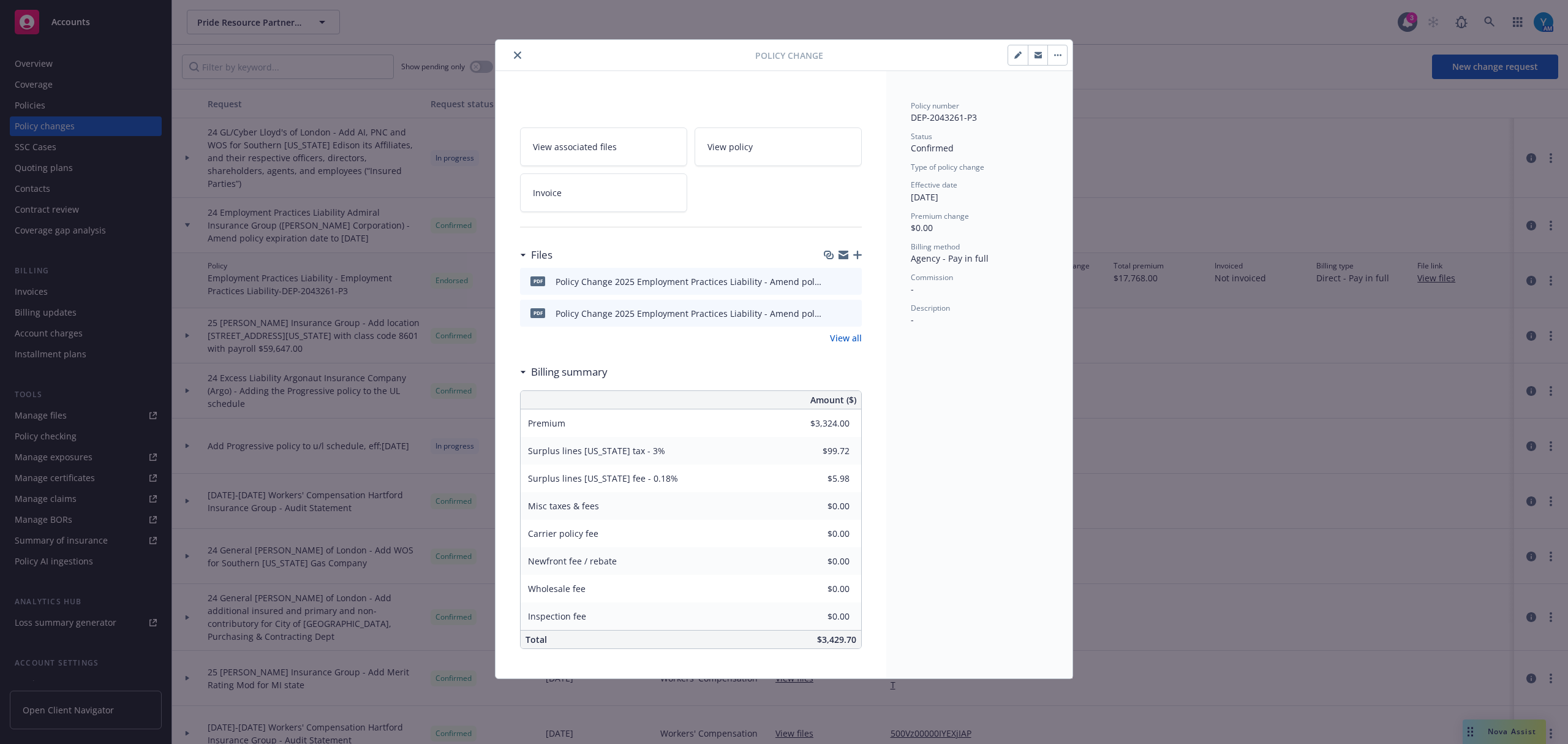
click at [1059, 57] on icon "button" at bounding box center [1057, 55] width 7 height 3
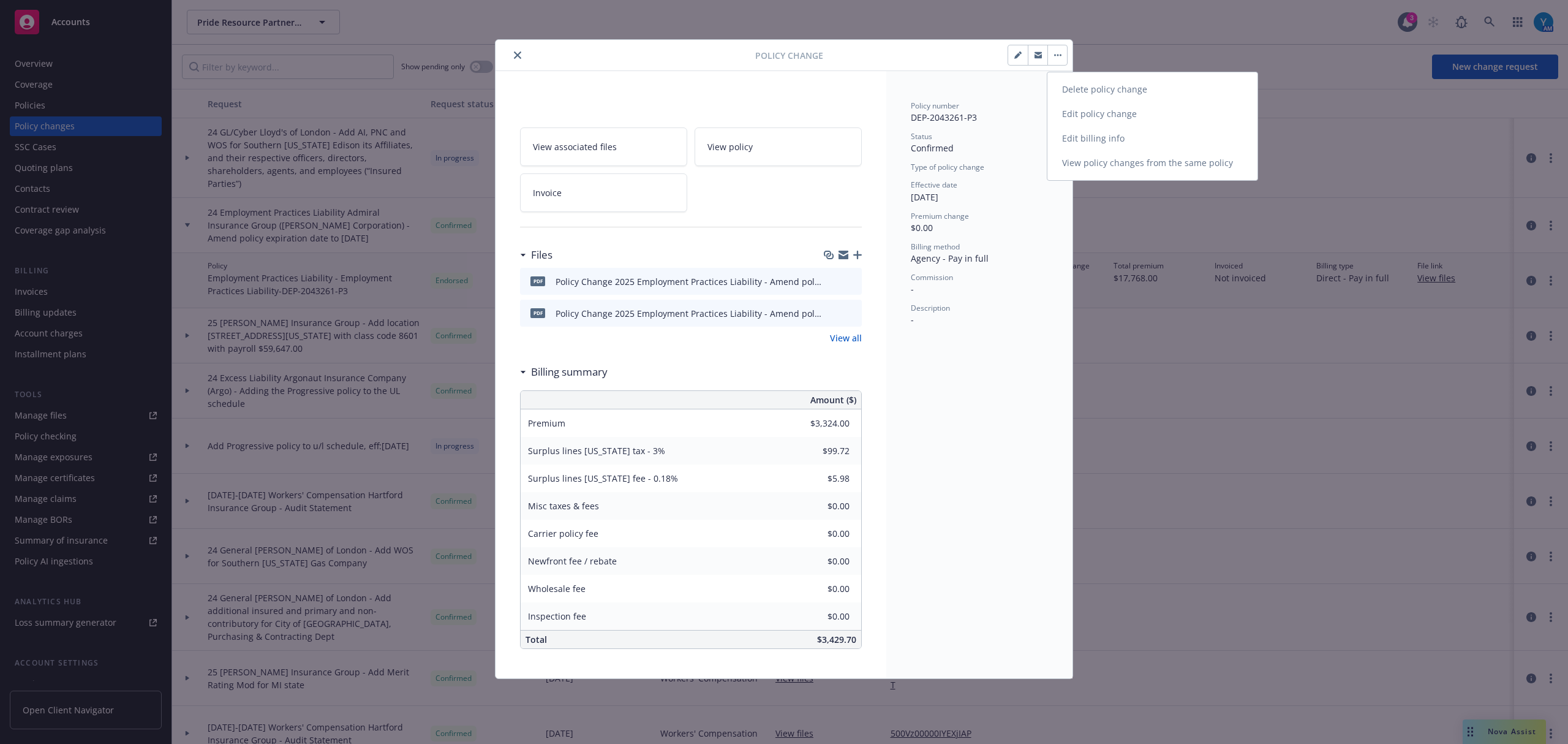
click at [1086, 135] on link "Edit billing info" at bounding box center [1153, 138] width 210 height 24
type textarea "x"
select select "ACCEPTED"
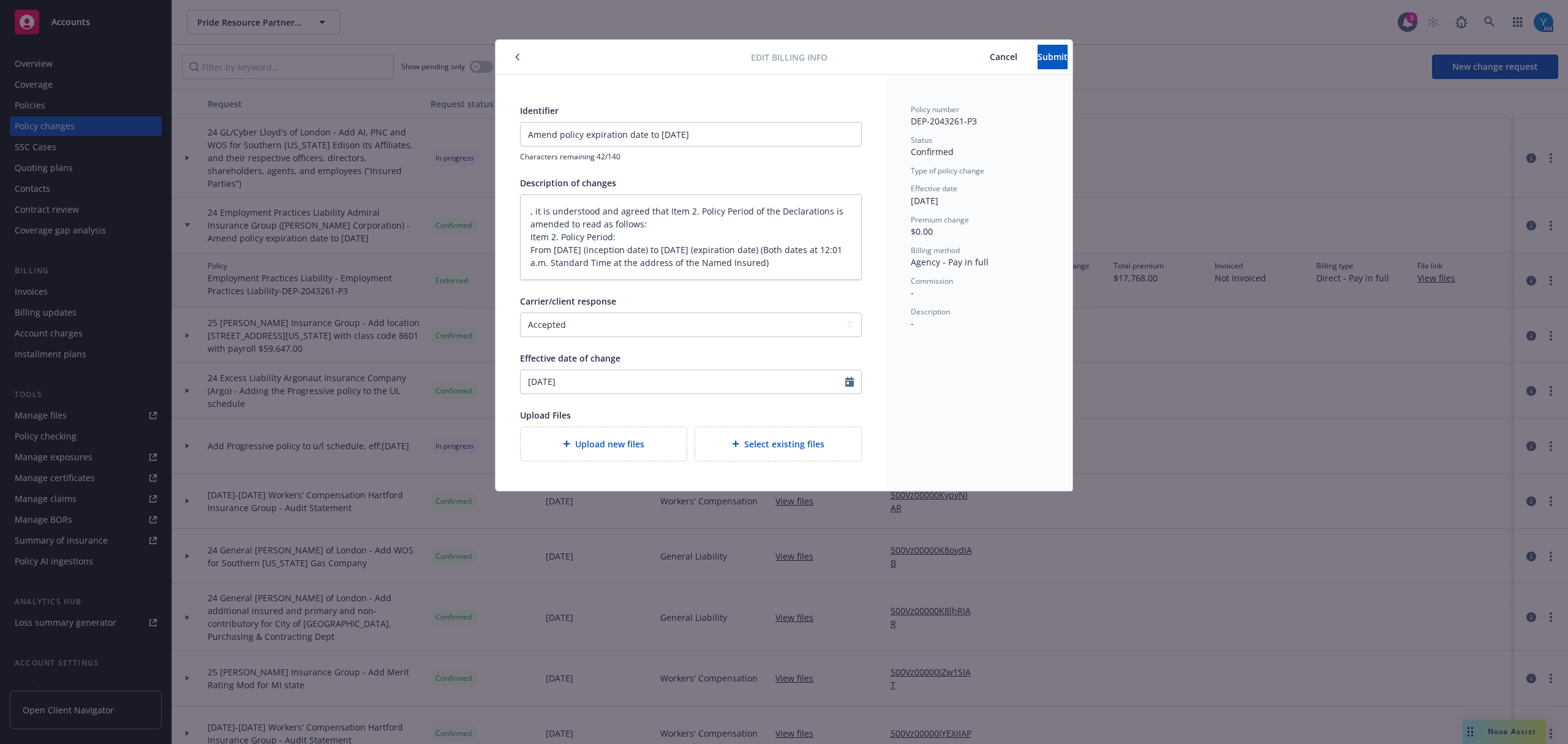
click at [518, 52] on button "button" at bounding box center [517, 57] width 14 height 14
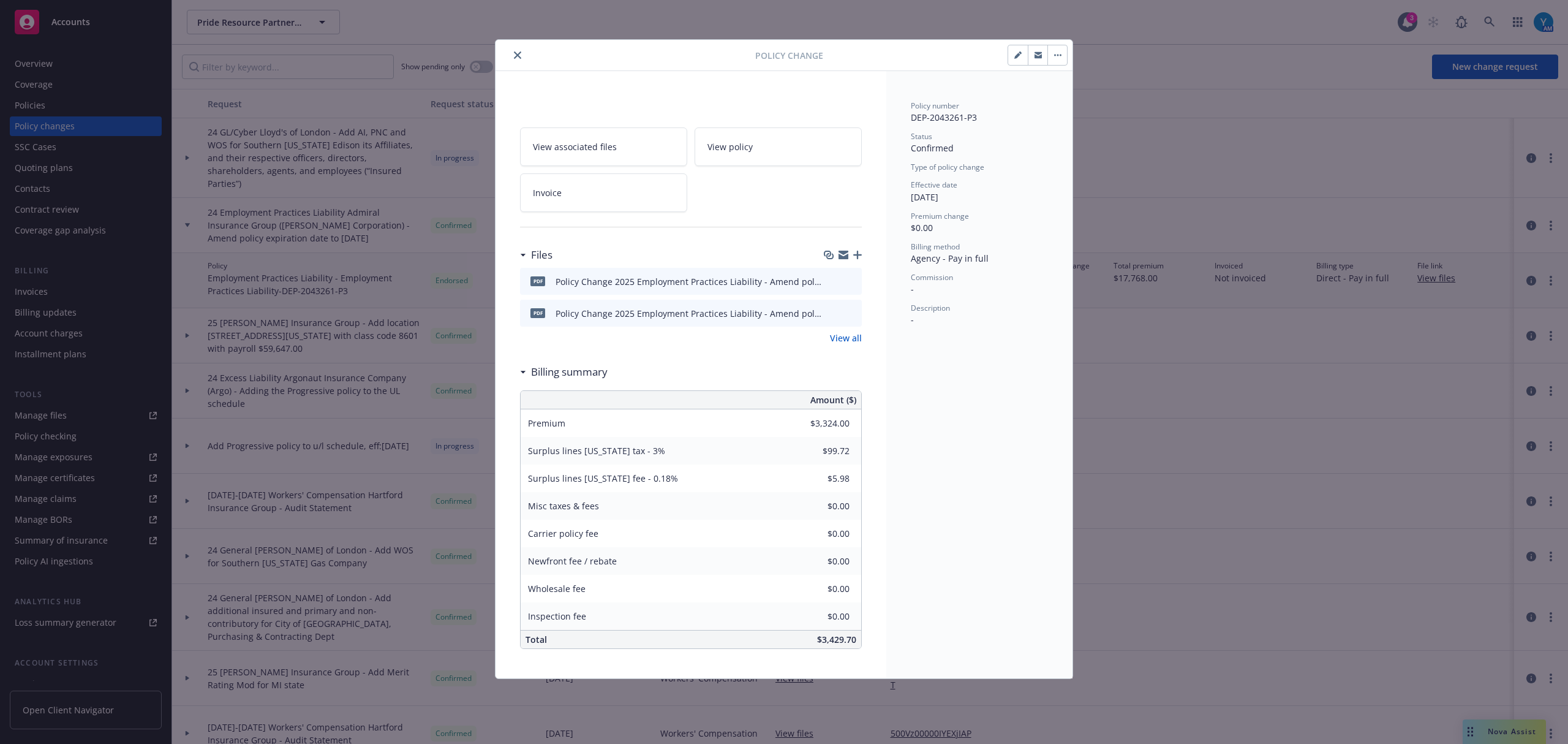
click at [519, 57] on icon "close" at bounding box center [517, 55] width 7 height 7
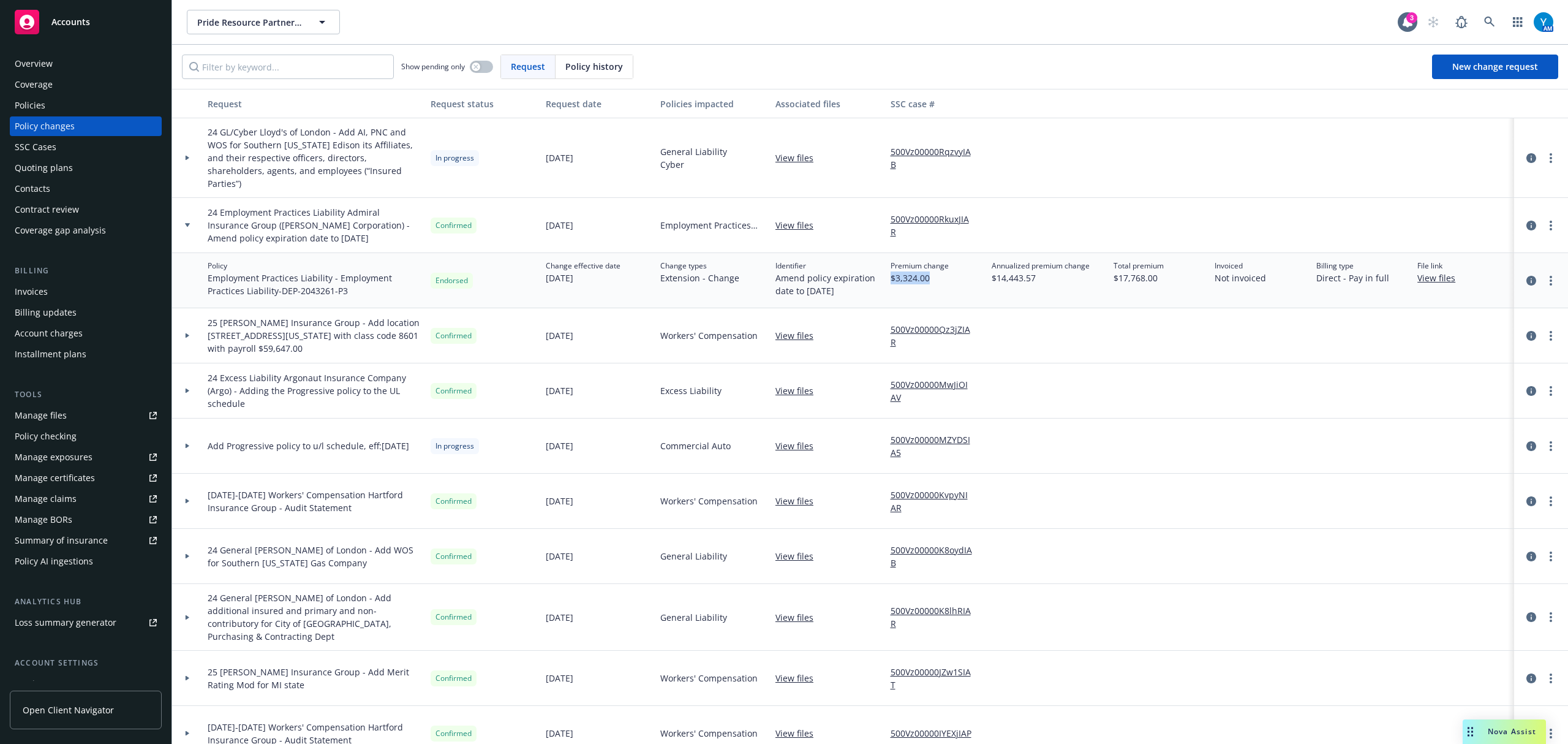
drag, startPoint x: 880, startPoint y: 265, endPoint x: 929, endPoint y: 268, distance: 49.1
click at [929, 268] on div "Premium change $3,324.00" at bounding box center [936, 281] width 102 height 55
click at [43, 292] on div "Invoices" at bounding box center [31, 292] width 33 height 20
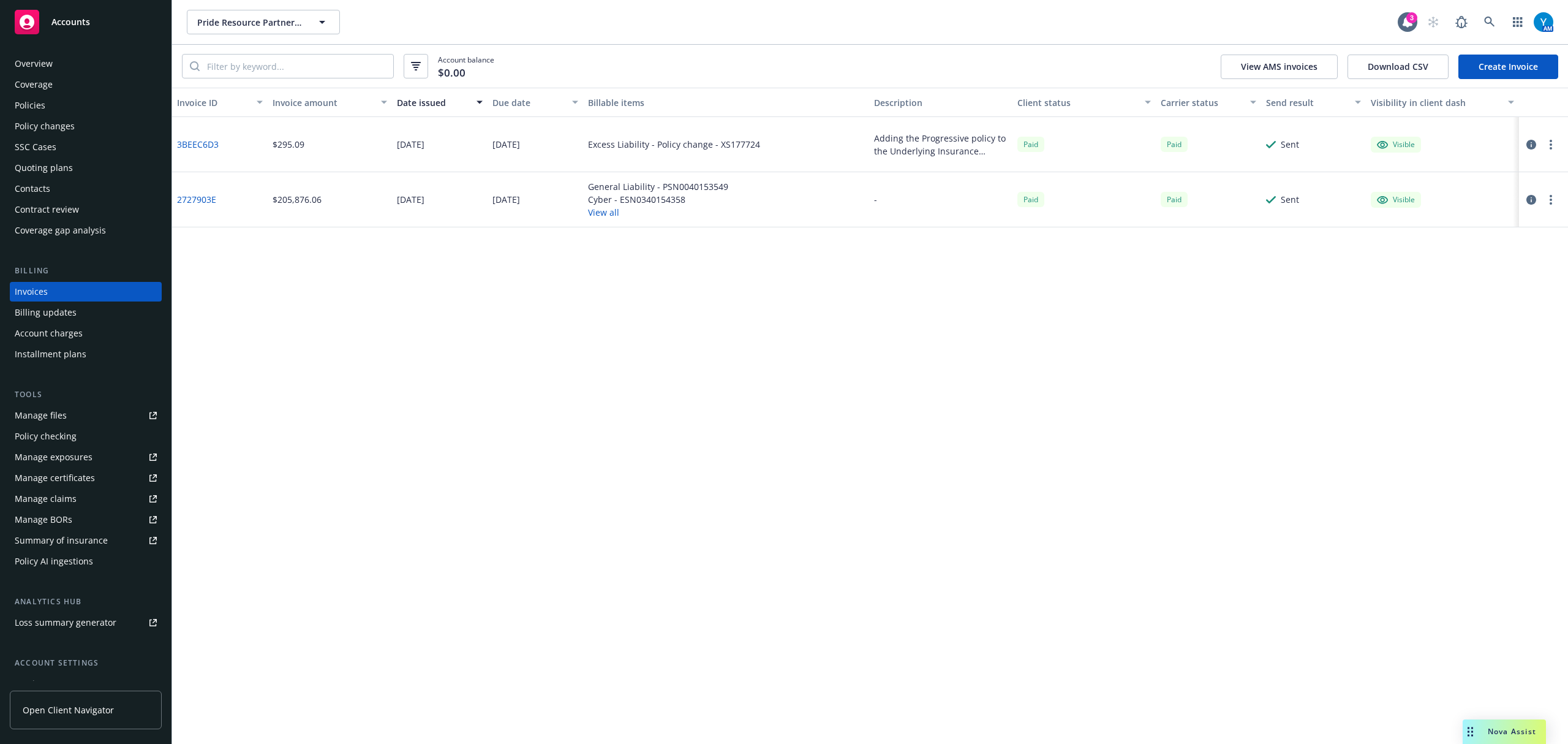
click at [1494, 64] on link "Create Invoice" at bounding box center [1508, 66] width 100 height 24
